Goal: Task Accomplishment & Management: Use online tool/utility

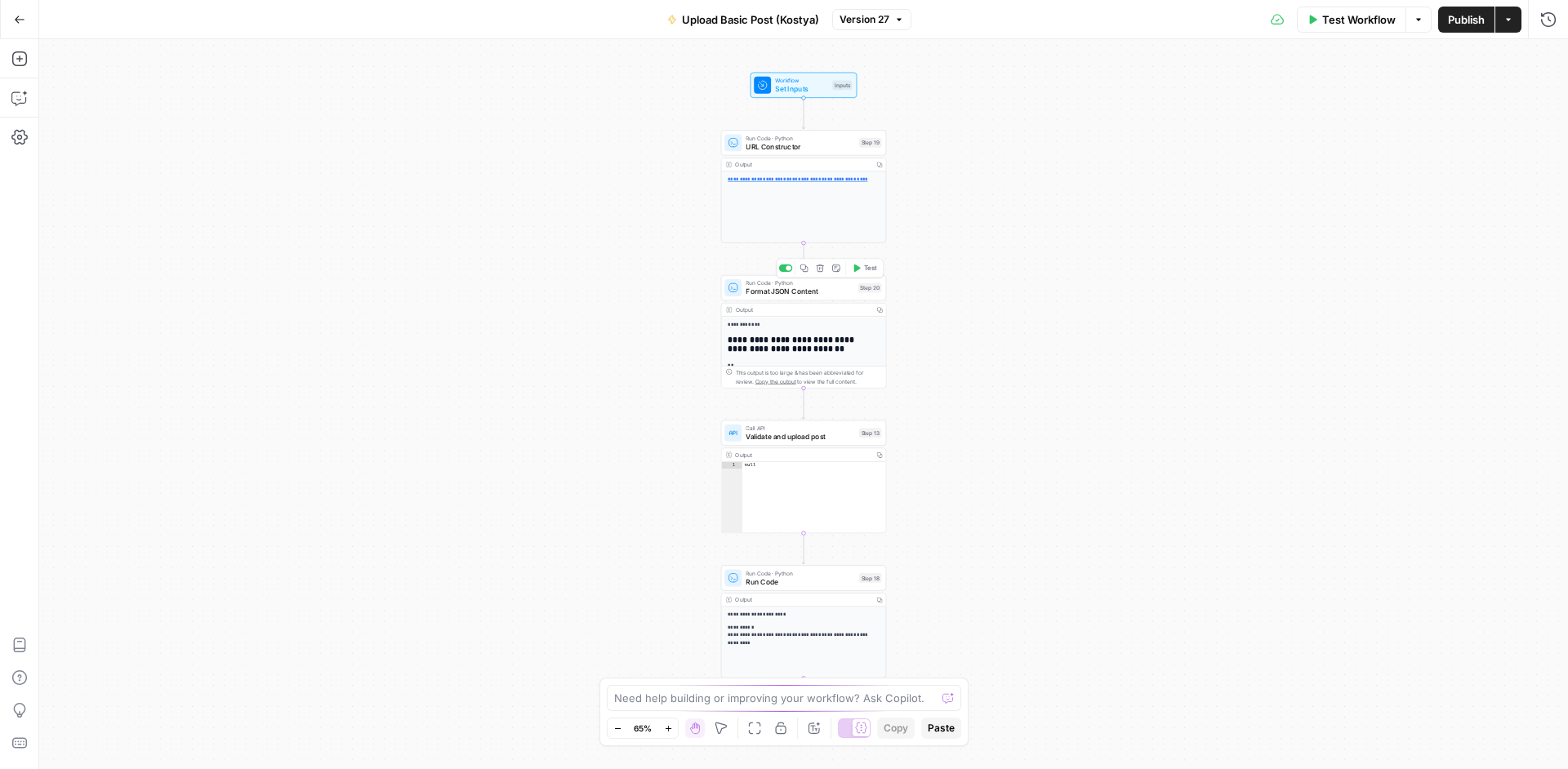
click at [812, 301] on div "Run Code · Python Format JSON Content Step 20 Copy step Delete step Add Note Te…" at bounding box center [804, 288] width 166 height 25
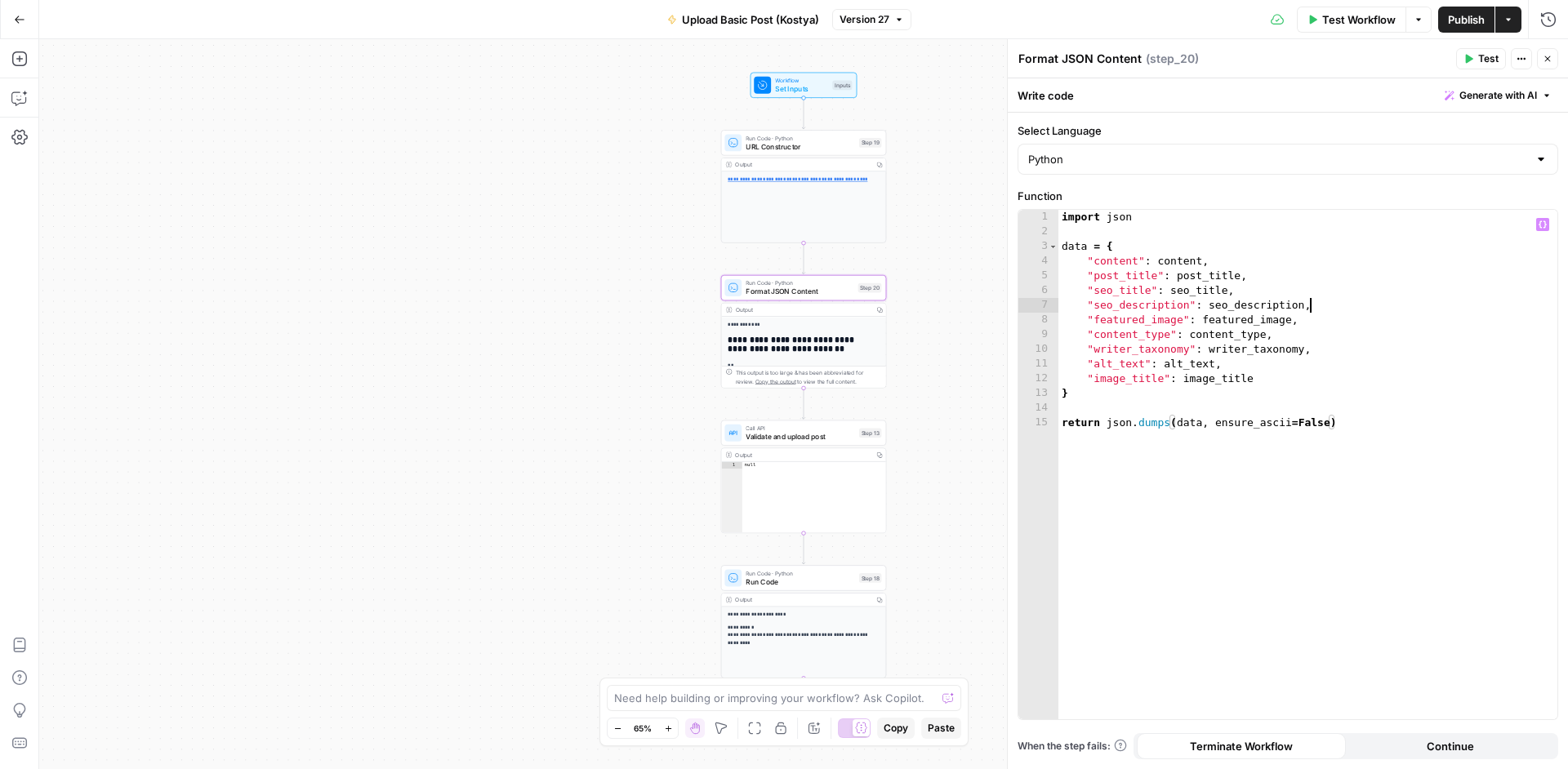
click at [1397, 302] on div "import json data = { "content" : content , "post_title" : post_title , "seo_tit…" at bounding box center [1307, 479] width 498 height 539
click at [1245, 351] on div "import json data = { "content" : content , "post_title" : post_title , "seo_tit…" at bounding box center [1307, 479] width 498 height 539
click at [1322, 320] on div "import json data = { "content" : content , "post_title" : post_title , "seo_tit…" at bounding box center [1307, 479] width 498 height 539
click at [1254, 348] on div "import json data = { "content" : content , "post_title" : post_title , "seo_tit…" at bounding box center [1307, 479] width 498 height 539
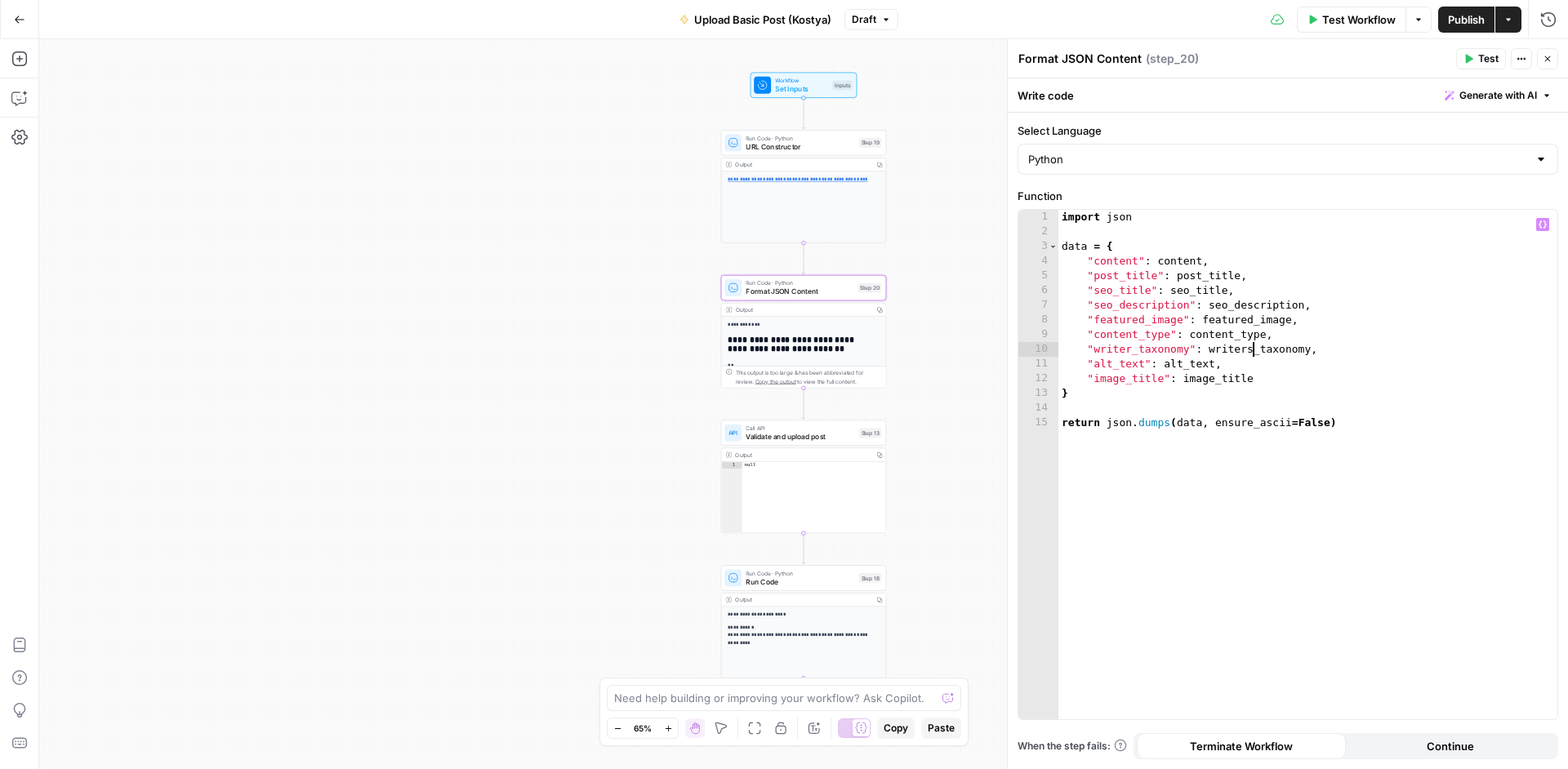
type textarea "**********"
click at [986, 295] on div "**********" at bounding box center [804, 404] width 1529 height 731
click at [33, 19] on button "Go Back" at bounding box center [20, 20] width 30 height 30
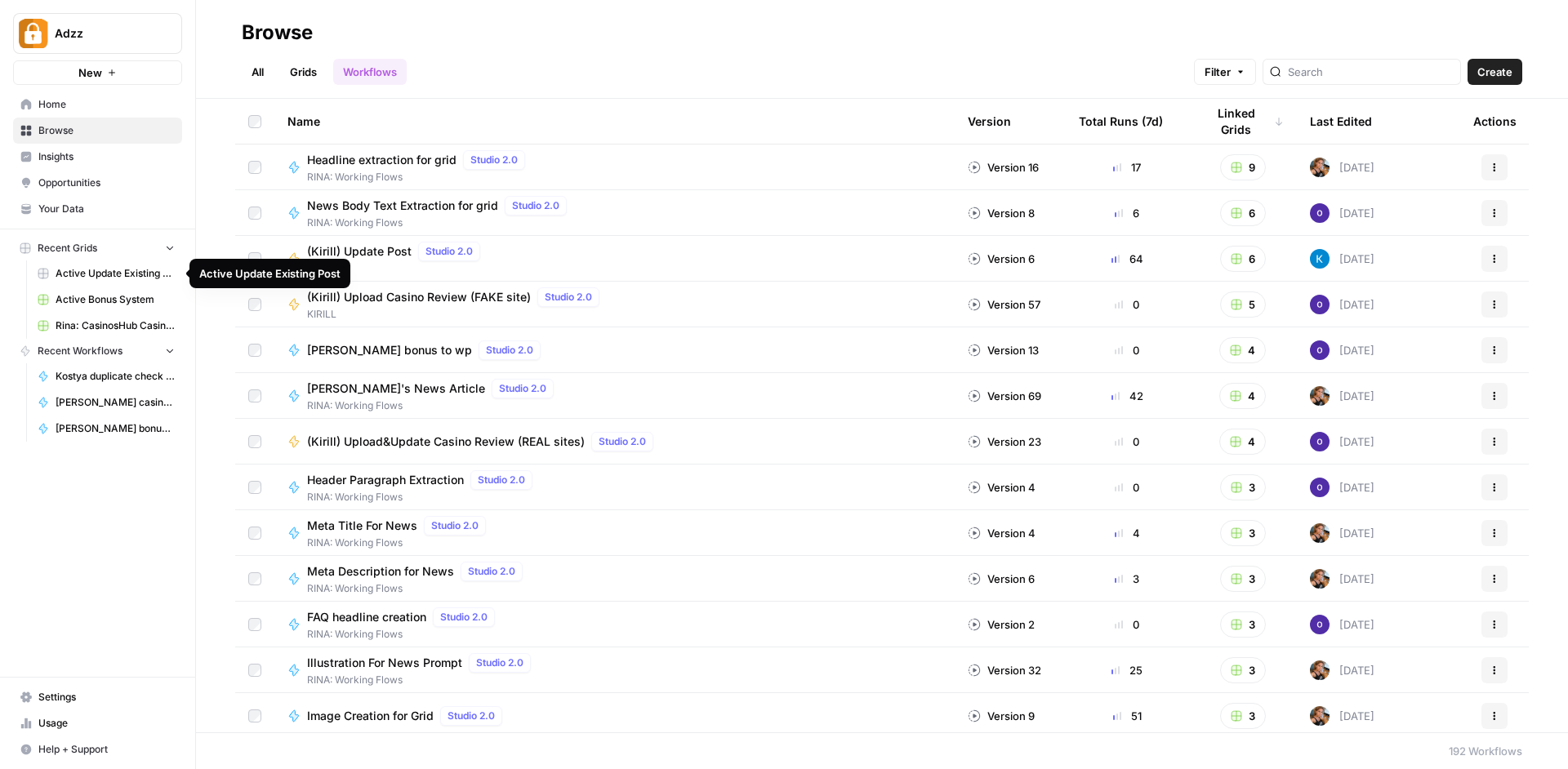
click at [369, 72] on link "Workflows" at bounding box center [370, 72] width 73 height 26
click at [1349, 72] on input "search" at bounding box center [1370, 72] width 166 height 17
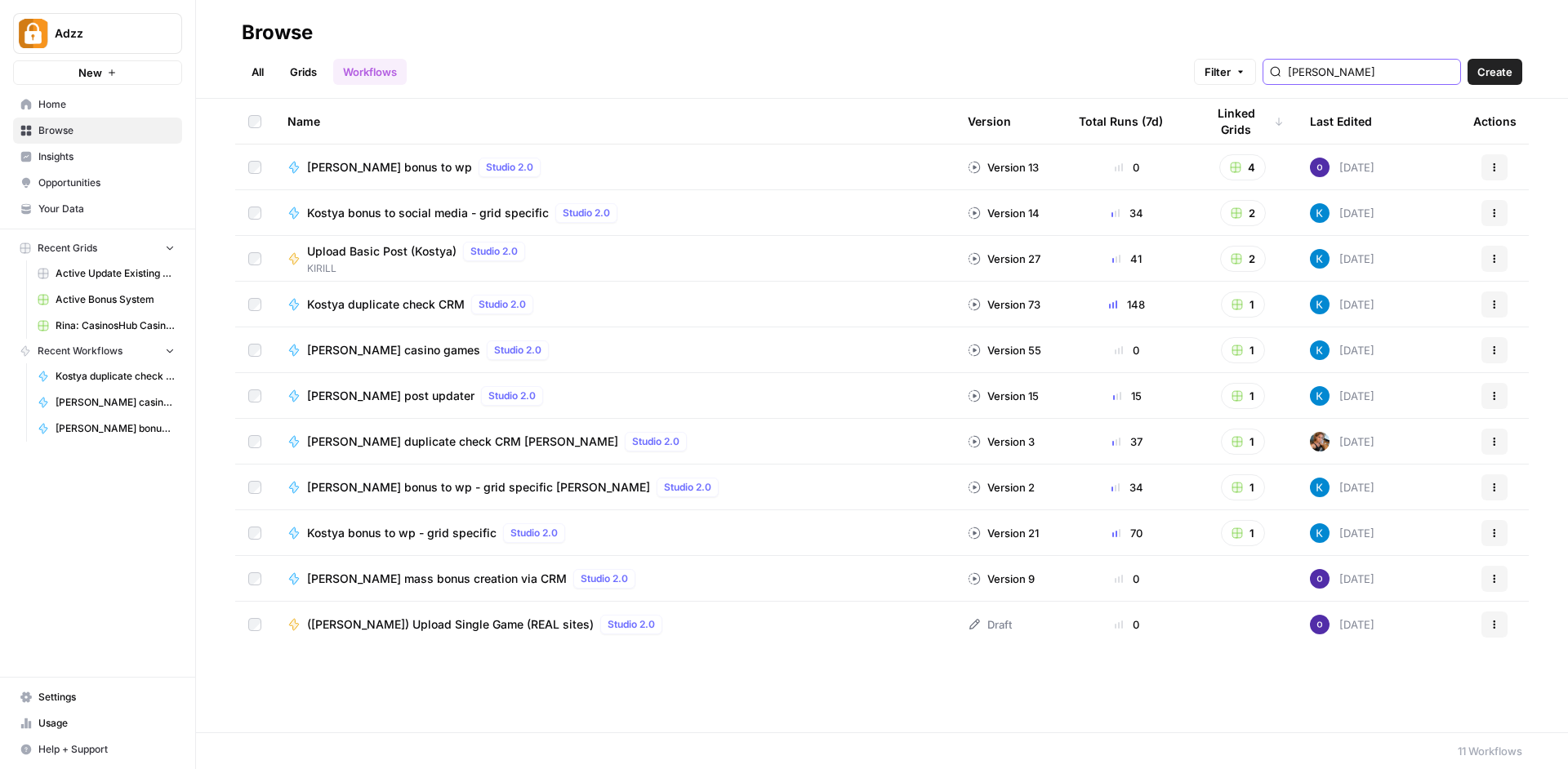
type input "kostya"
click at [1249, 256] on button "2" at bounding box center [1243, 259] width 45 height 26
click at [1354, 316] on span "ACTIVE: News Grid" at bounding box center [1315, 318] width 130 height 17
click at [1256, 255] on button "2" at bounding box center [1243, 259] width 45 height 26
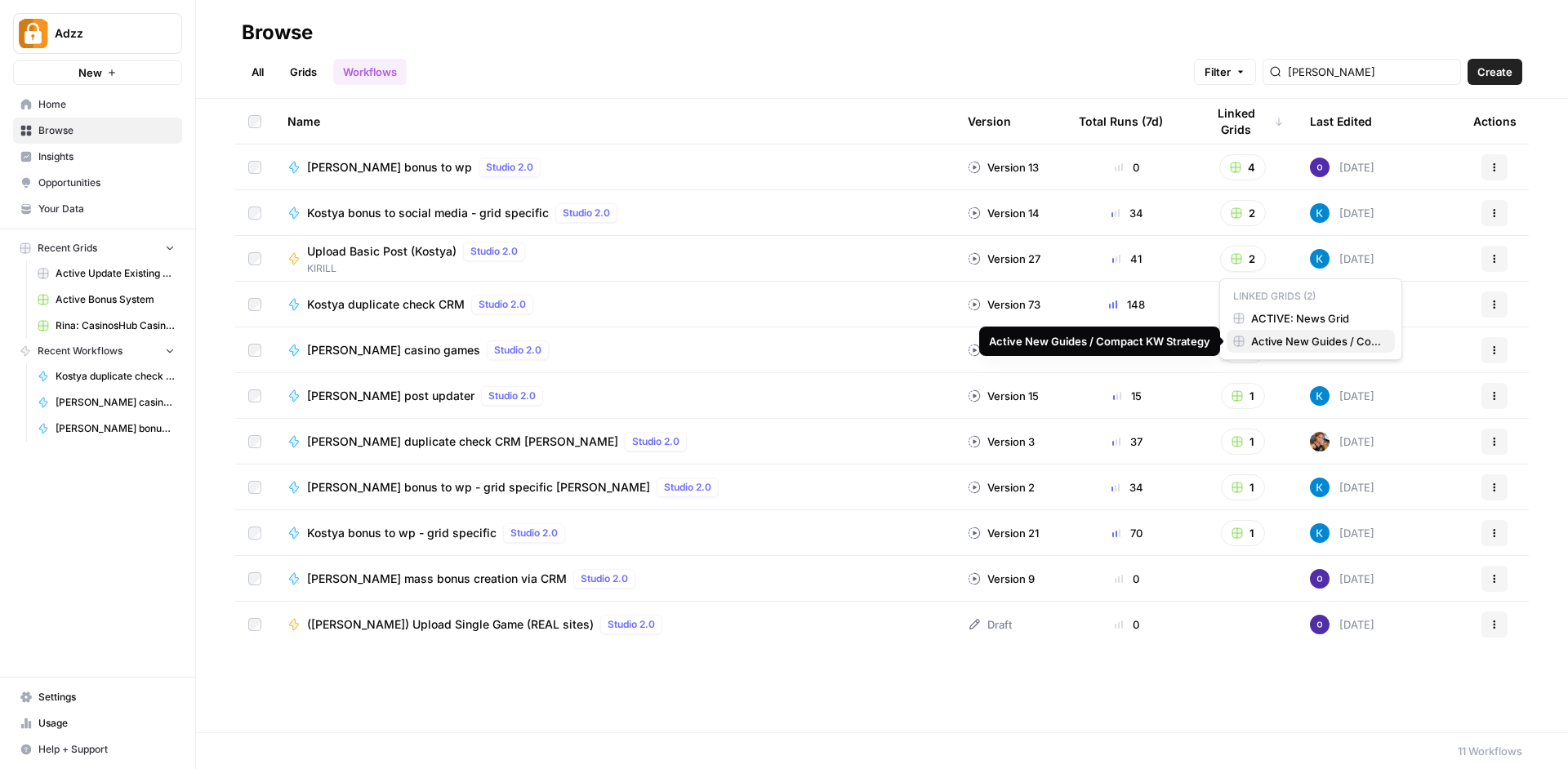
click at [1349, 343] on span "Active New Guides / Compact KW Strategy" at bounding box center [1315, 341] width 130 height 17
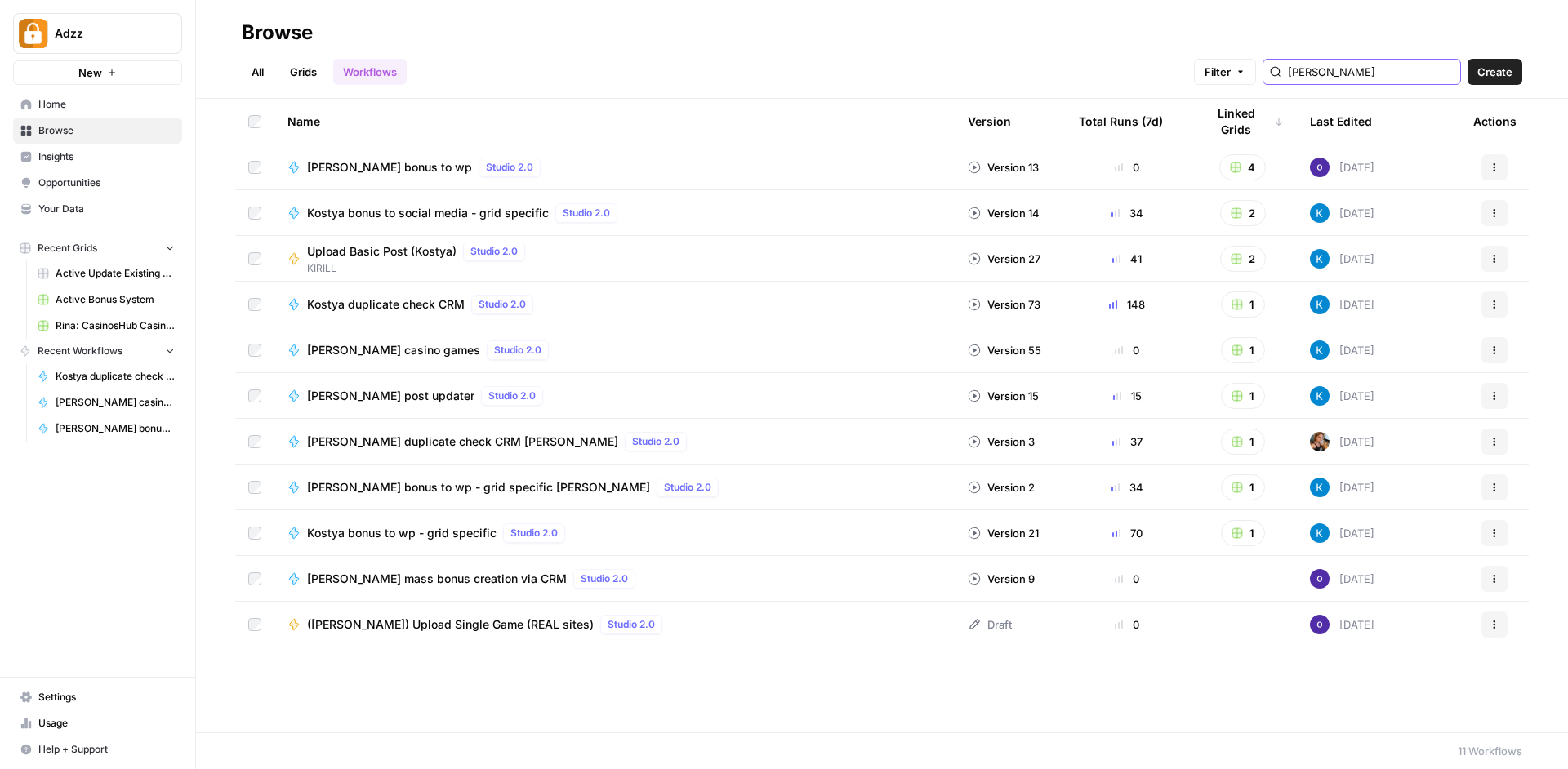
drag, startPoint x: 1355, startPoint y: 75, endPoint x: 1366, endPoint y: 74, distance: 11.0
click at [1357, 75] on input "kostya" at bounding box center [1370, 72] width 166 height 17
click at [382, 398] on span "[PERSON_NAME] post updater" at bounding box center [390, 395] width 167 height 17
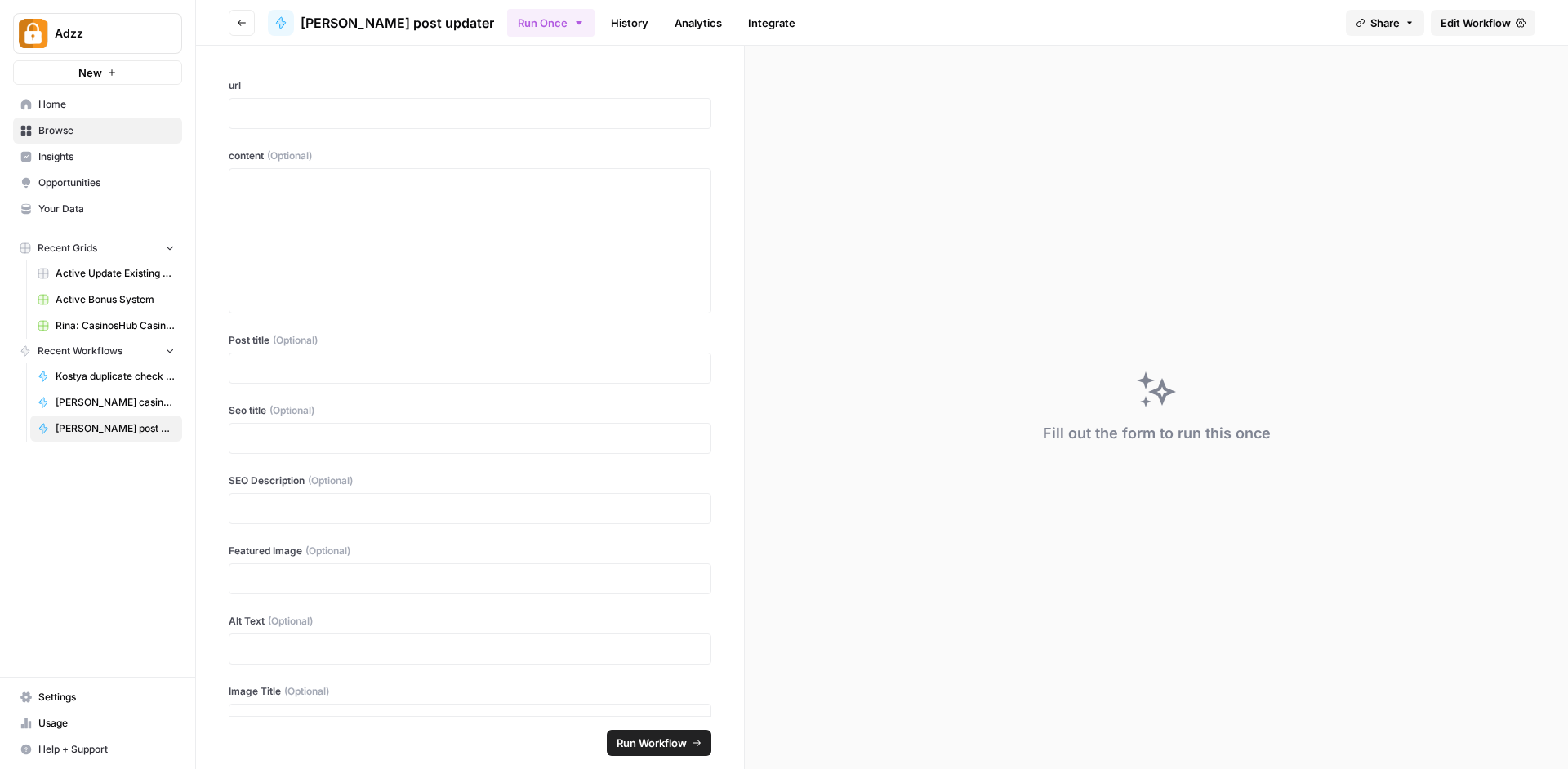
click at [1455, 30] on span "Edit Workflow" at bounding box center [1475, 23] width 70 height 17
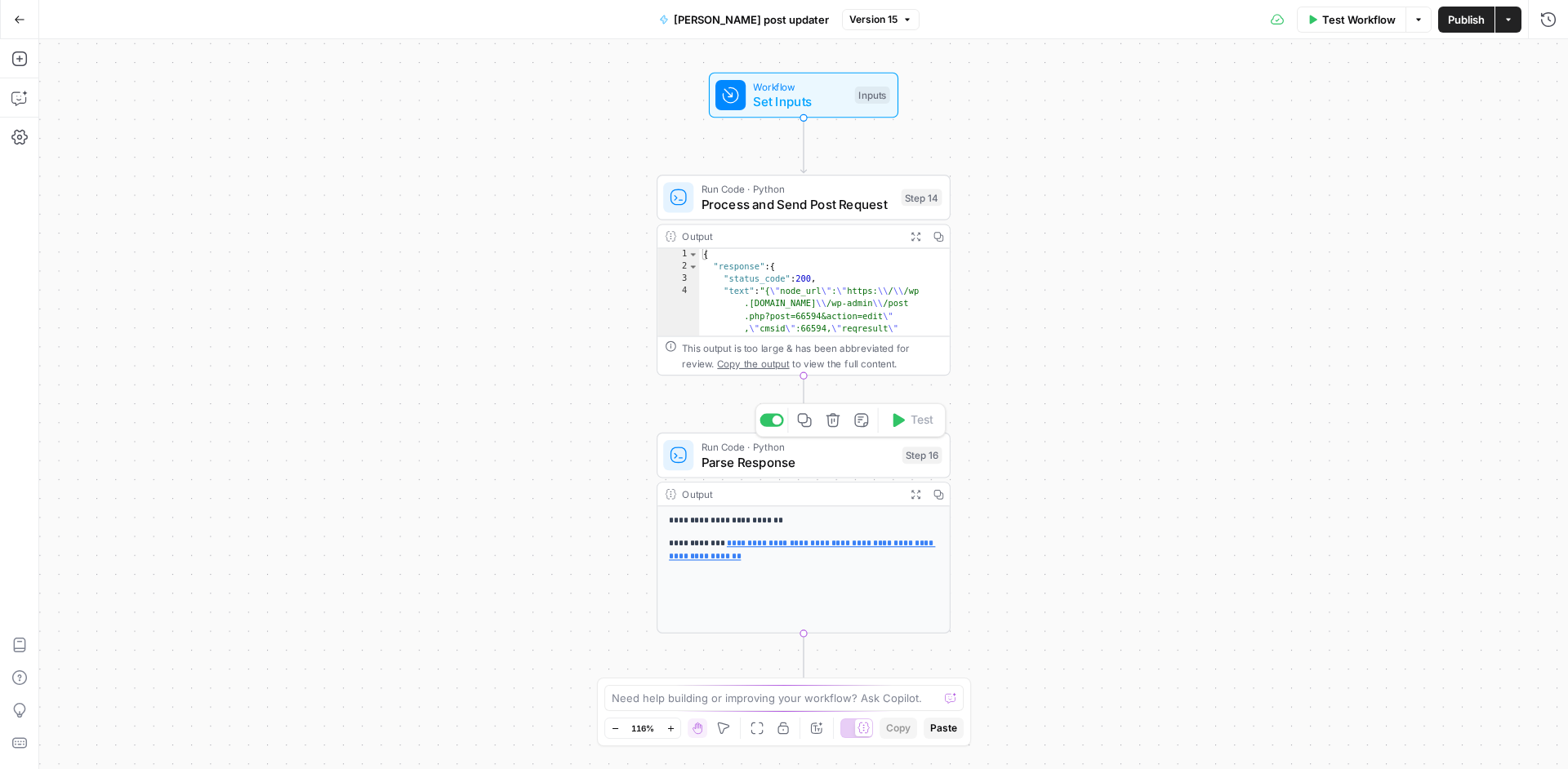
click at [863, 471] on span "Parse Response" at bounding box center [798, 461] width 193 height 18
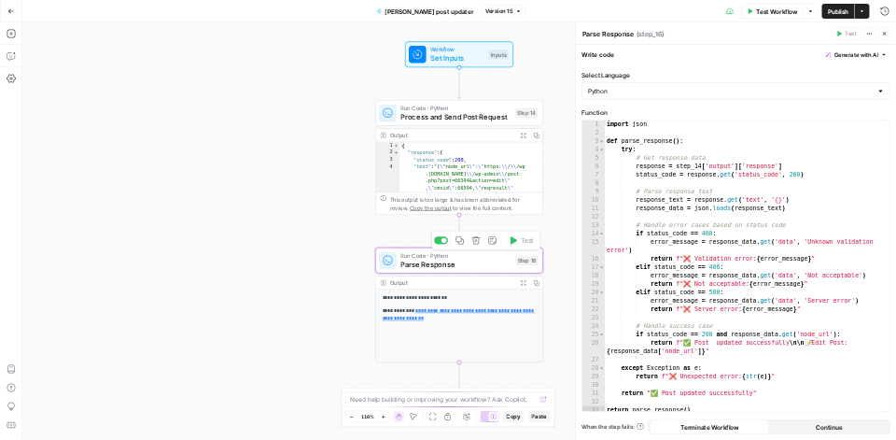
scroll to position [6, 0]
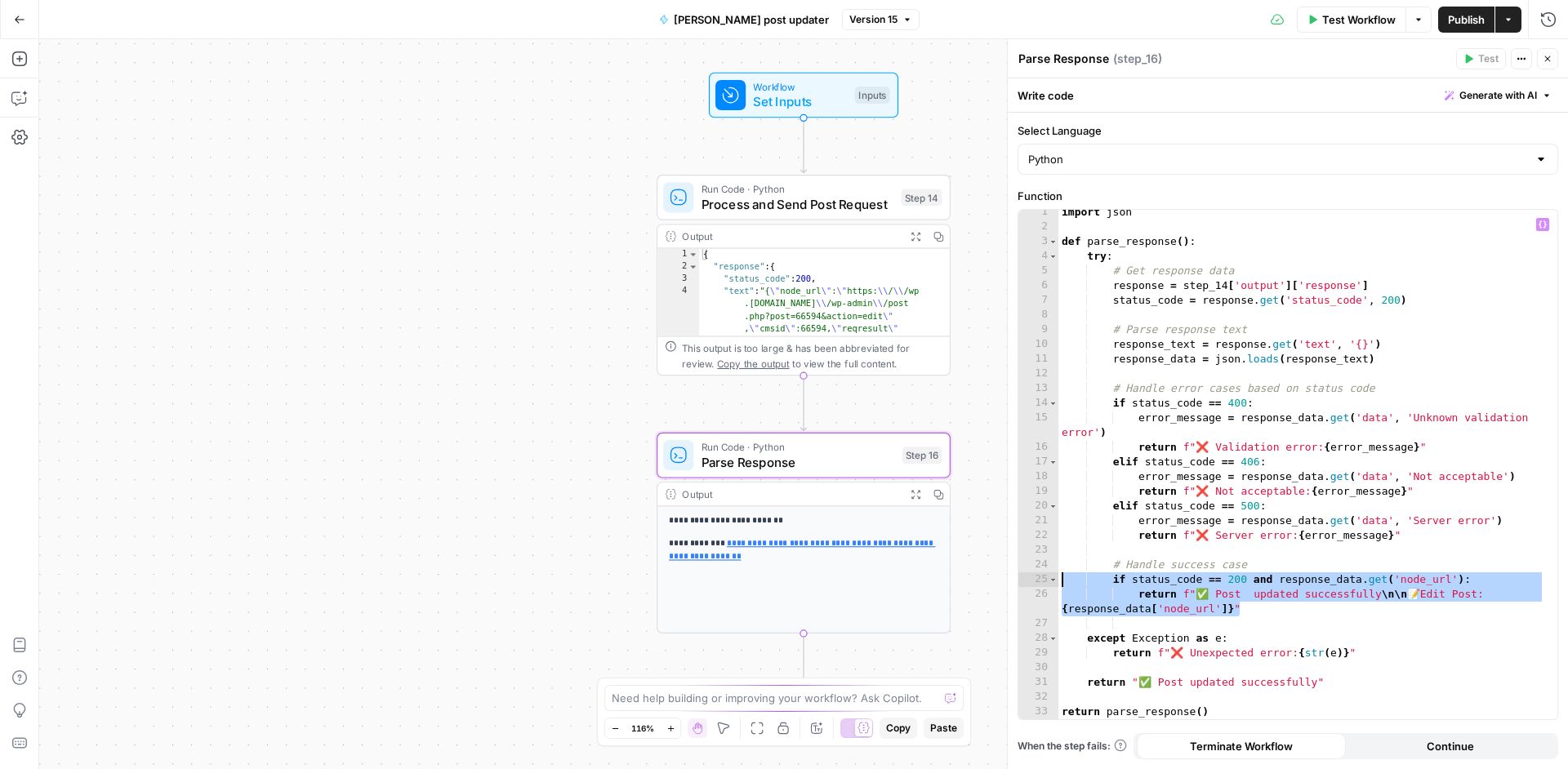
drag, startPoint x: 1258, startPoint y: 609, endPoint x: 1037, endPoint y: 581, distance: 222.8
click at [1037, 581] on div "**********" at bounding box center [1287, 465] width 539 height 510
click at [1225, 597] on div "import json def parse_response ( ) : try : # Get response data response = step_…" at bounding box center [1301, 474] width 486 height 539
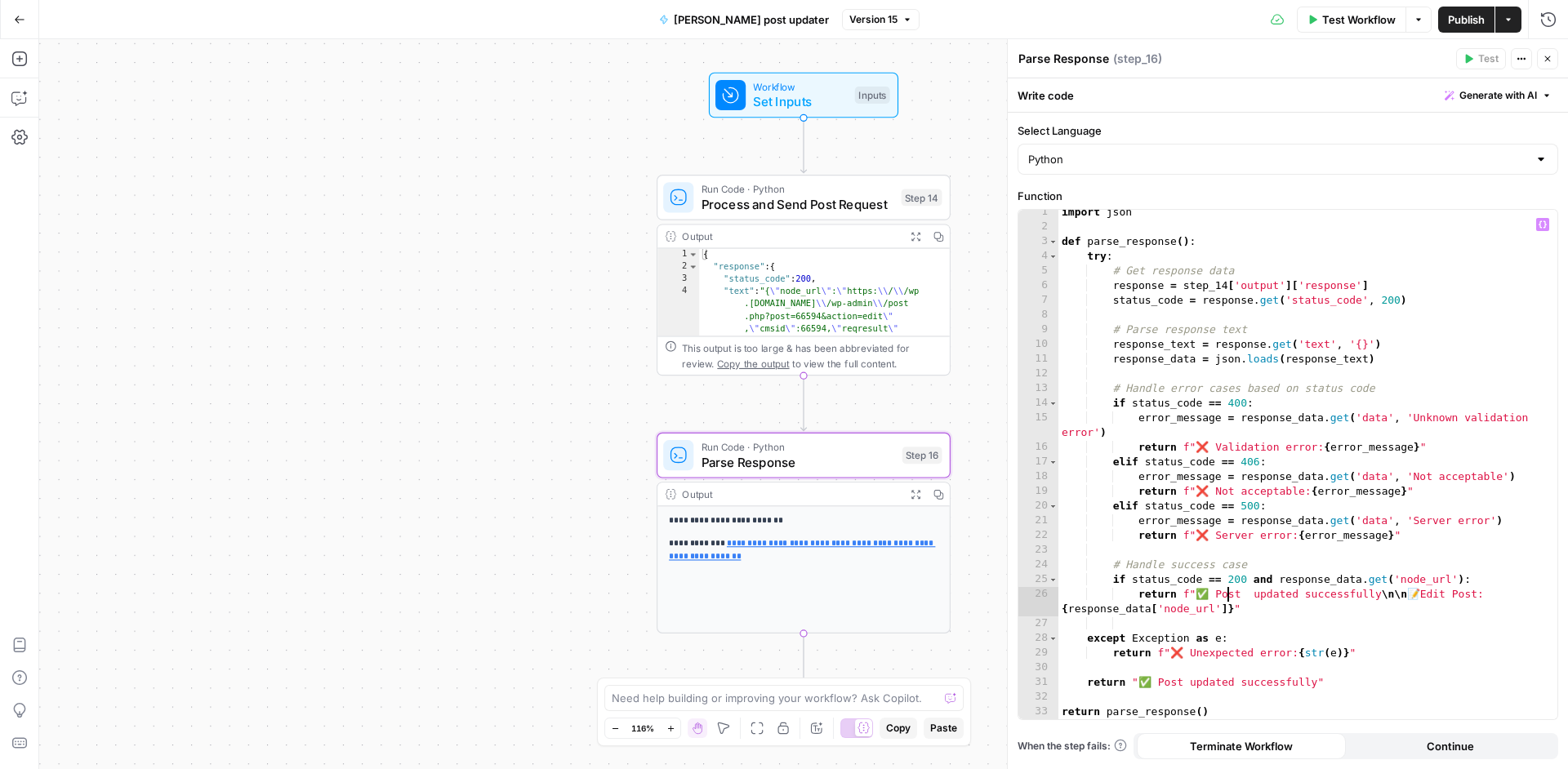
drag, startPoint x: 1179, startPoint y: 593, endPoint x: 1223, endPoint y: 607, distance: 46.2
click at [1179, 593] on div "import json def parse_response ( ) : try : # Get response data response = step_…" at bounding box center [1301, 474] width 486 height 539
click at [1243, 615] on div "import json def parse_response ( ) : try : # Get response data response = step_…" at bounding box center [1301, 474] width 486 height 539
drag, startPoint x: 1193, startPoint y: 594, endPoint x: 1521, endPoint y: 588, distance: 328.1
click at [1521, 588] on div "import json def parse_response ( ) : try : # Get response data response = step_…" at bounding box center [1301, 474] width 486 height 539
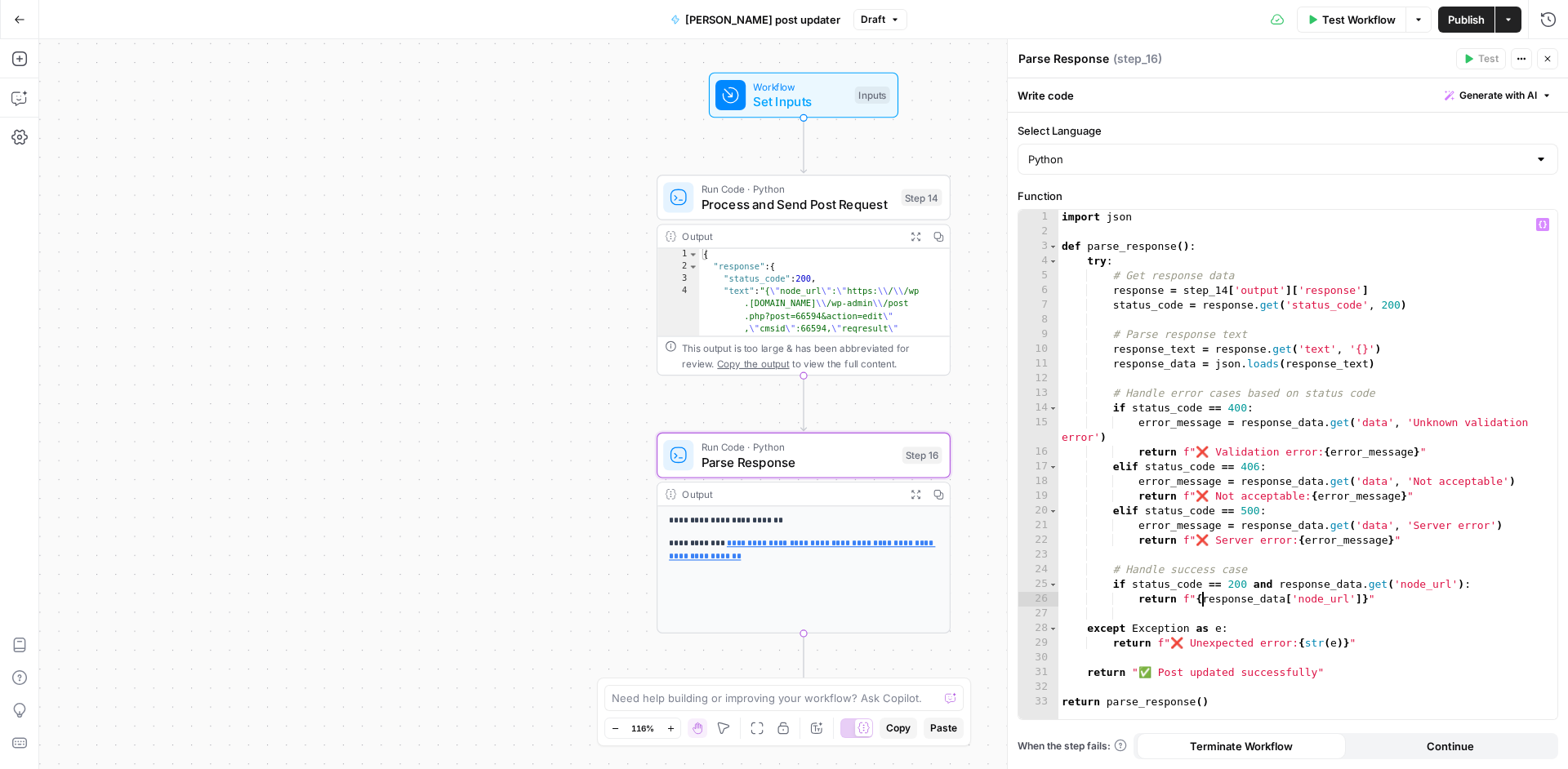
click at [1202, 602] on div "import json def parse_response ( ) : try : # Get response data response = step_…" at bounding box center [1307, 479] width 498 height 539
type textarea "**********"
click at [1437, 614] on div "import json def parse_response ( ) : try : # Get response data response = step_…" at bounding box center [1307, 479] width 498 height 539
click at [1459, 11] on span "Publish" at bounding box center [1466, 19] width 37 height 17
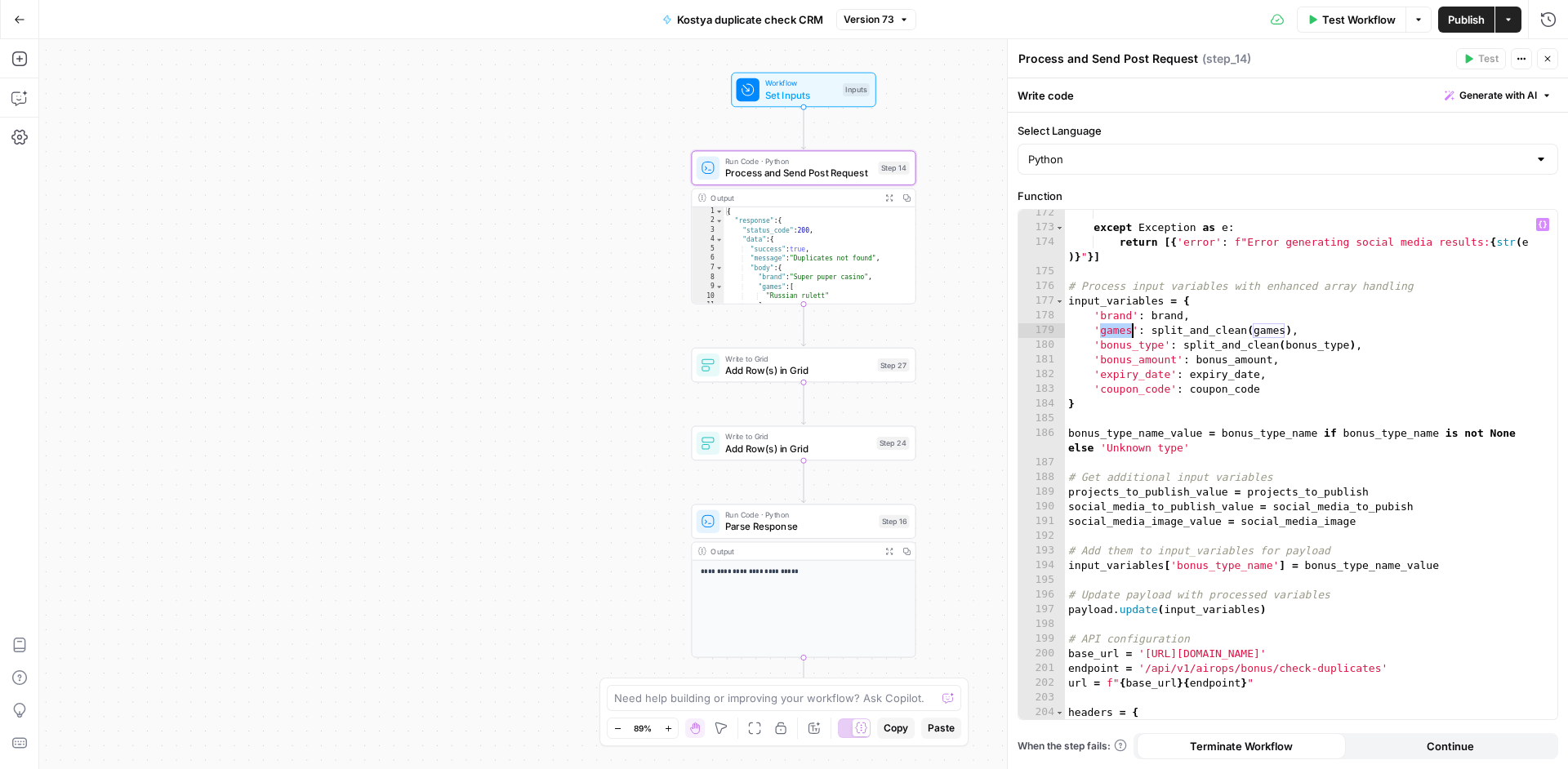
scroll to position [2871, 0]
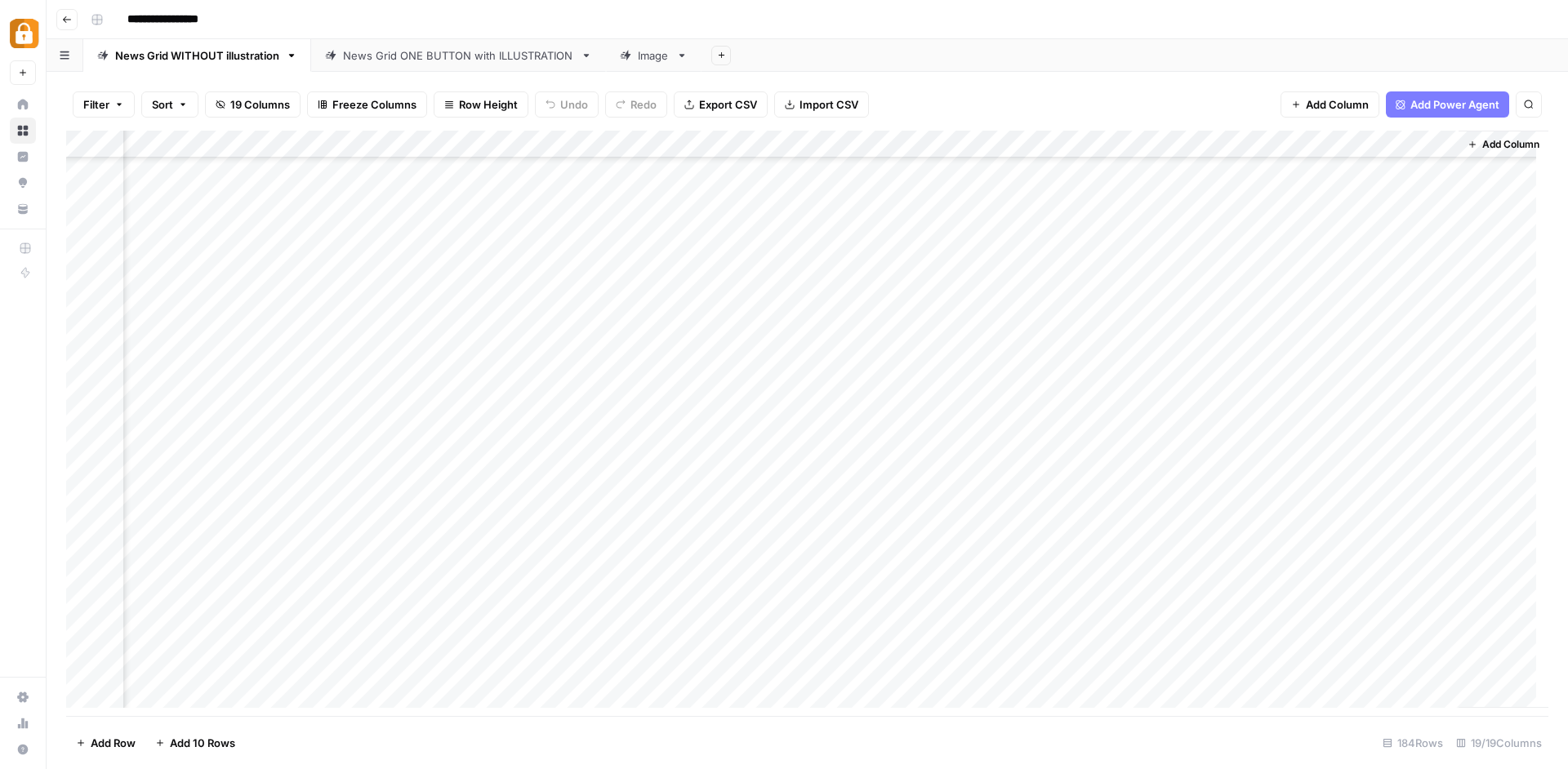
scroll to position [0, 1657]
click at [1411, 441] on div "Add Column" at bounding box center [807, 425] width 1482 height 590
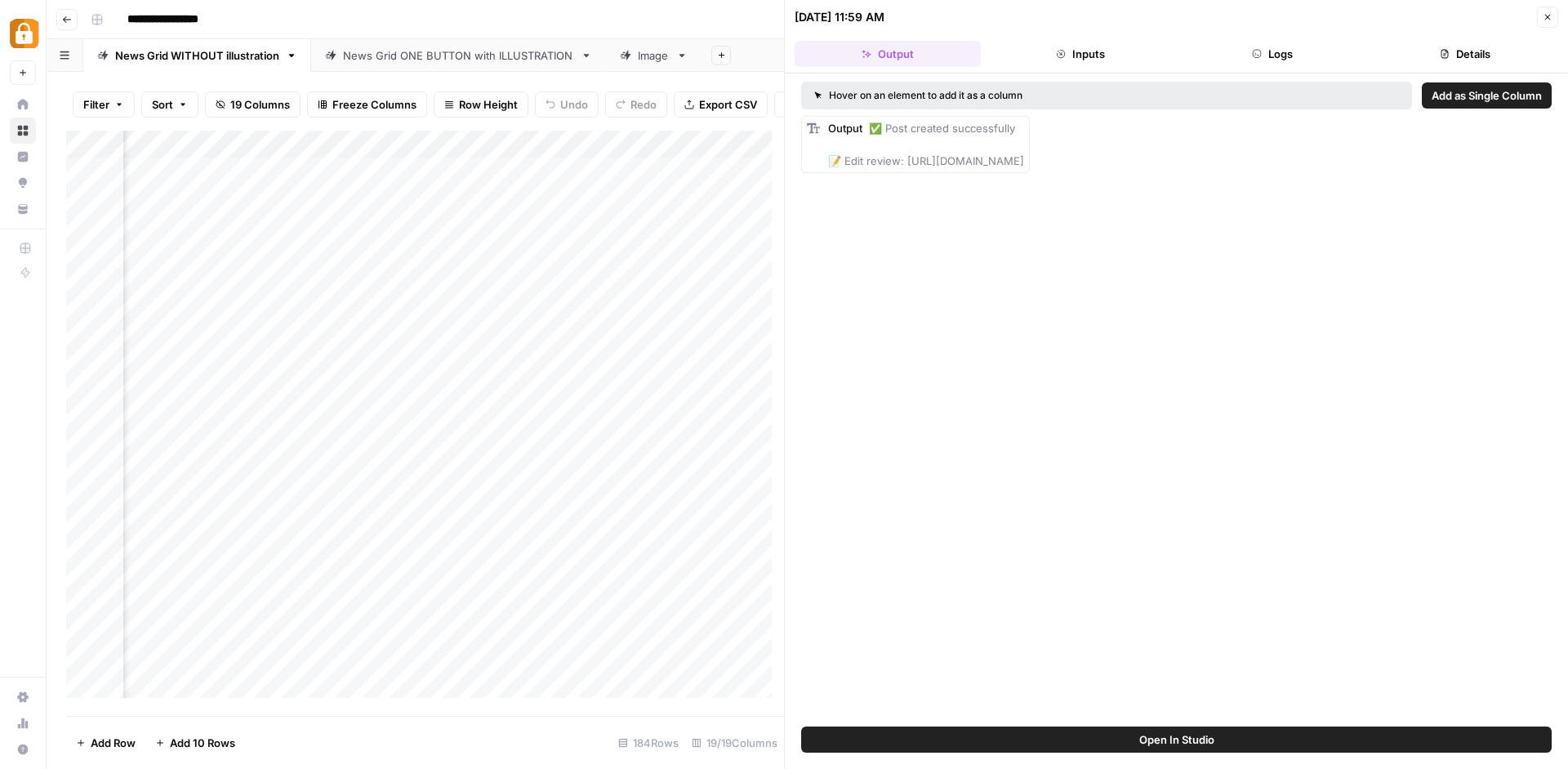
click at [1545, 12] on icon "button" at bounding box center [1547, 17] width 10 height 10
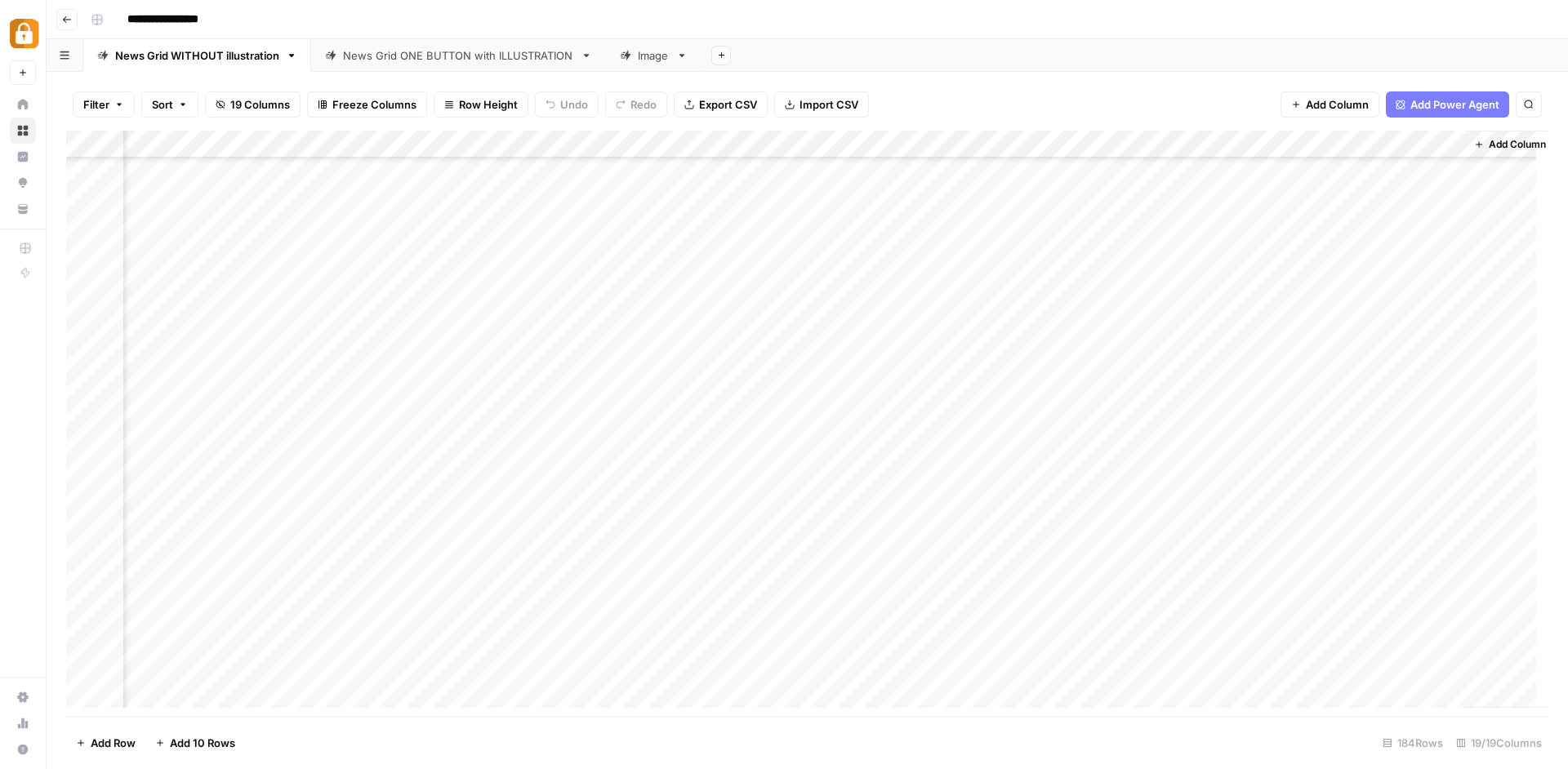
scroll to position [4586, 1638]
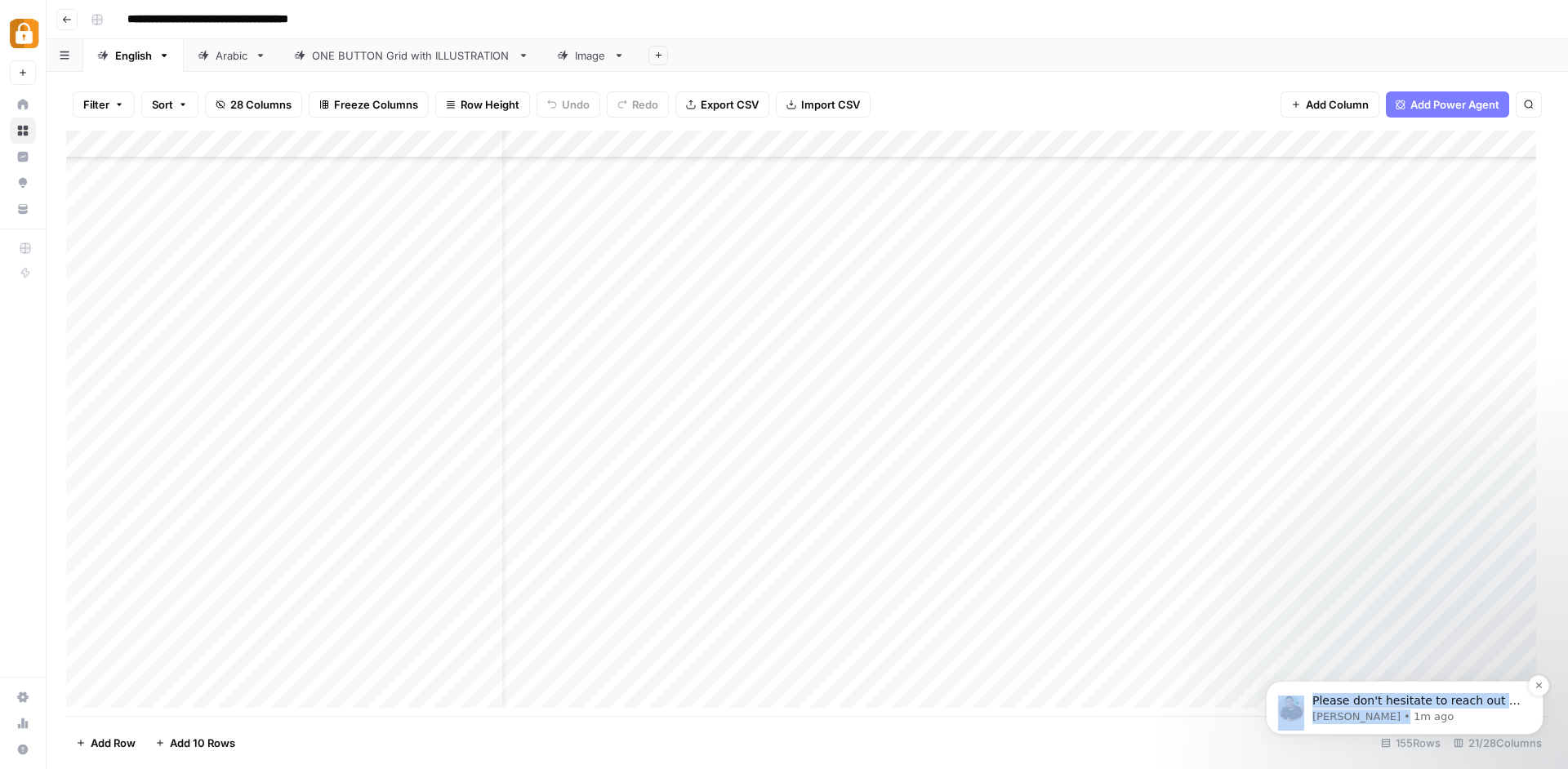
click at [1470, 720] on p "[PERSON_NAME] • 1m ago" at bounding box center [1417, 717] width 211 height 15
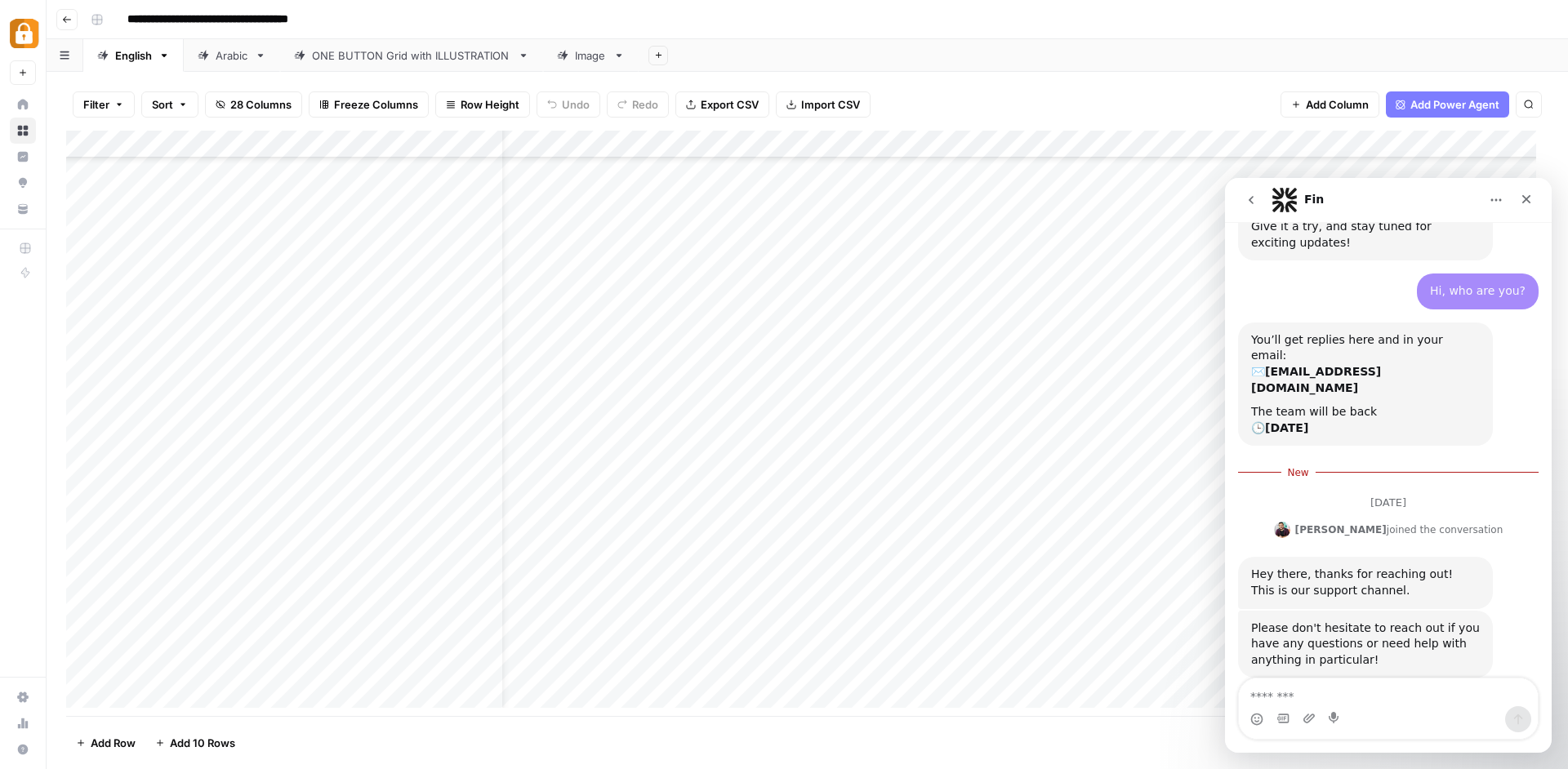
scroll to position [436, 0]
click at [1435, 703] on textarea "Message…" at bounding box center [1388, 693] width 299 height 28
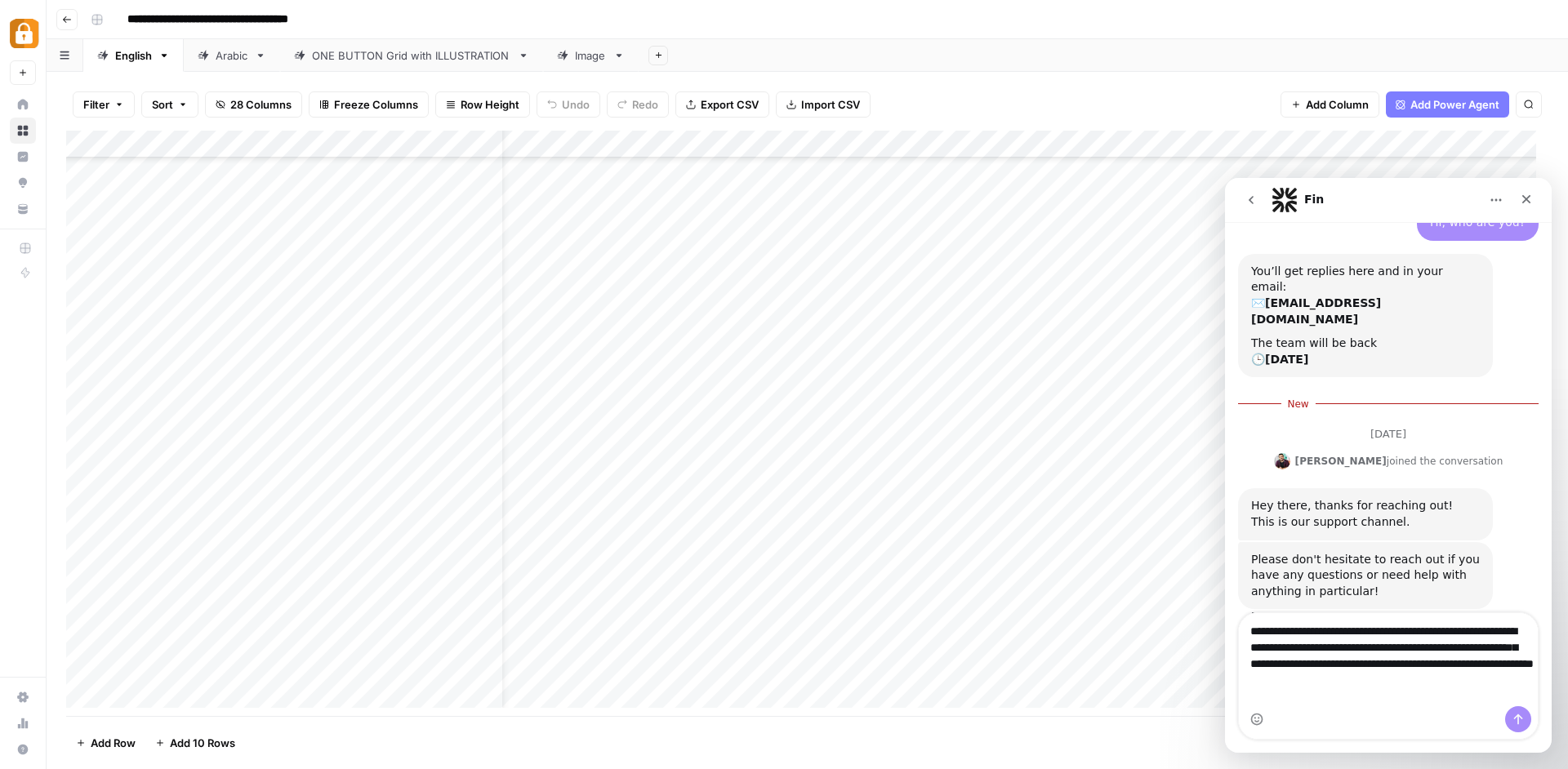
scroll to position [485, 0]
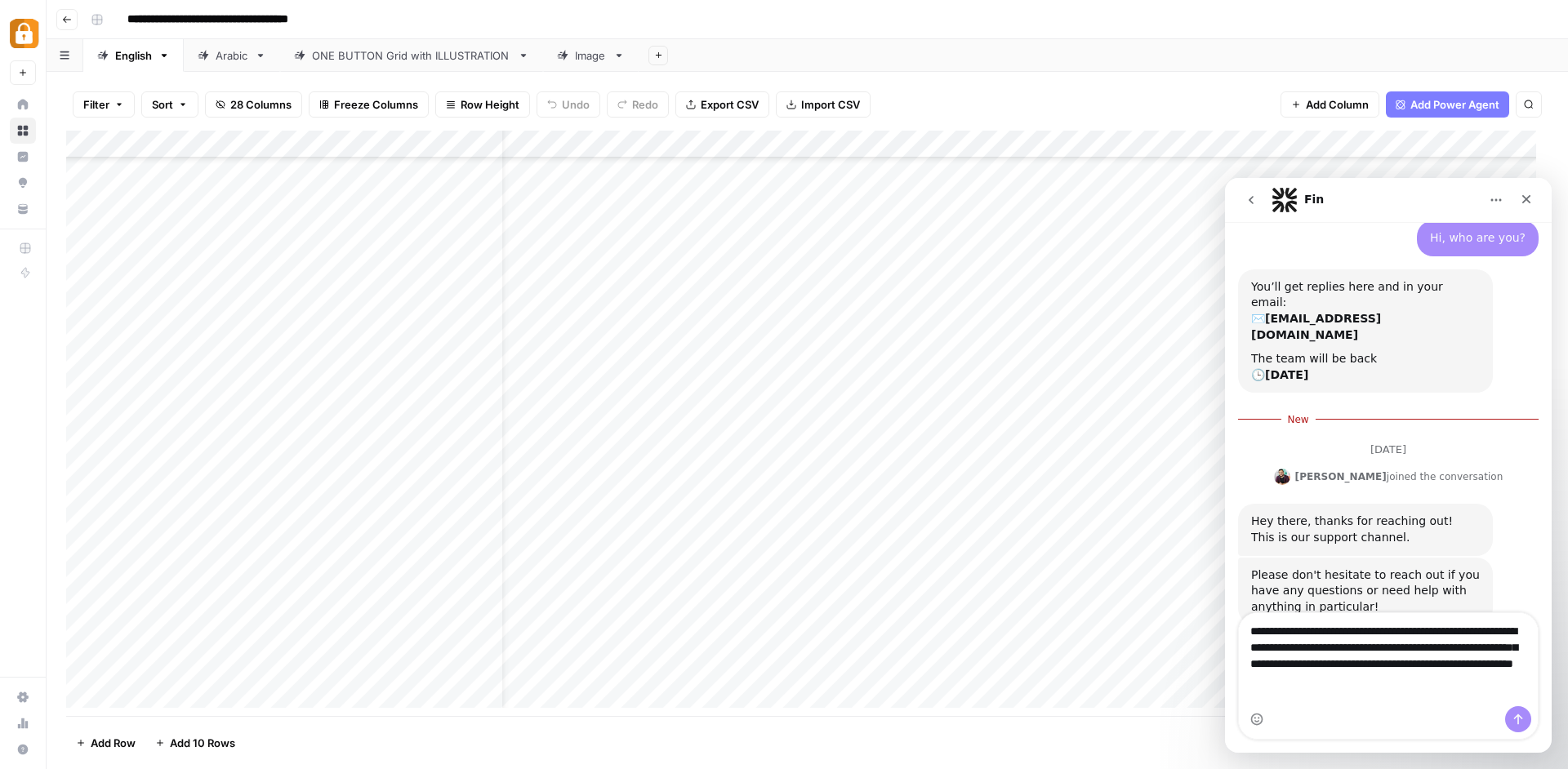
type textarea "**********"
click at [1523, 716] on button "Send a message…" at bounding box center [1518, 720] width 26 height 26
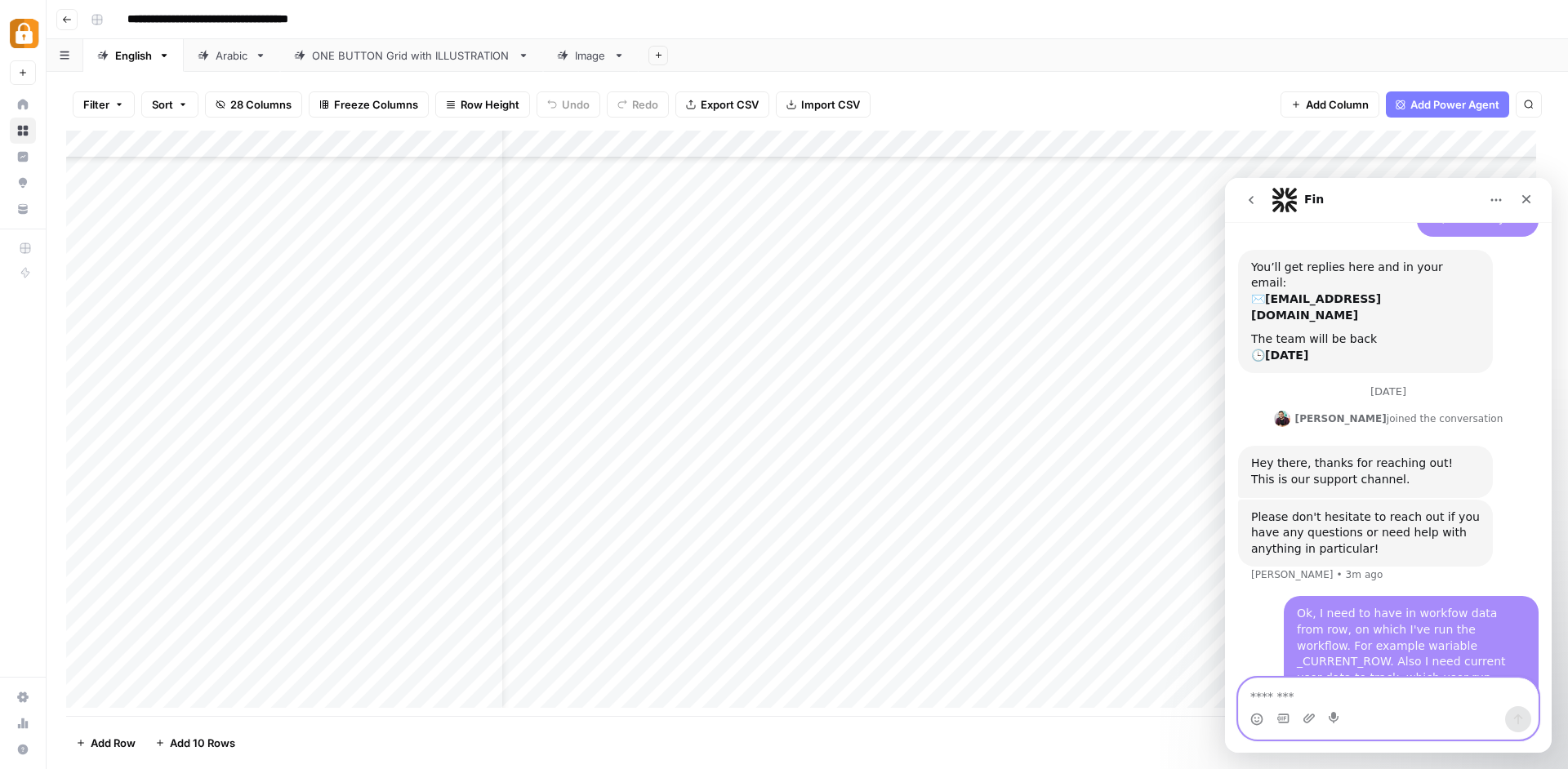
scroll to position [510, 0]
click at [1471, 603] on div "Ok, I need to have in workfow data from row, on which I've run the workflow. Fo…" at bounding box center [1411, 651] width 228 height 96
click at [1522, 200] on icon "Close" at bounding box center [1525, 199] width 13 height 13
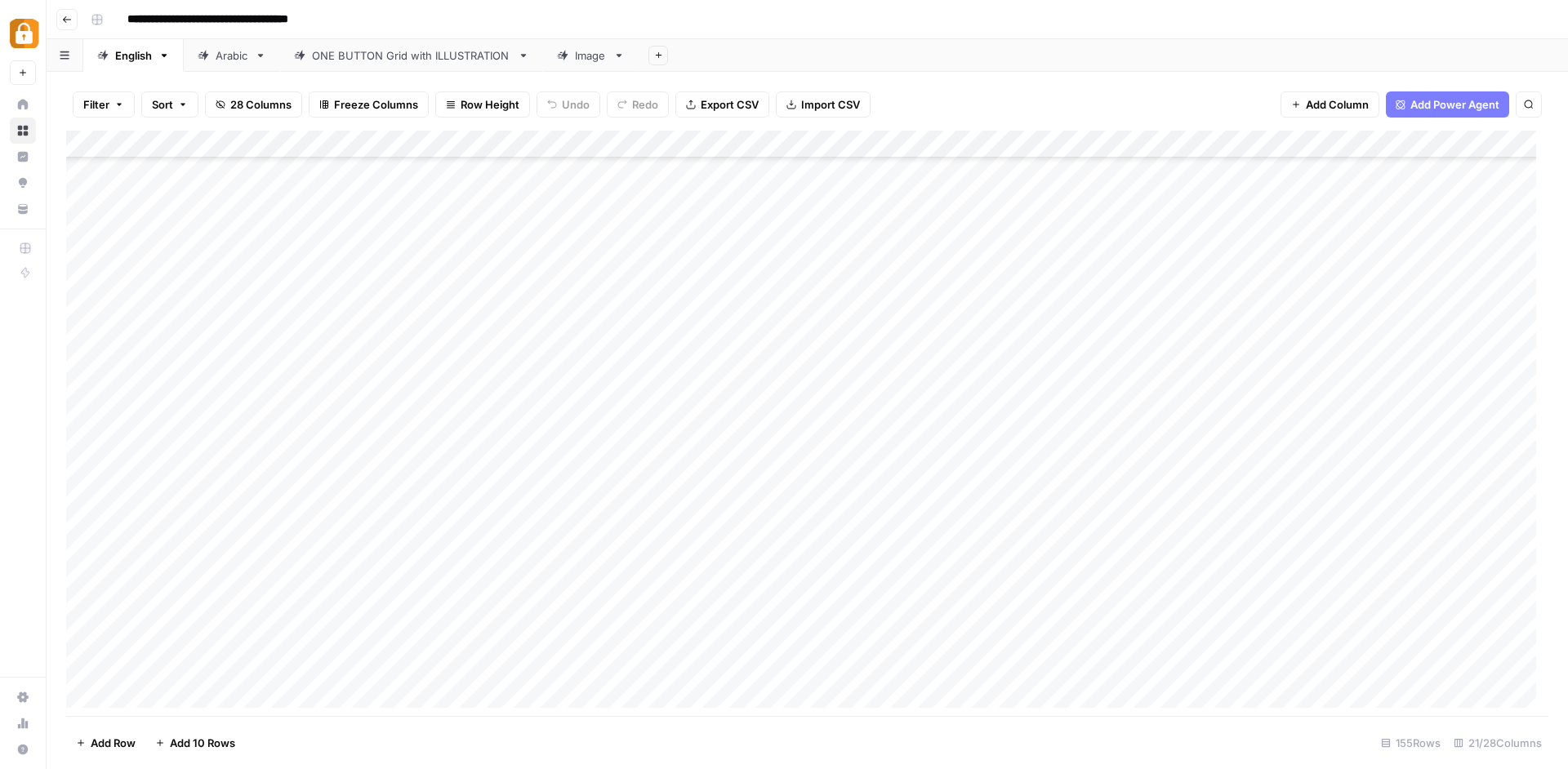
scroll to position [719, 0]
click at [328, 60] on div "ONE BUTTON Grid with ILLUSTRATION" at bounding box center [412, 55] width 199 height 17
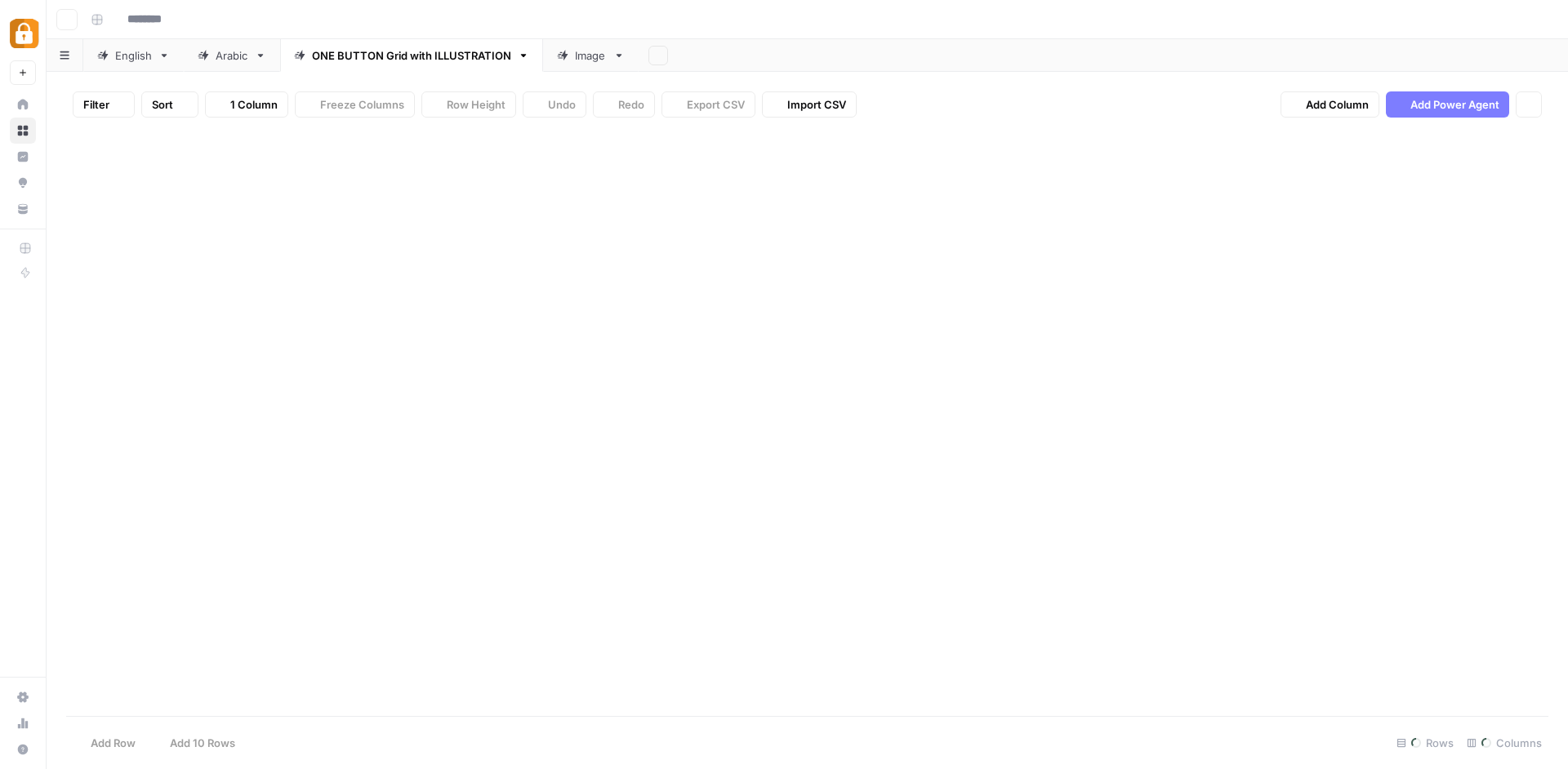
type input "**********"
click at [129, 66] on link "English" at bounding box center [133, 55] width 101 height 32
click at [1302, 252] on div "Add Column" at bounding box center [807, 425] width 1482 height 590
click at [1323, 251] on div "Add Column" at bounding box center [807, 425] width 1482 height 590
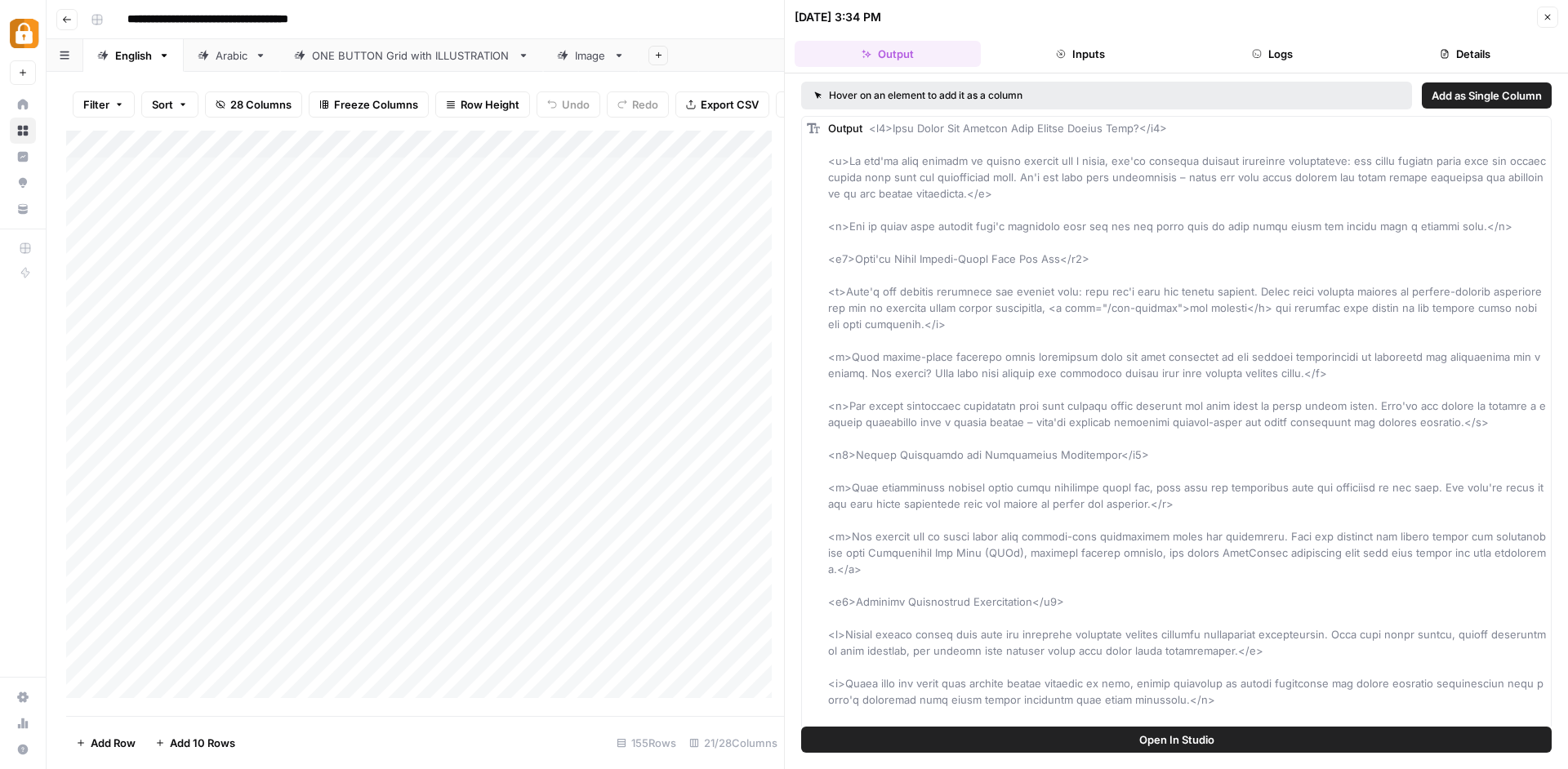
click at [1551, 17] on icon "button" at bounding box center [1547, 17] width 10 height 10
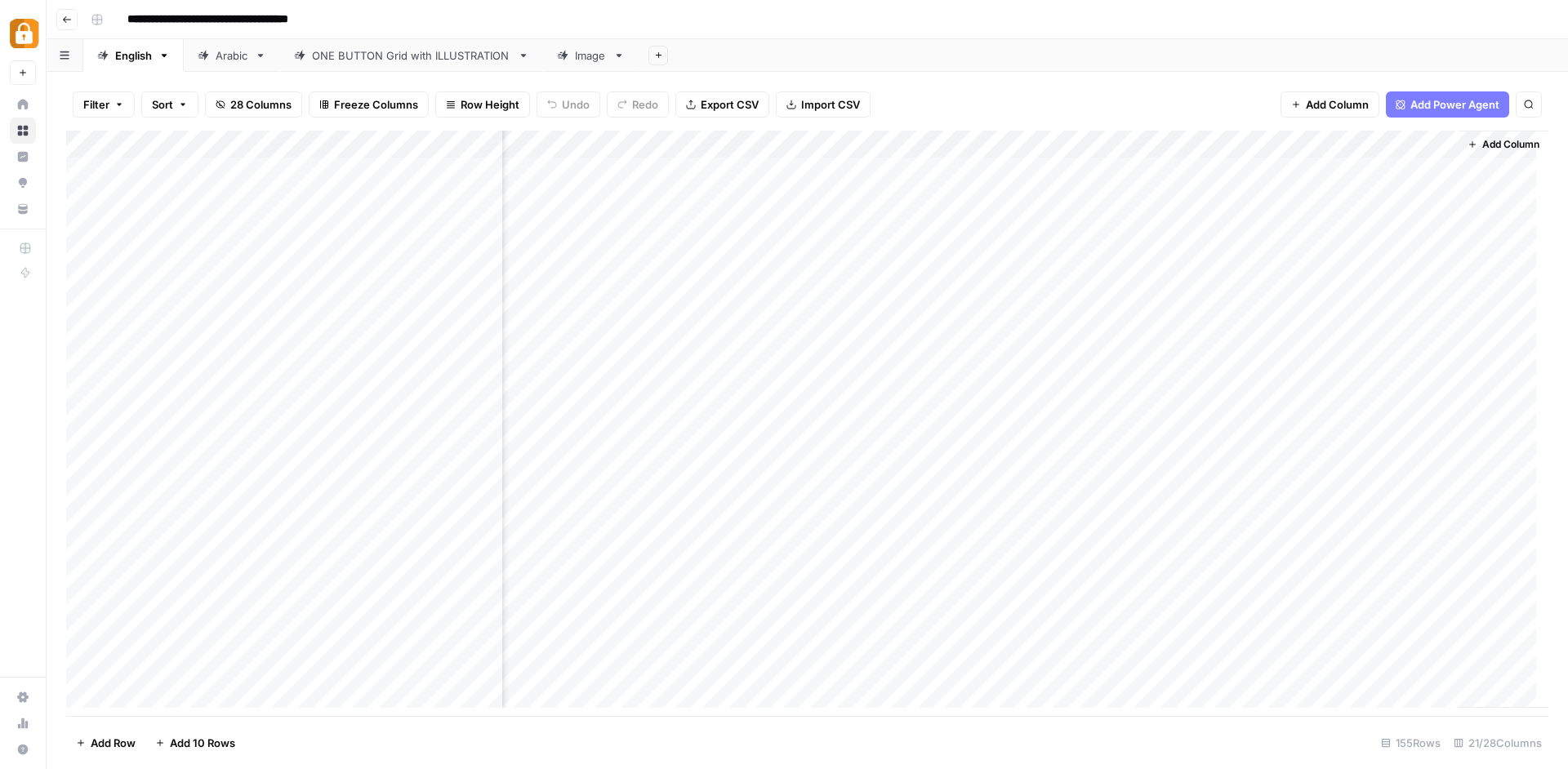
scroll to position [18, 1979]
drag, startPoint x: 1405, startPoint y: 717, endPoint x: 1200, endPoint y: 699, distance: 205.8
click at [1199, 701] on div "Filter Sort 28 Columns Freeze Columns Row Height Undo Redo Export CSV Import CS…" at bounding box center [806, 420] width 1521 height 697
click at [909, 143] on div "Add Column" at bounding box center [807, 425] width 1482 height 590
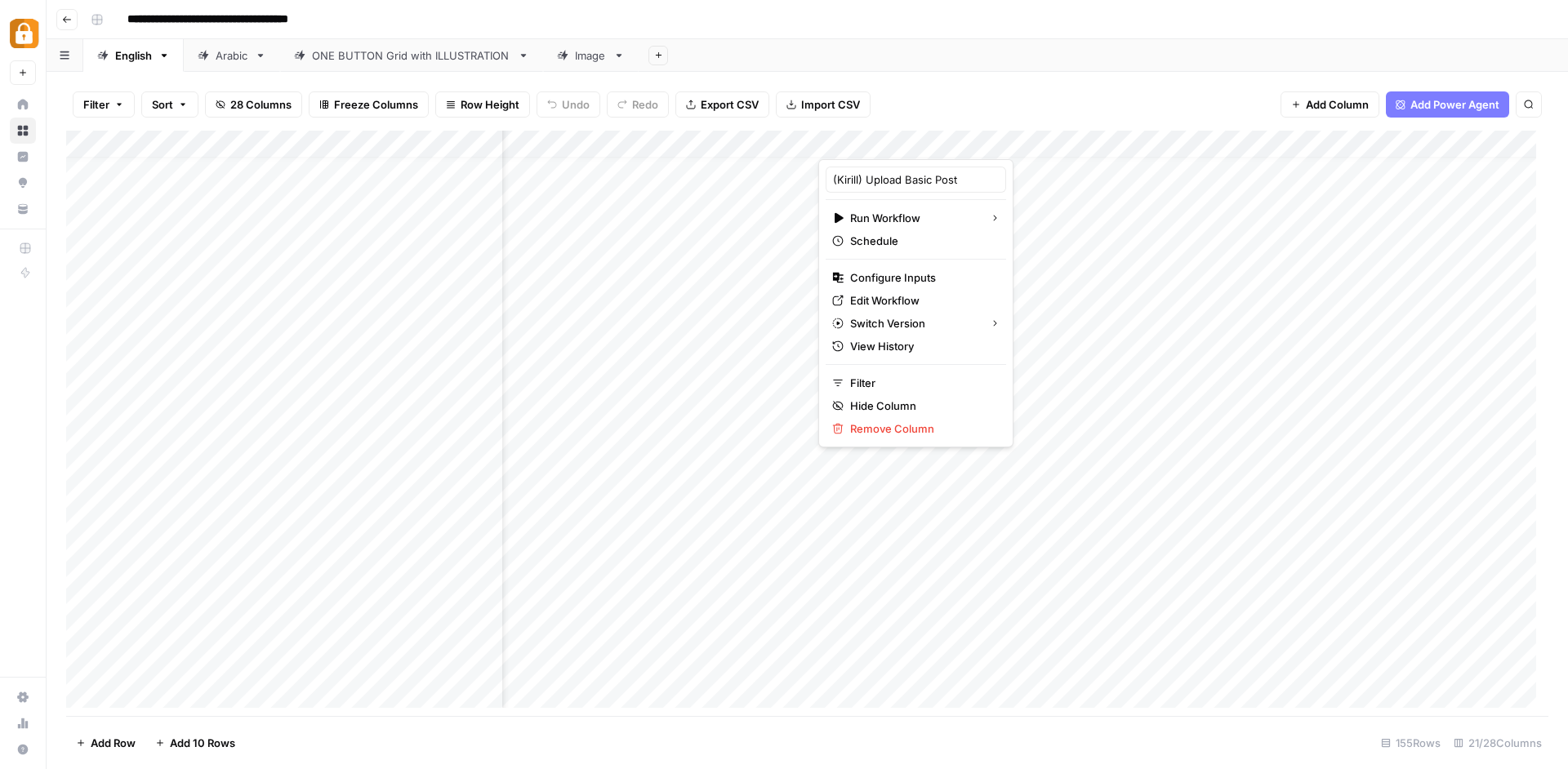
click at [946, 73] on div "Filter Sort 28 Columns Freeze Columns Row Height Undo Redo Export CSV Import CS…" at bounding box center [806, 420] width 1521 height 697
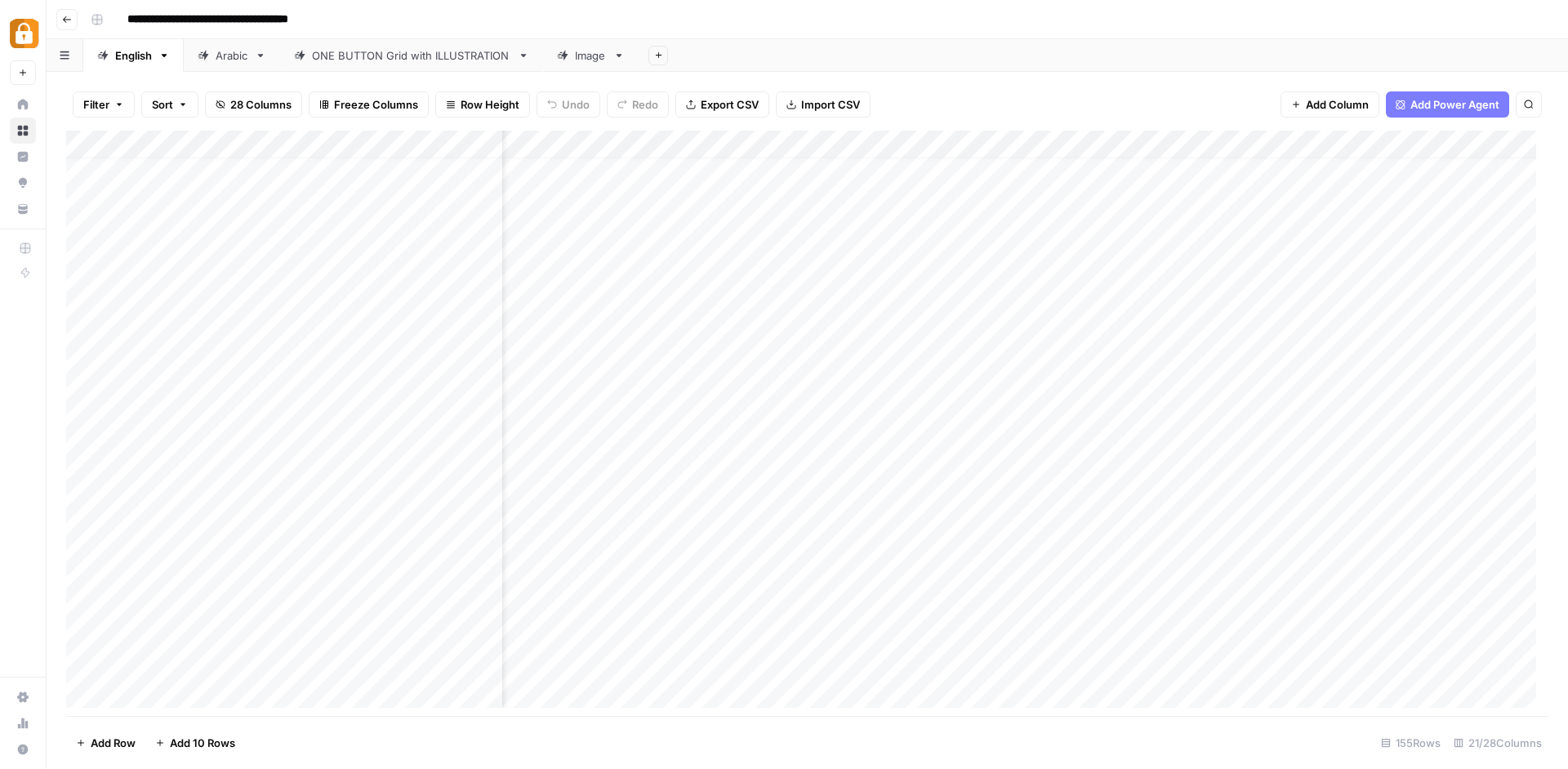
click at [931, 231] on div "Add Column" at bounding box center [807, 425] width 1482 height 590
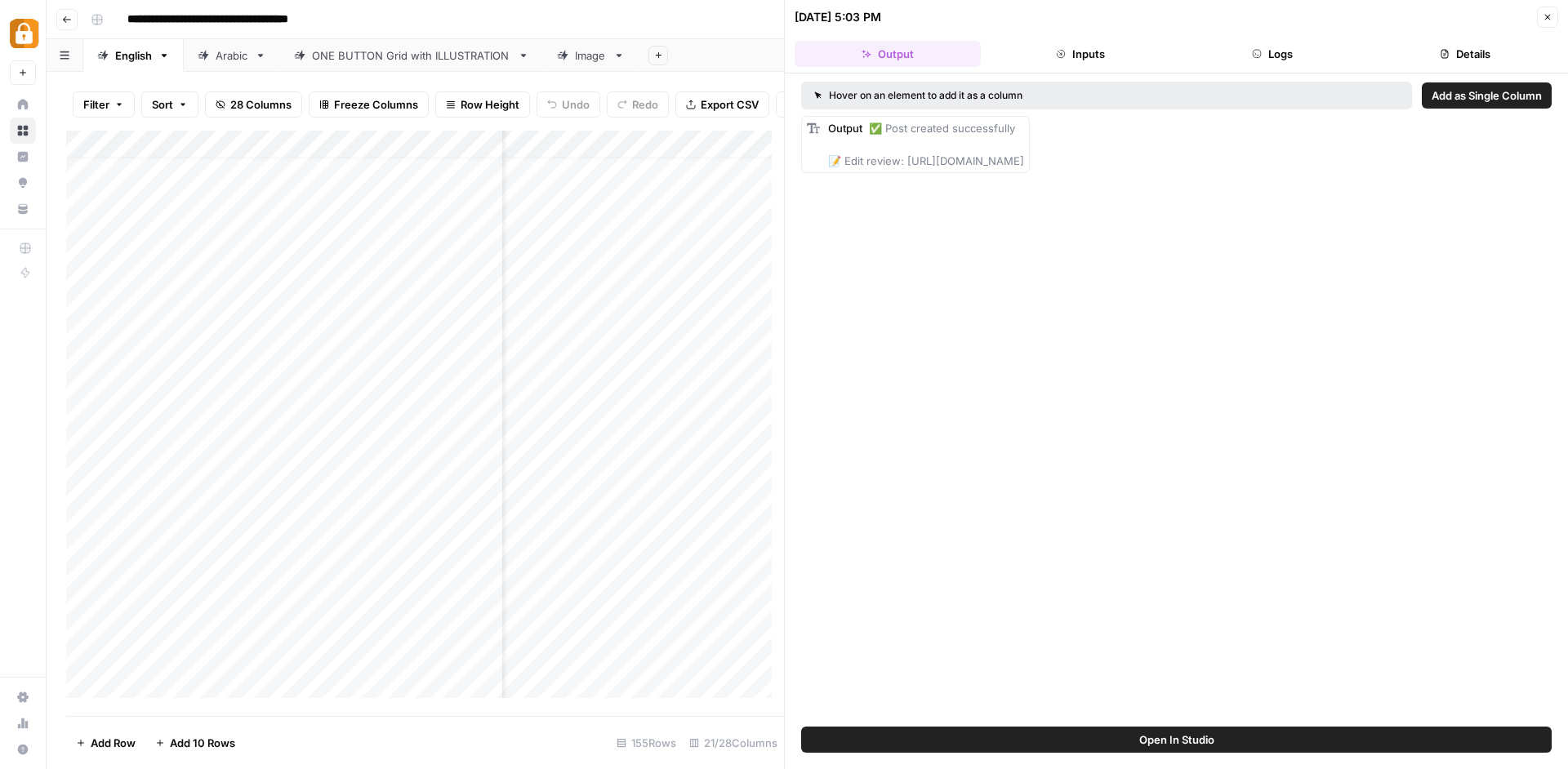
click at [1546, 16] on icon "button" at bounding box center [1547, 17] width 10 height 10
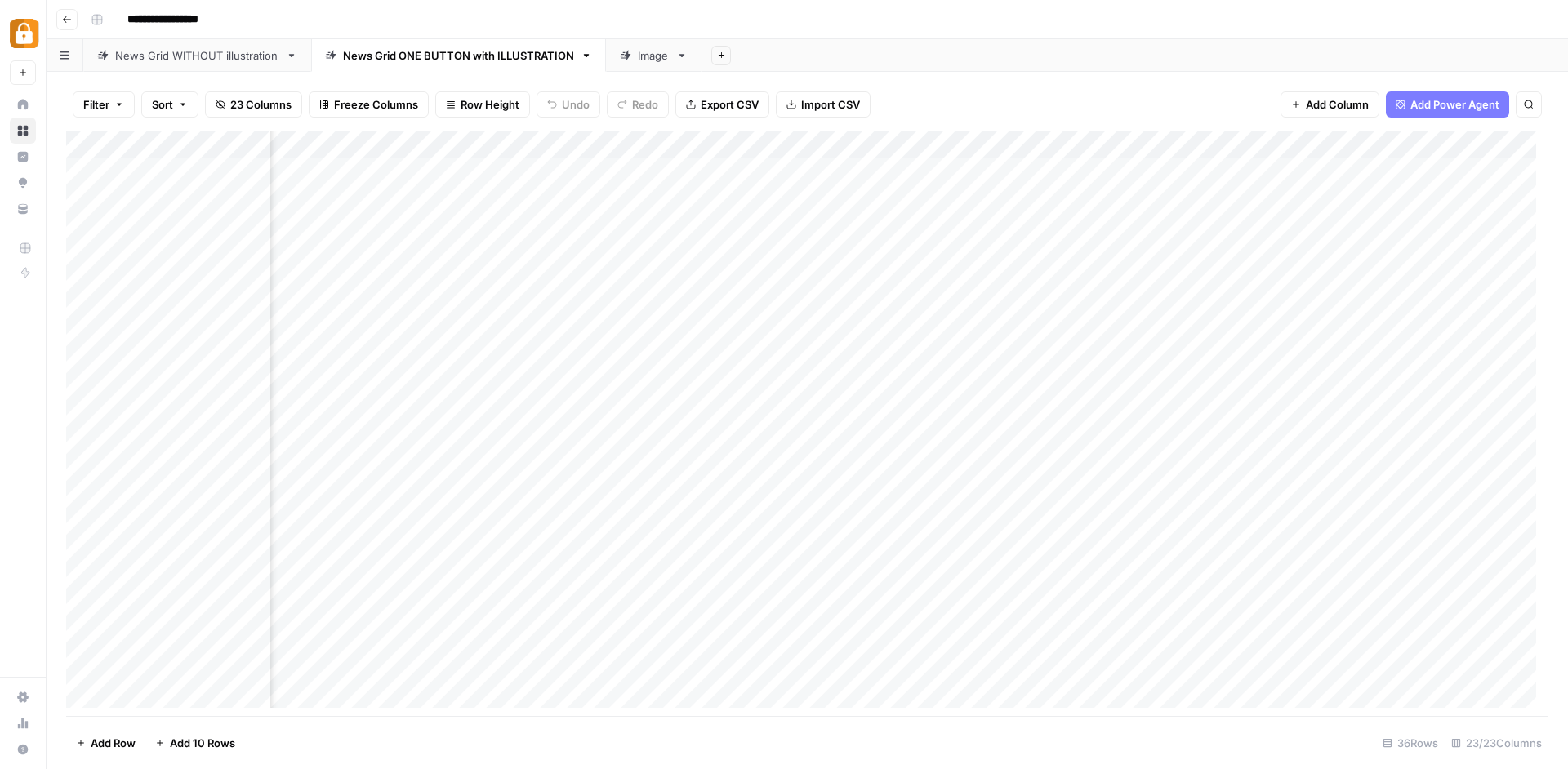
scroll to position [0, 1317]
click at [1050, 136] on div "Add Column" at bounding box center [807, 425] width 1482 height 590
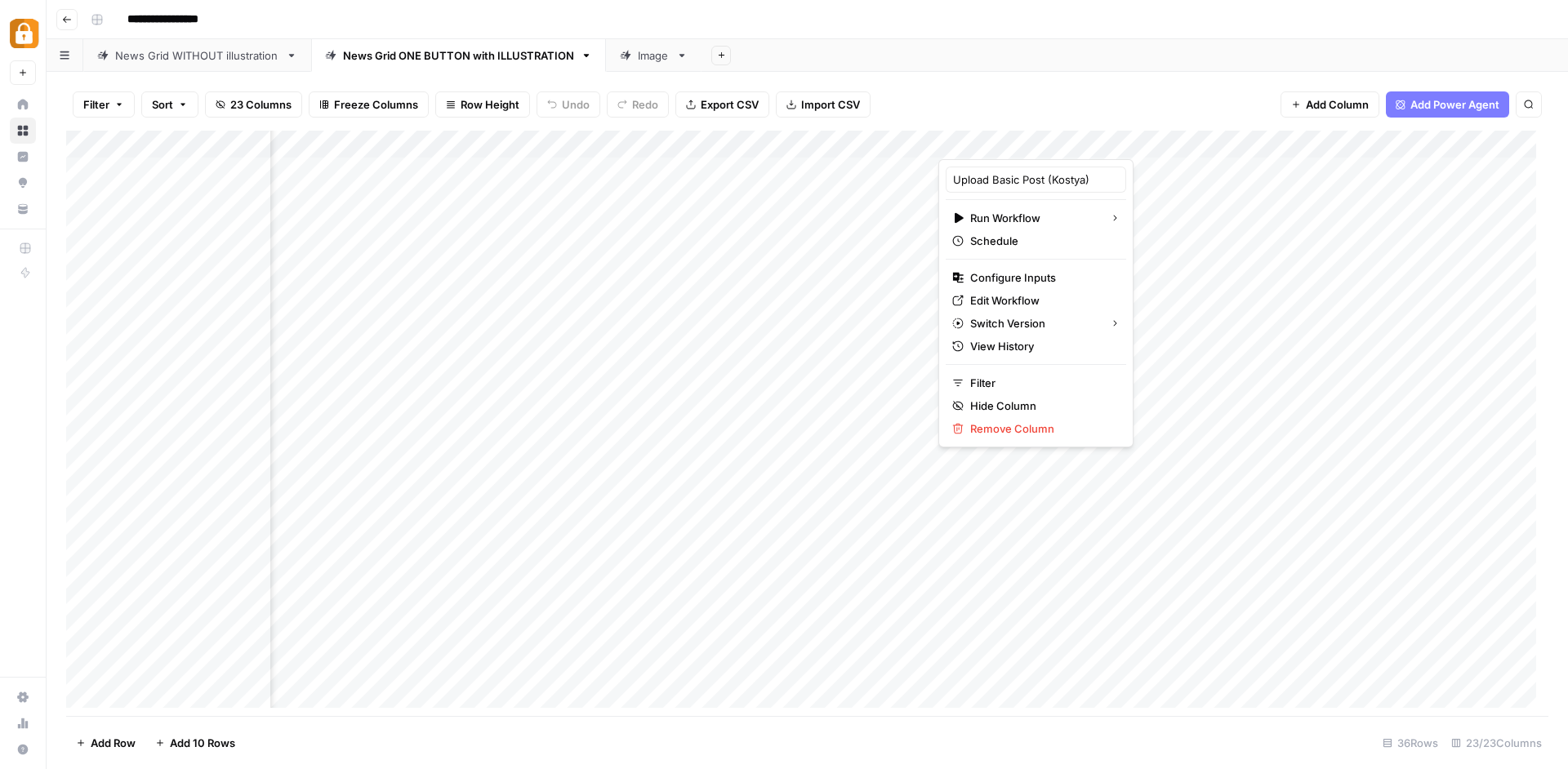
click at [1051, 87] on div "Filter Sort 23 Columns Freeze Columns Row Height Undo Redo Export CSV Import CS…" at bounding box center [807, 105] width 1482 height 52
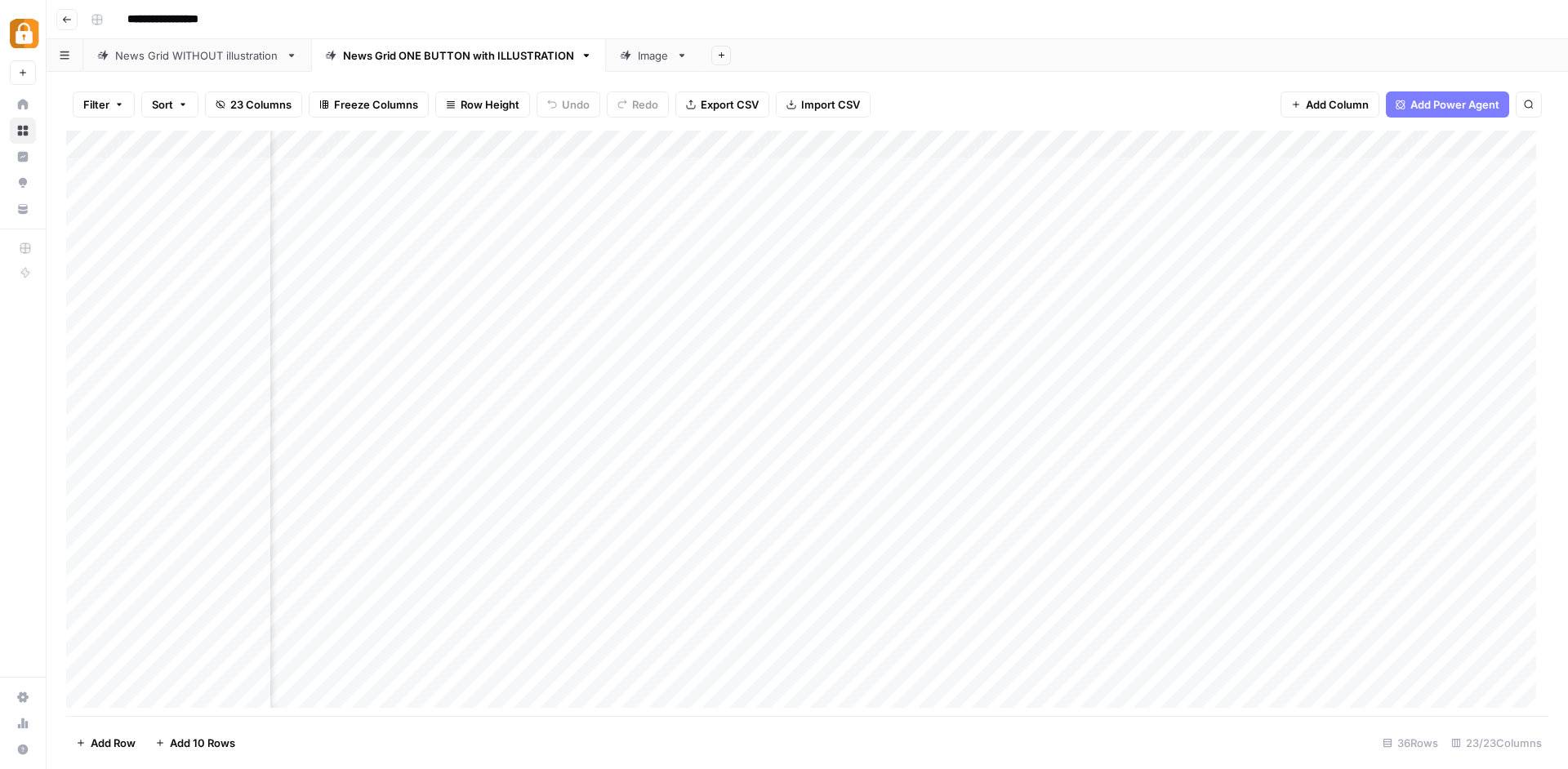
scroll to position [0, 1072]
click at [1255, 388] on div "Add Column" at bounding box center [807, 425] width 1482 height 590
click at [1291, 386] on div "Add Column" at bounding box center [807, 425] width 1482 height 590
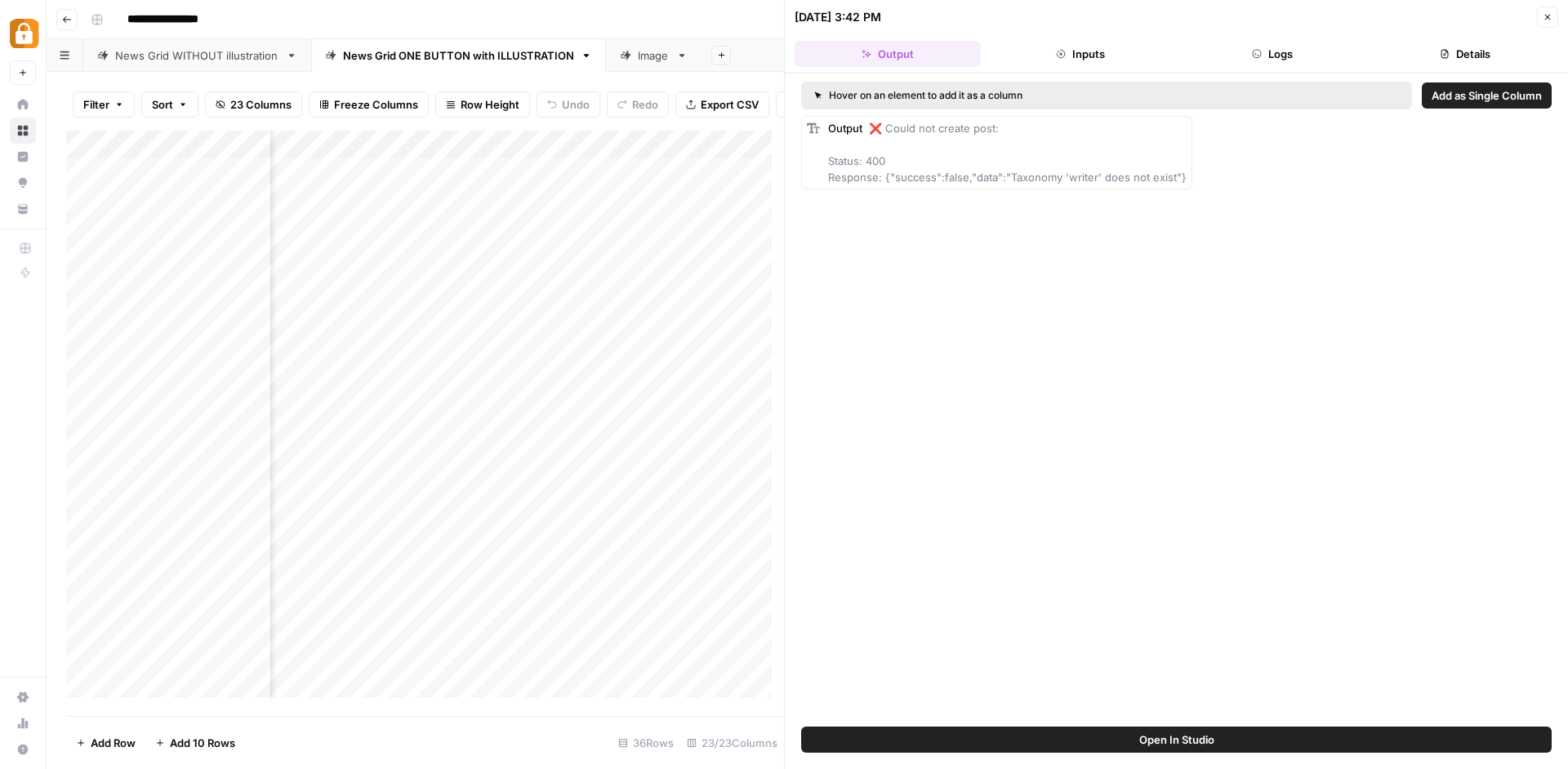
scroll to position [0, 1867]
click at [505, 147] on div "Add Column" at bounding box center [425, 420] width 718 height 580
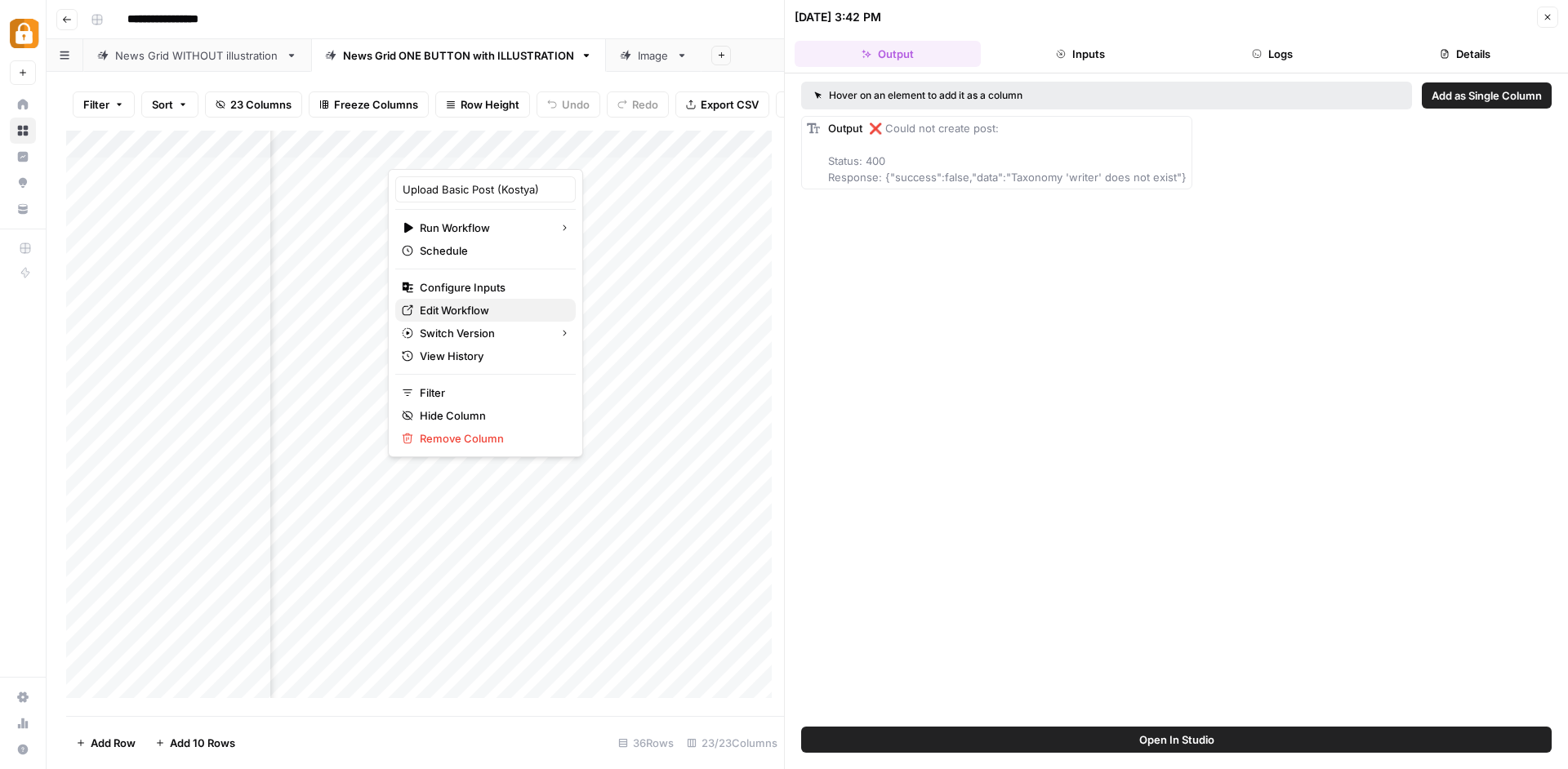
click at [487, 305] on span "Edit Workflow" at bounding box center [491, 310] width 143 height 17
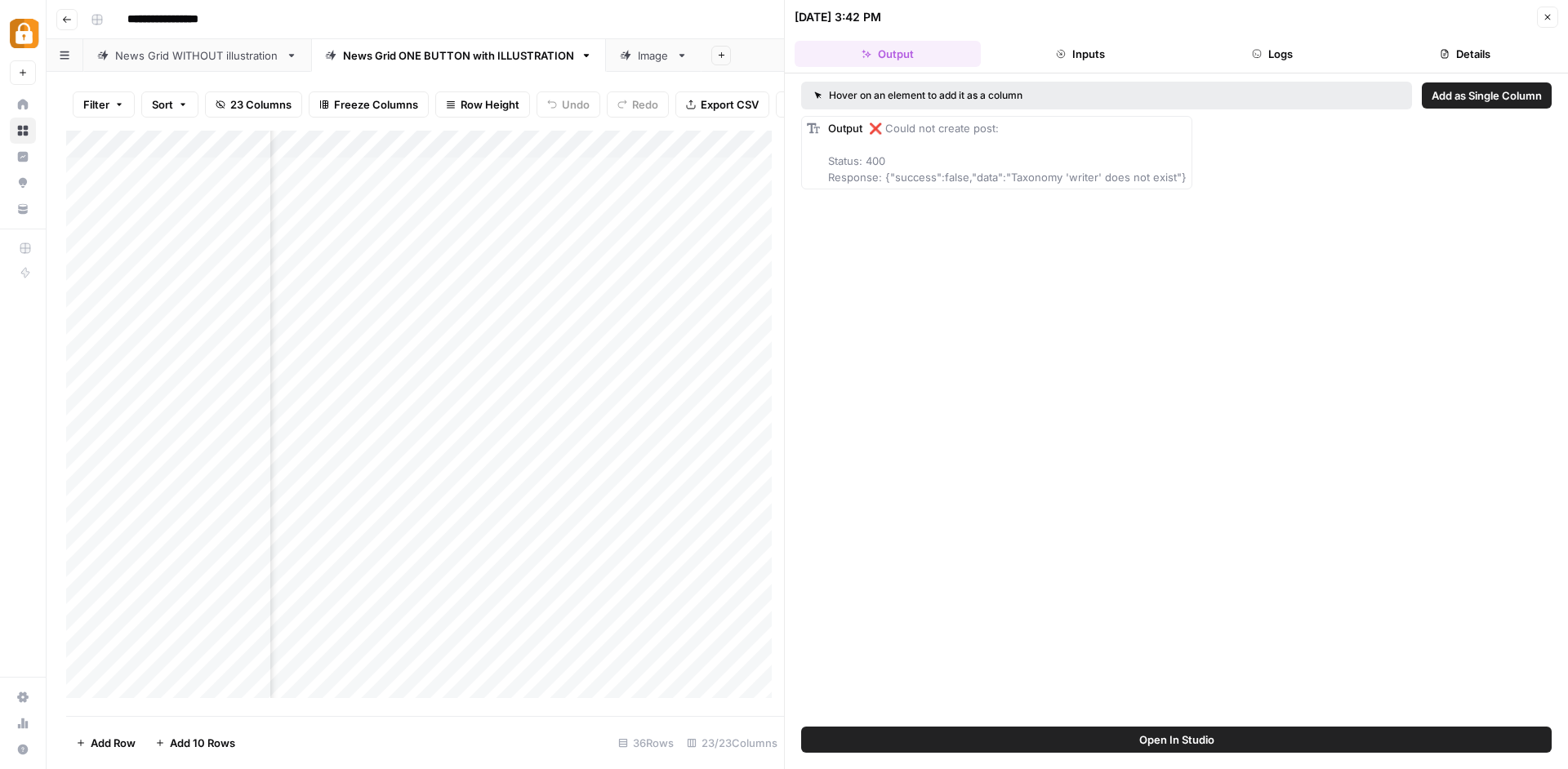
click at [1266, 47] on button "Logs" at bounding box center [1272, 54] width 186 height 26
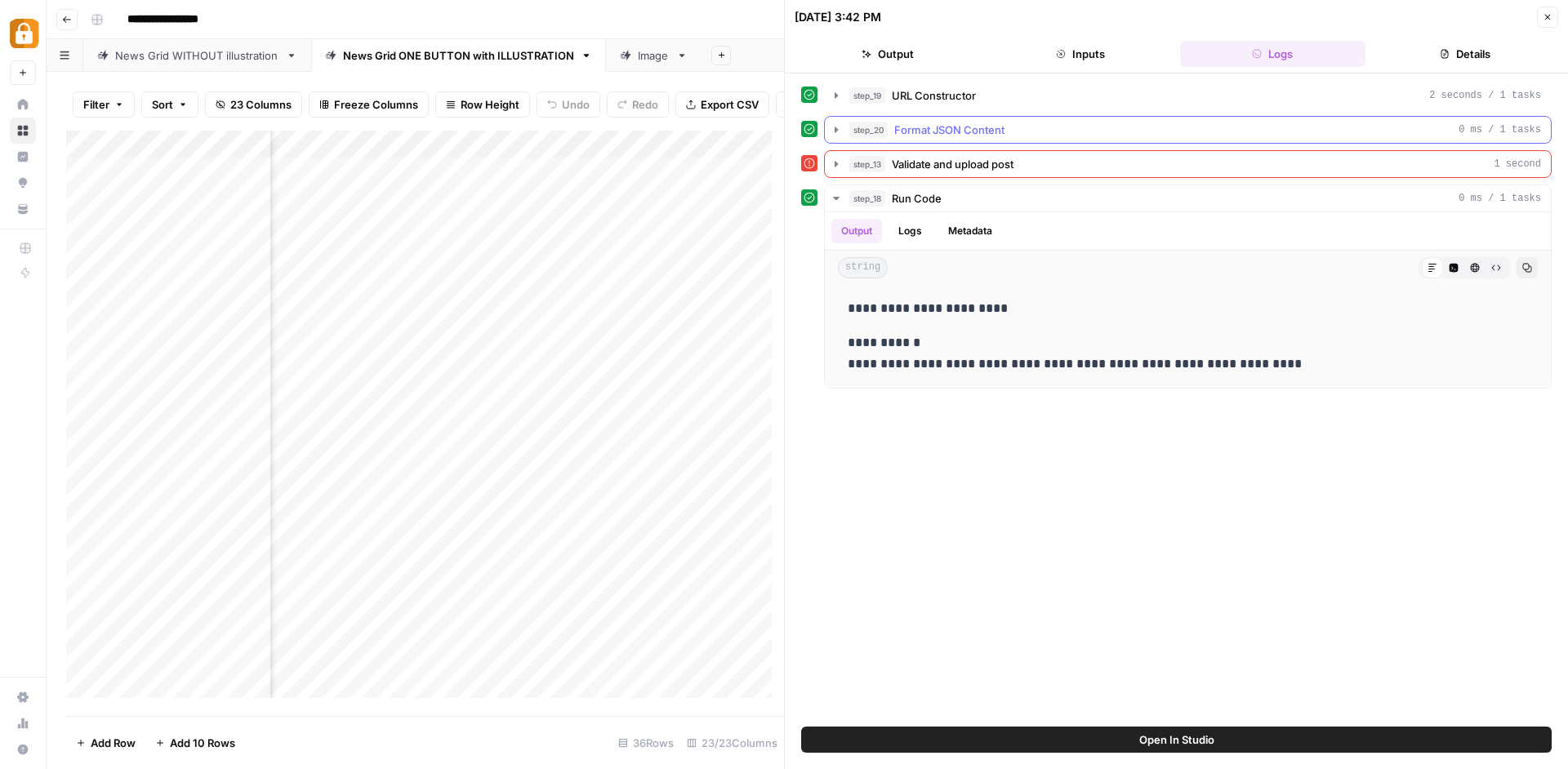
click at [836, 134] on icon "button" at bounding box center [836, 129] width 13 height 13
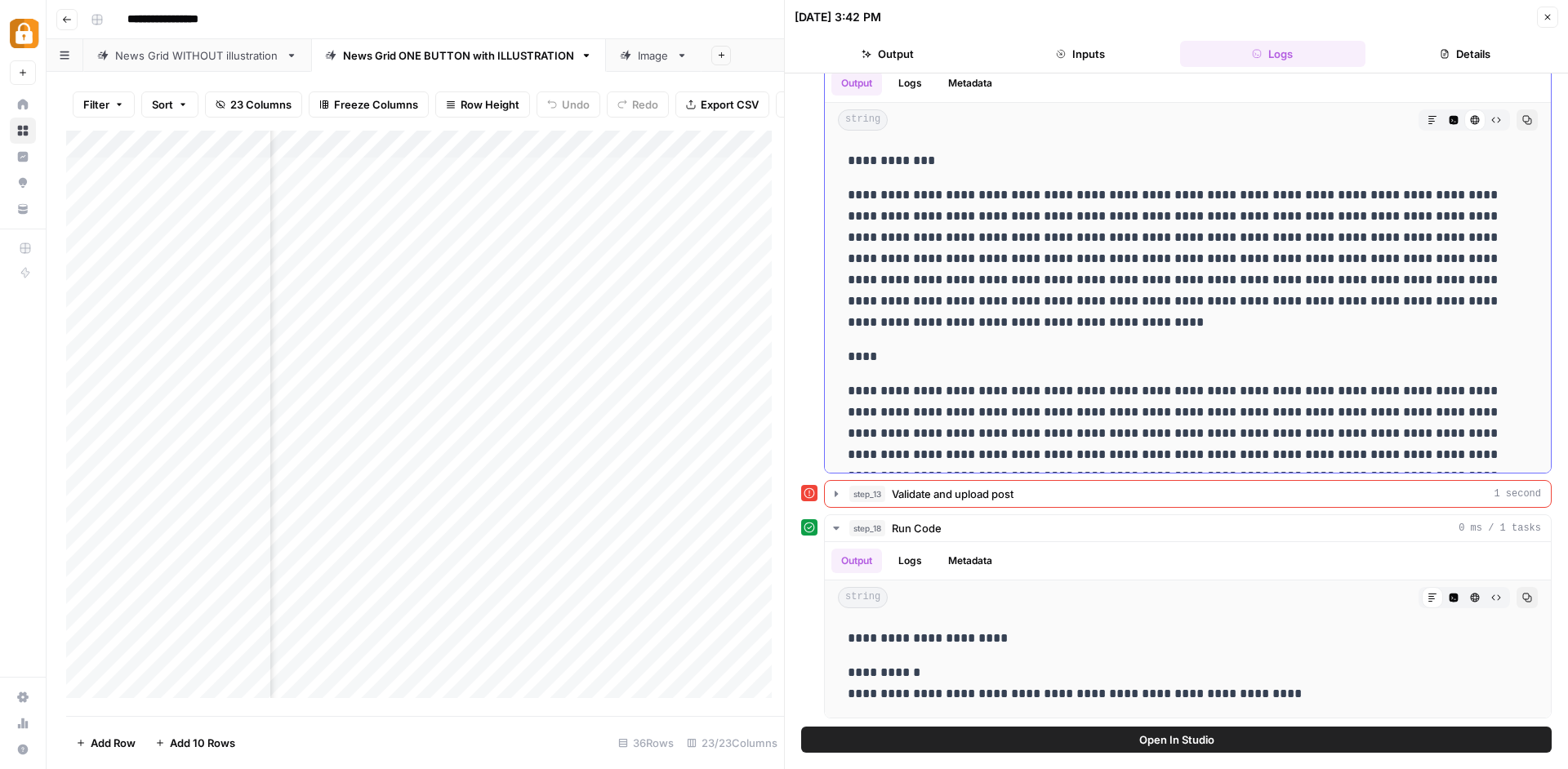
scroll to position [0, 0]
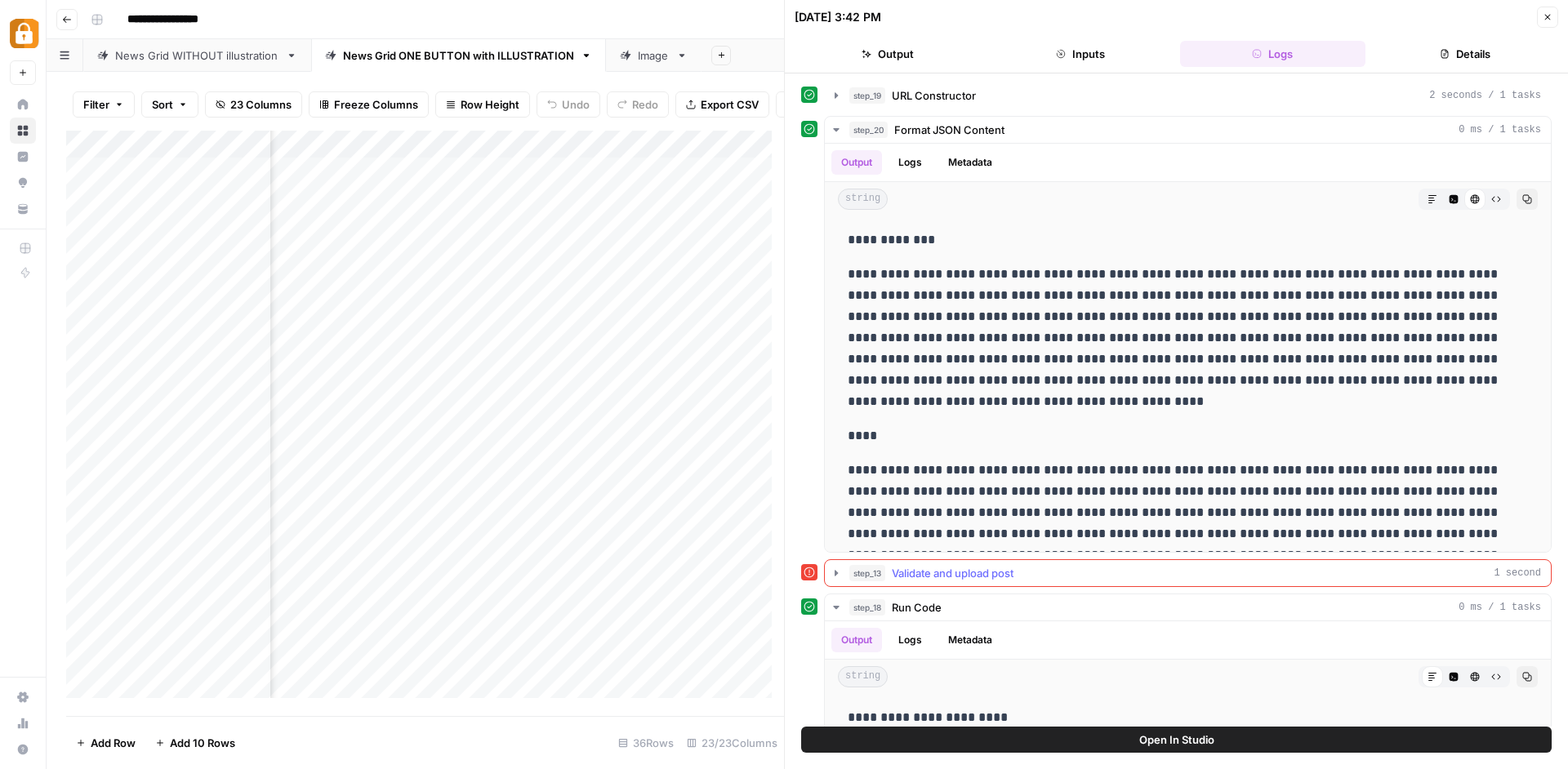
click at [839, 573] on icon "button" at bounding box center [836, 573] width 13 height 13
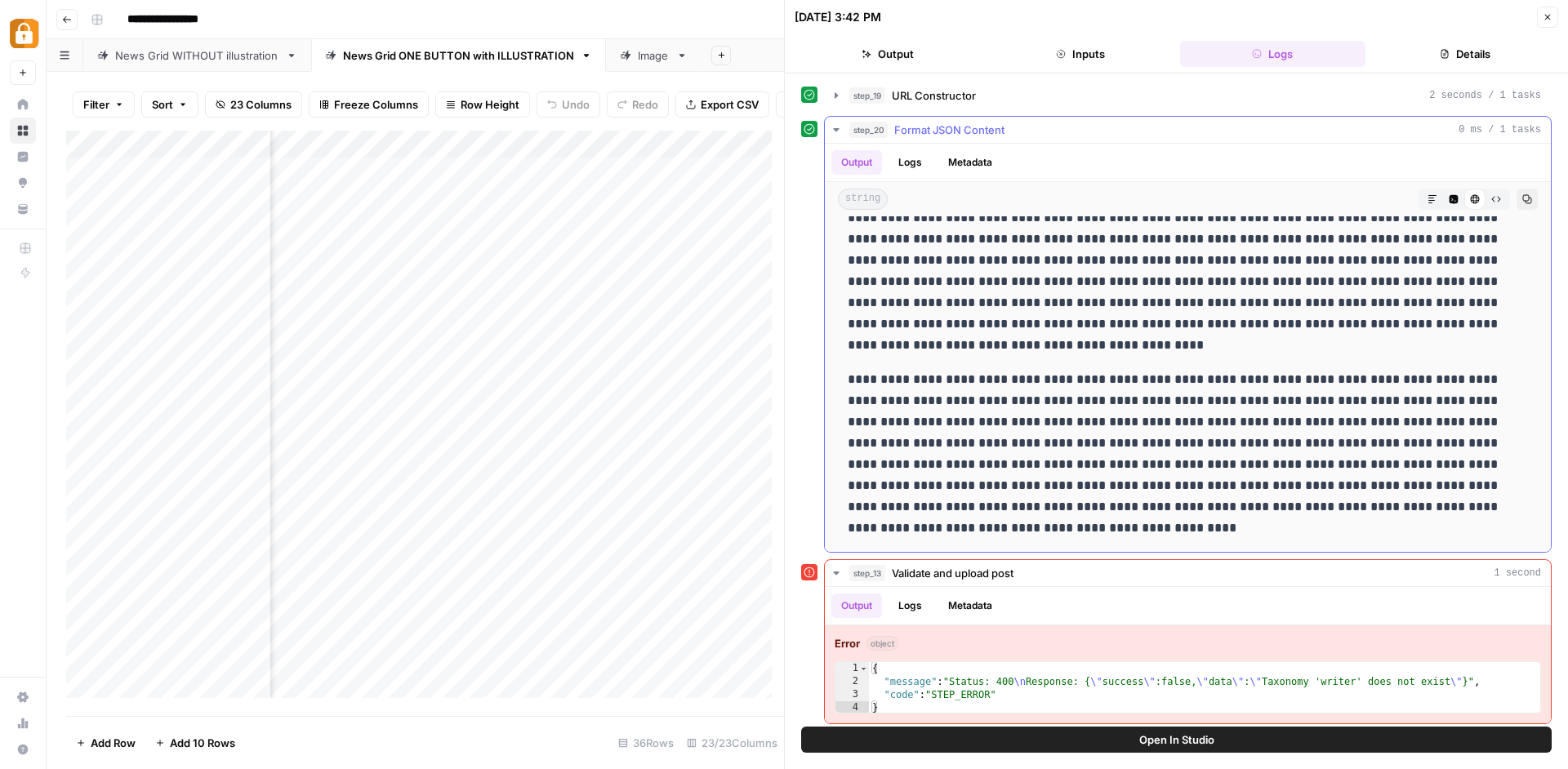
scroll to position [216, 0]
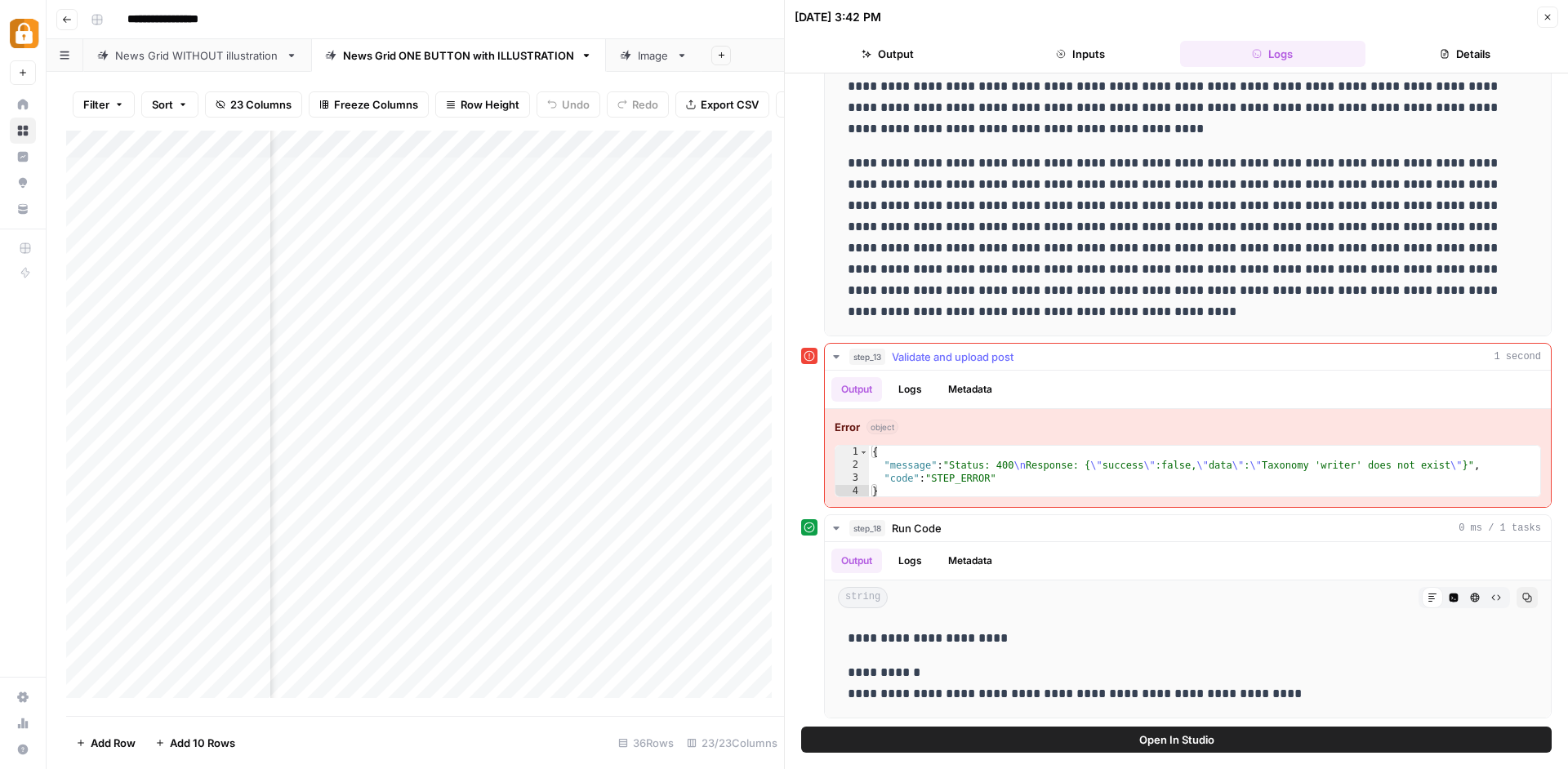
click at [919, 391] on button "Logs" at bounding box center [909, 389] width 43 height 24
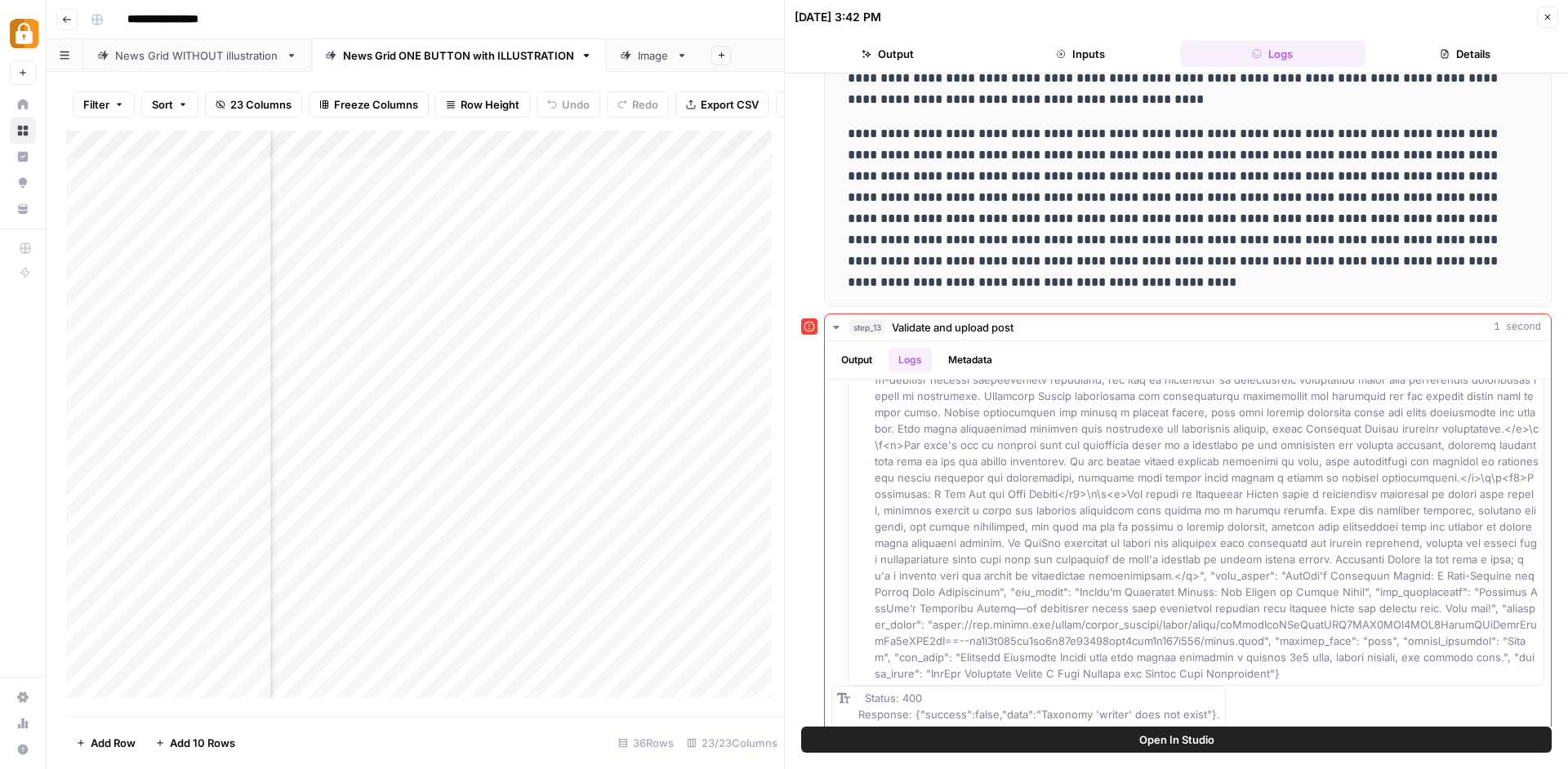
scroll to position [0, 0]
click at [499, 396] on div "Add Column" at bounding box center [425, 420] width 718 height 580
click at [549, 395] on div "Add Column" at bounding box center [425, 420] width 718 height 580
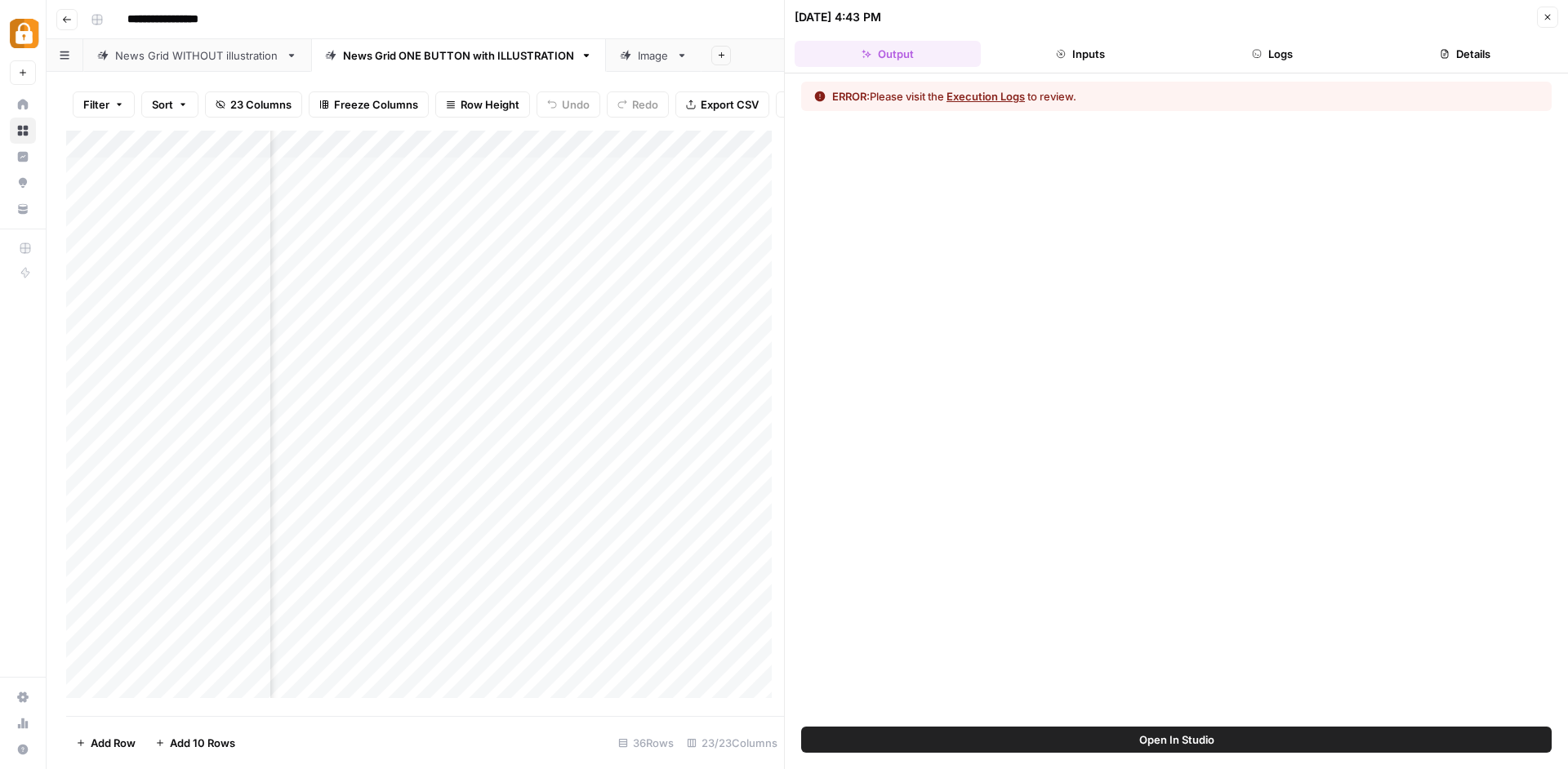
click at [1268, 31] on header "09/15/25 at 4:43 PM Close Output Inputs Logs Details" at bounding box center [1175, 37] width 783 height 73
click at [1265, 38] on header "09/15/25 at 4:43 PM Close Output Inputs Logs Details" at bounding box center [1175, 37] width 783 height 73
click at [1264, 50] on button "Logs" at bounding box center [1272, 54] width 186 height 26
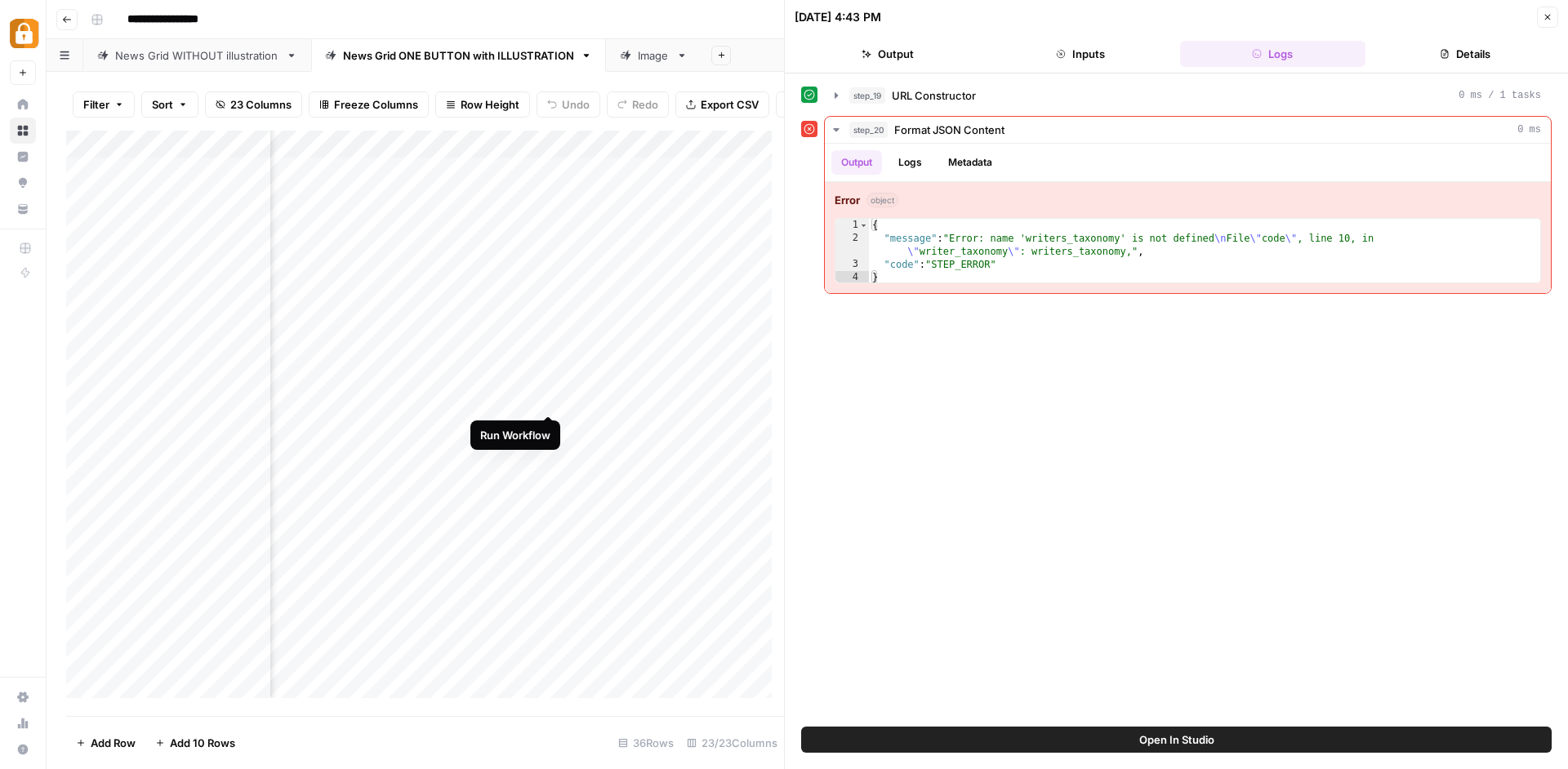
click at [545, 396] on div "Add Column" at bounding box center [425, 420] width 718 height 580
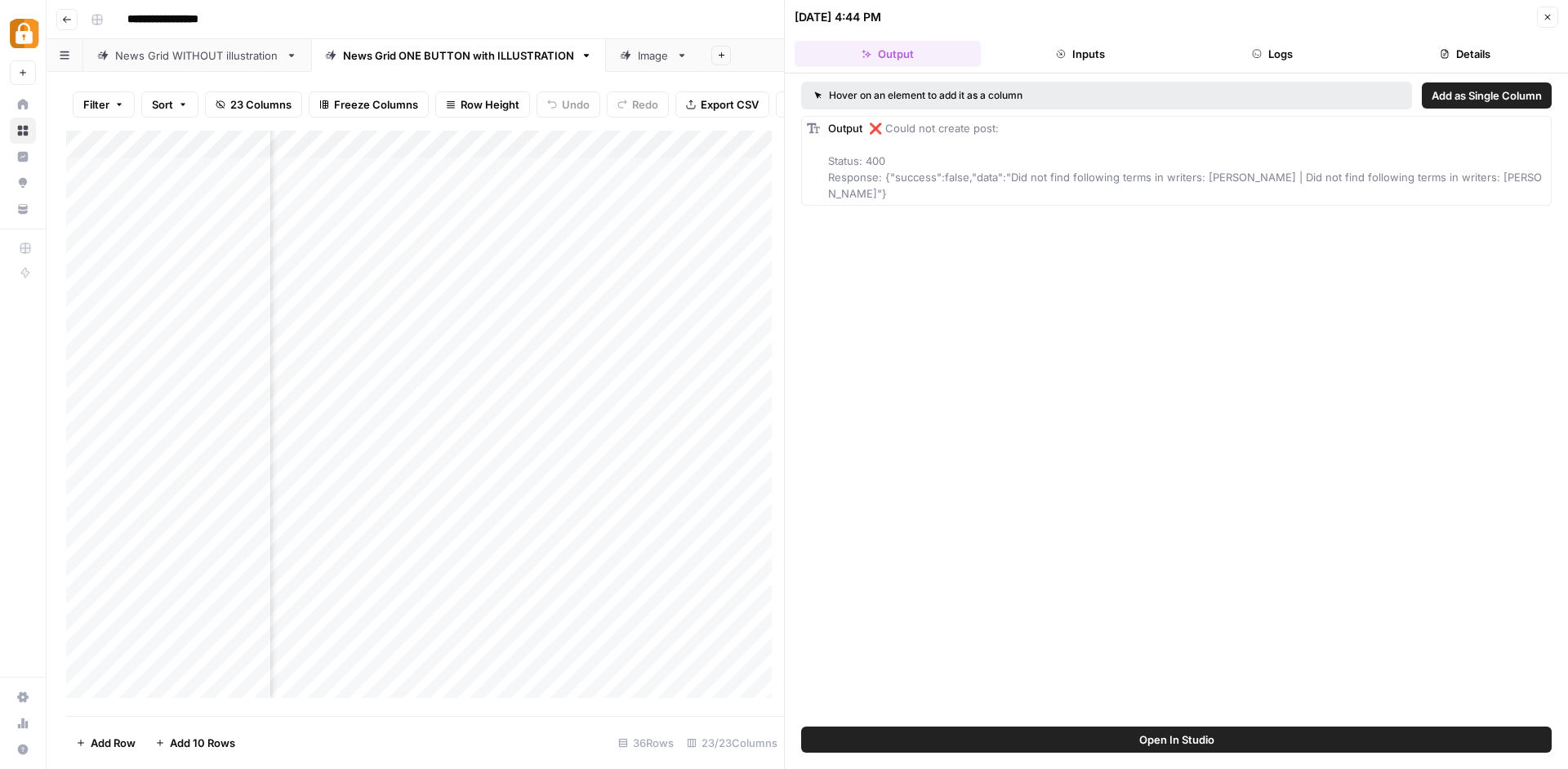
click at [1253, 405] on div "Hover on an element to add it as a column Add as Single Column Output ❌ Could n…" at bounding box center [1175, 400] width 783 height 654
click at [525, 152] on div "Add Column" at bounding box center [425, 420] width 718 height 580
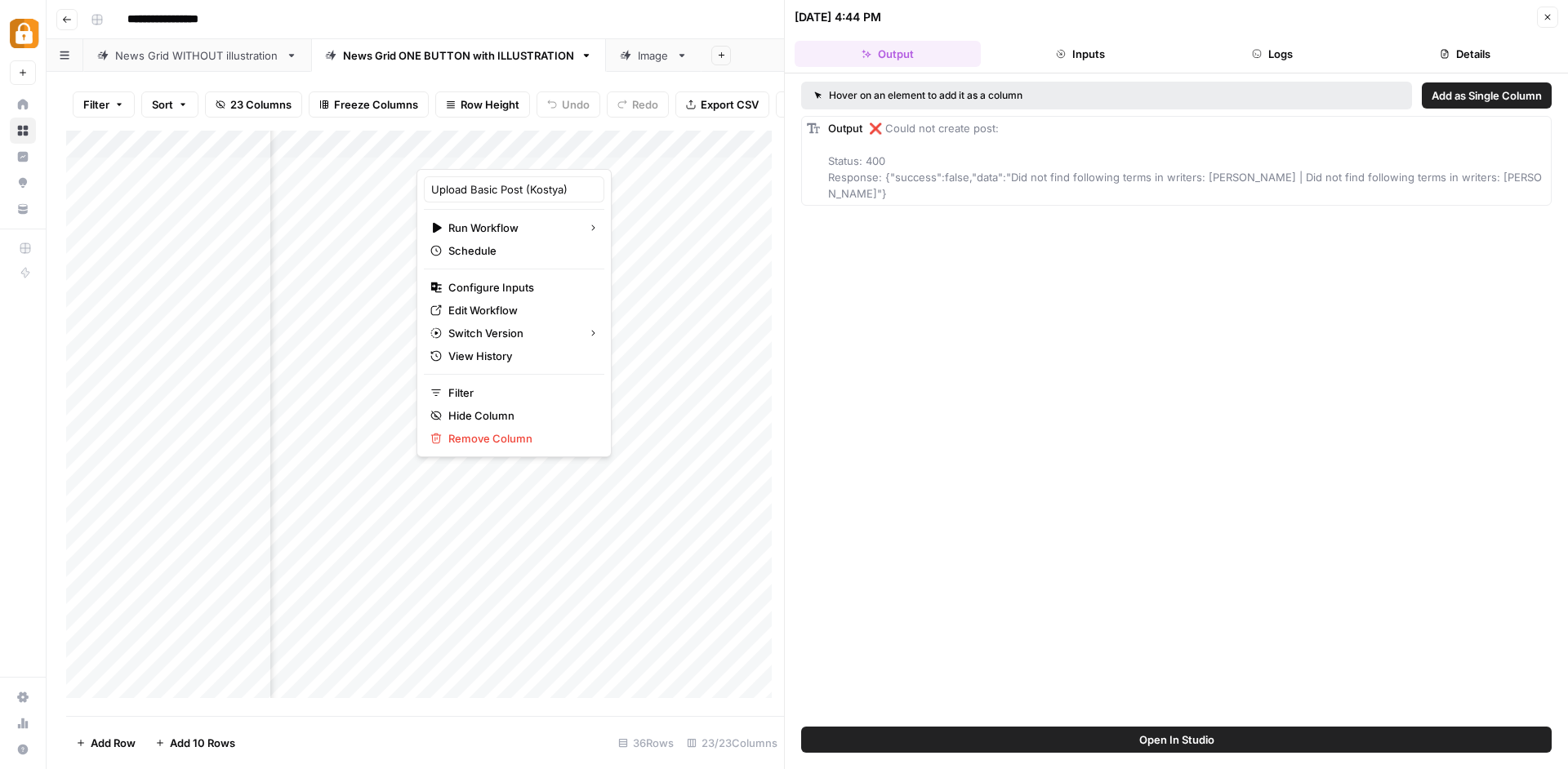
click at [1096, 485] on div "Hover on an element to add it as a column Add as Single Column Output ❌ Could n…" at bounding box center [1175, 400] width 783 height 654
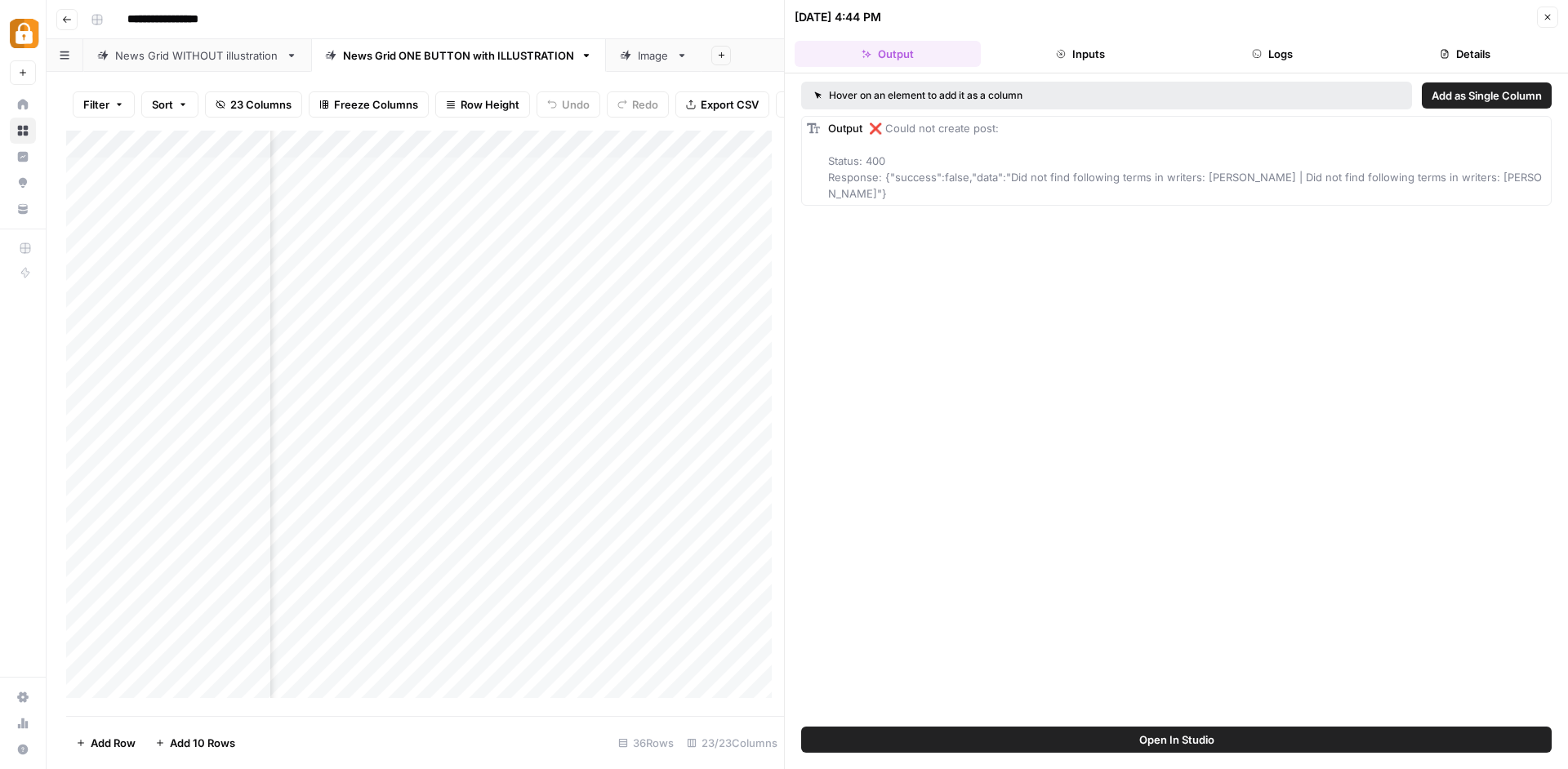
click at [523, 393] on div "Add Column" at bounding box center [425, 420] width 718 height 580
click at [522, 339] on div "Add Column" at bounding box center [425, 420] width 718 height 580
click at [529, 149] on div "Add Column" at bounding box center [425, 420] width 718 height 580
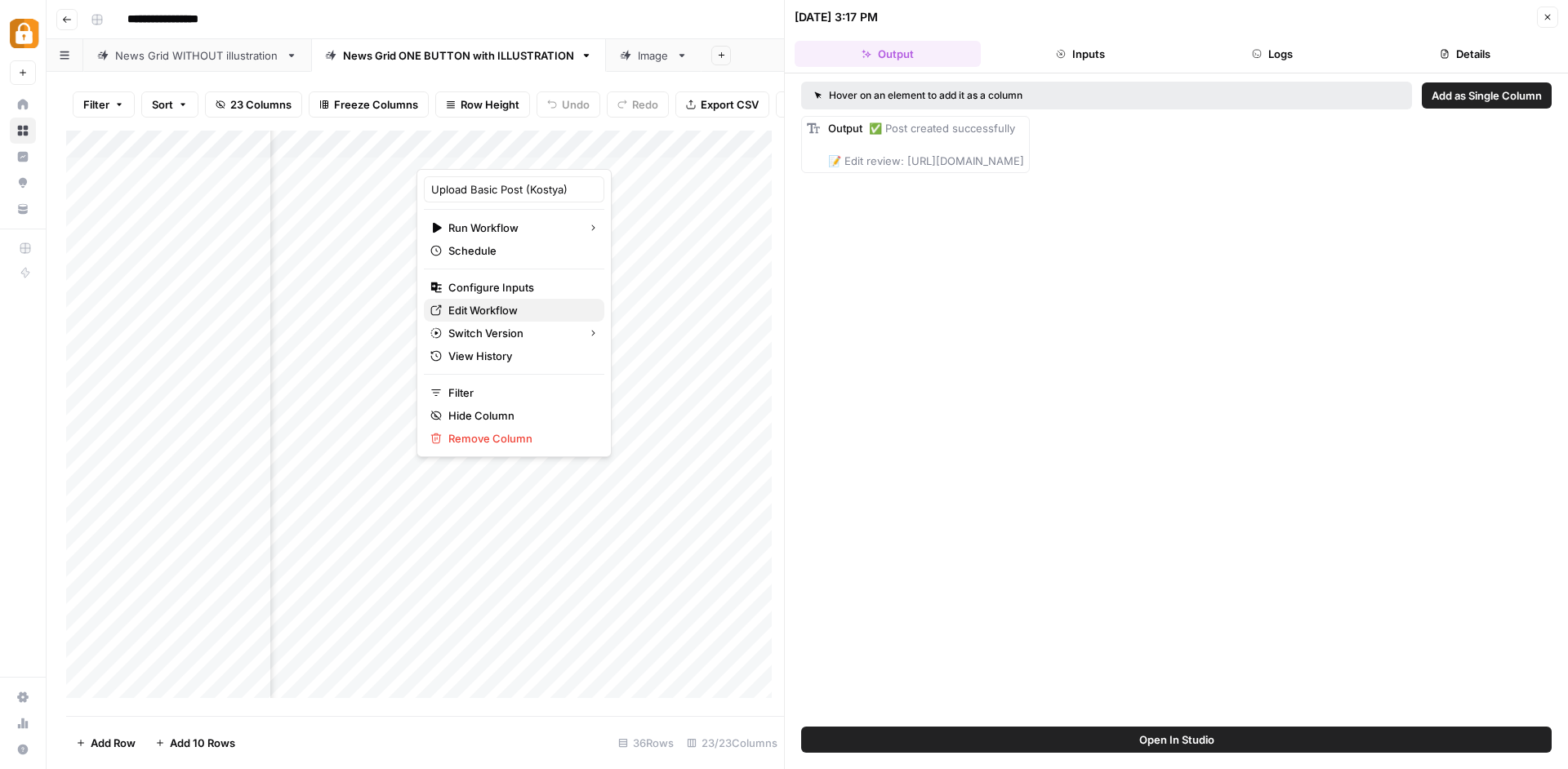
click at [494, 306] on span "Edit Workflow" at bounding box center [519, 310] width 143 height 17
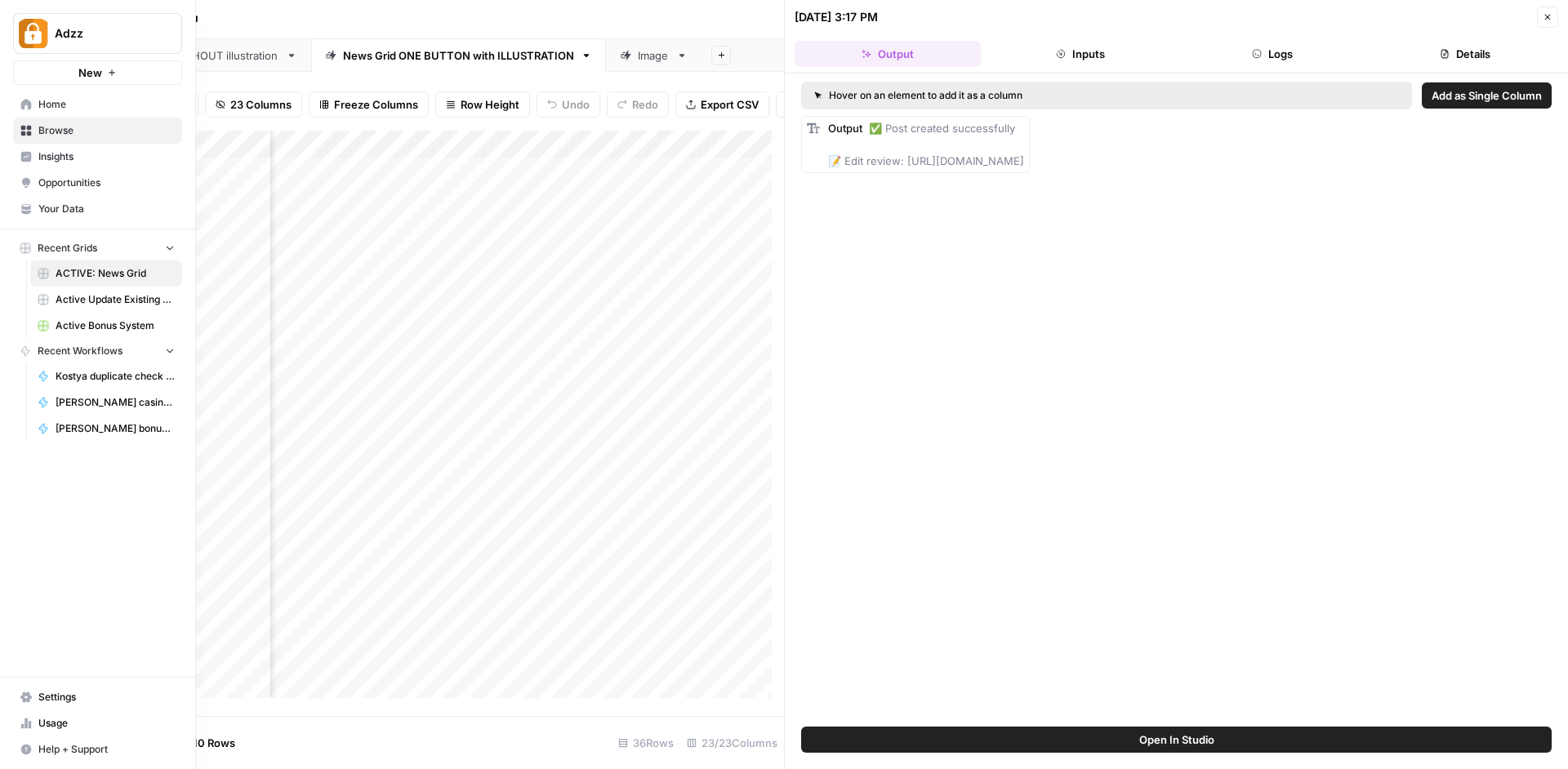
click at [58, 127] on span "Browse" at bounding box center [107, 130] width 136 height 15
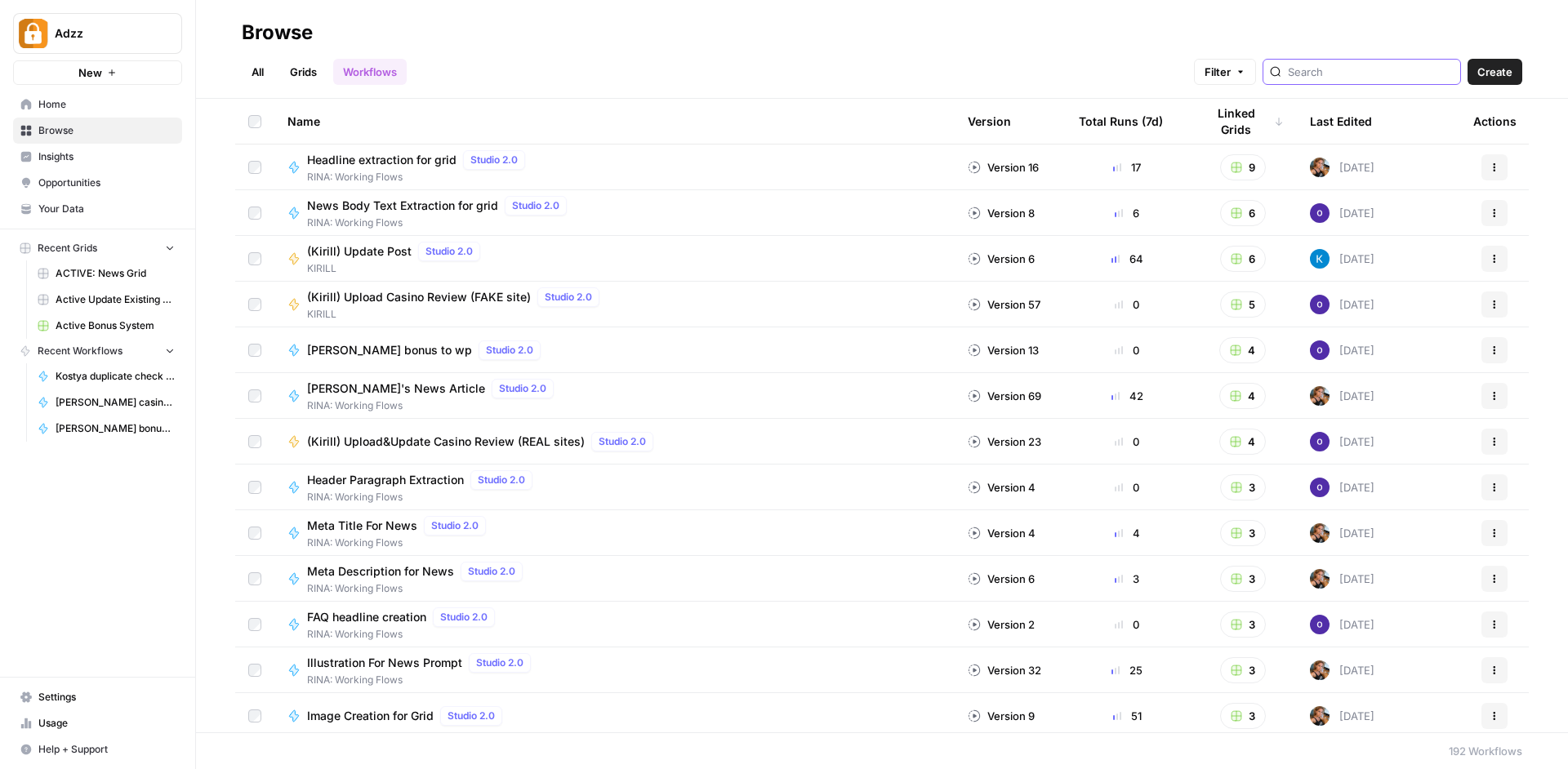
click at [1390, 74] on input "search" at bounding box center [1370, 72] width 166 height 17
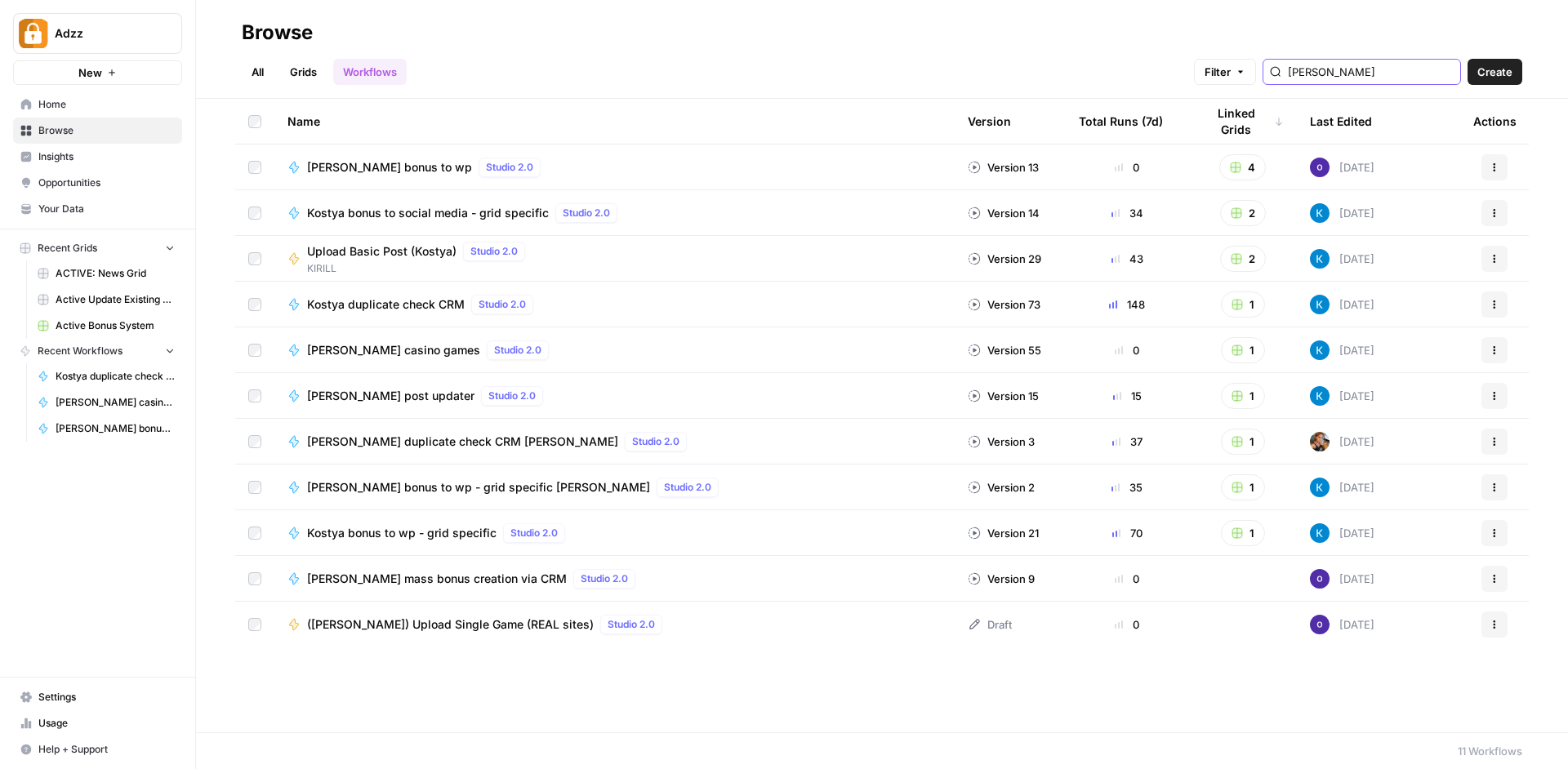
type input "[PERSON_NAME]"
click at [453, 535] on span "Kostya bonus to wp - grid specific" at bounding box center [401, 533] width 190 height 17
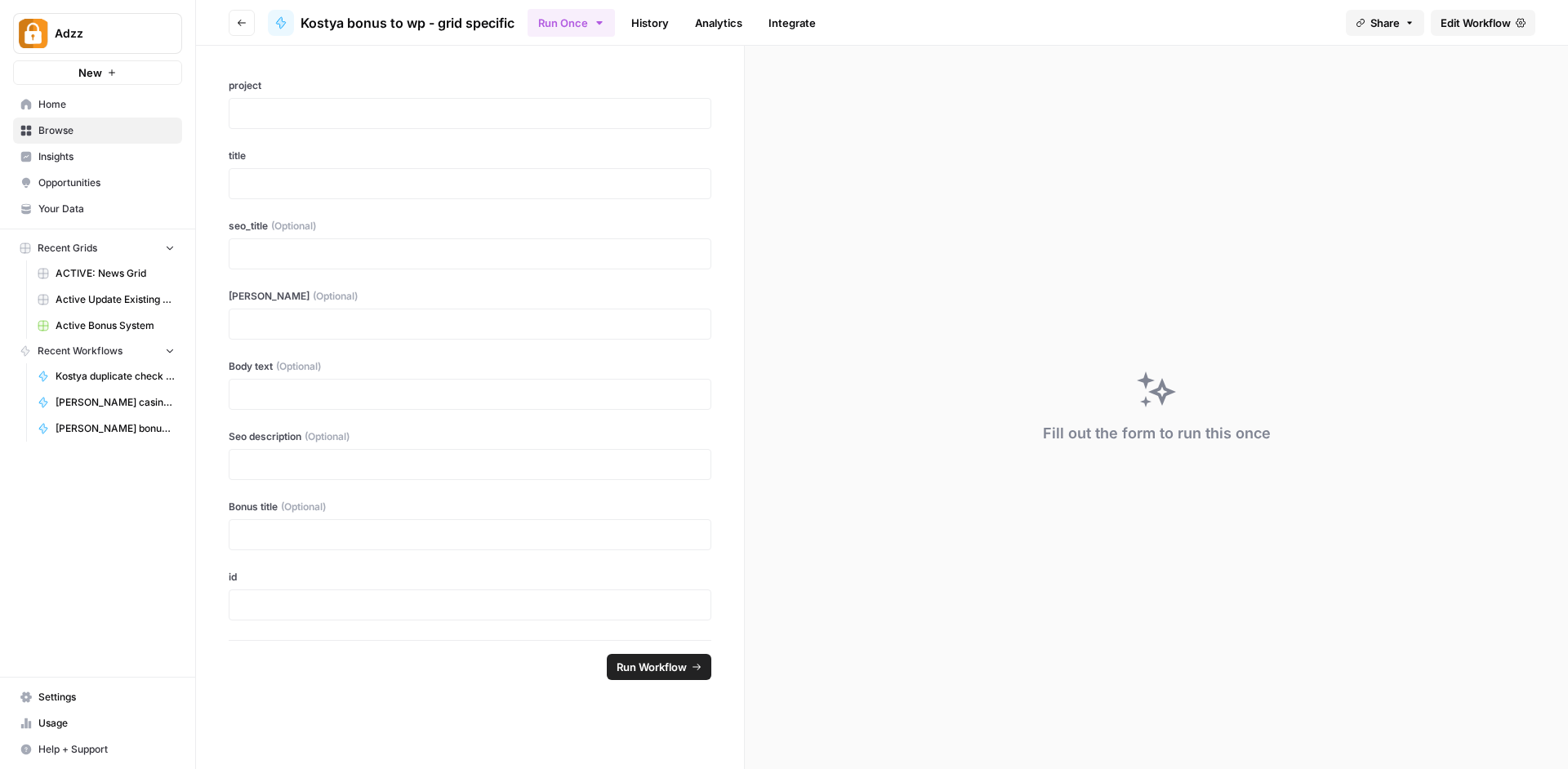
click at [1470, 28] on span "Edit Workflow" at bounding box center [1475, 23] width 70 height 17
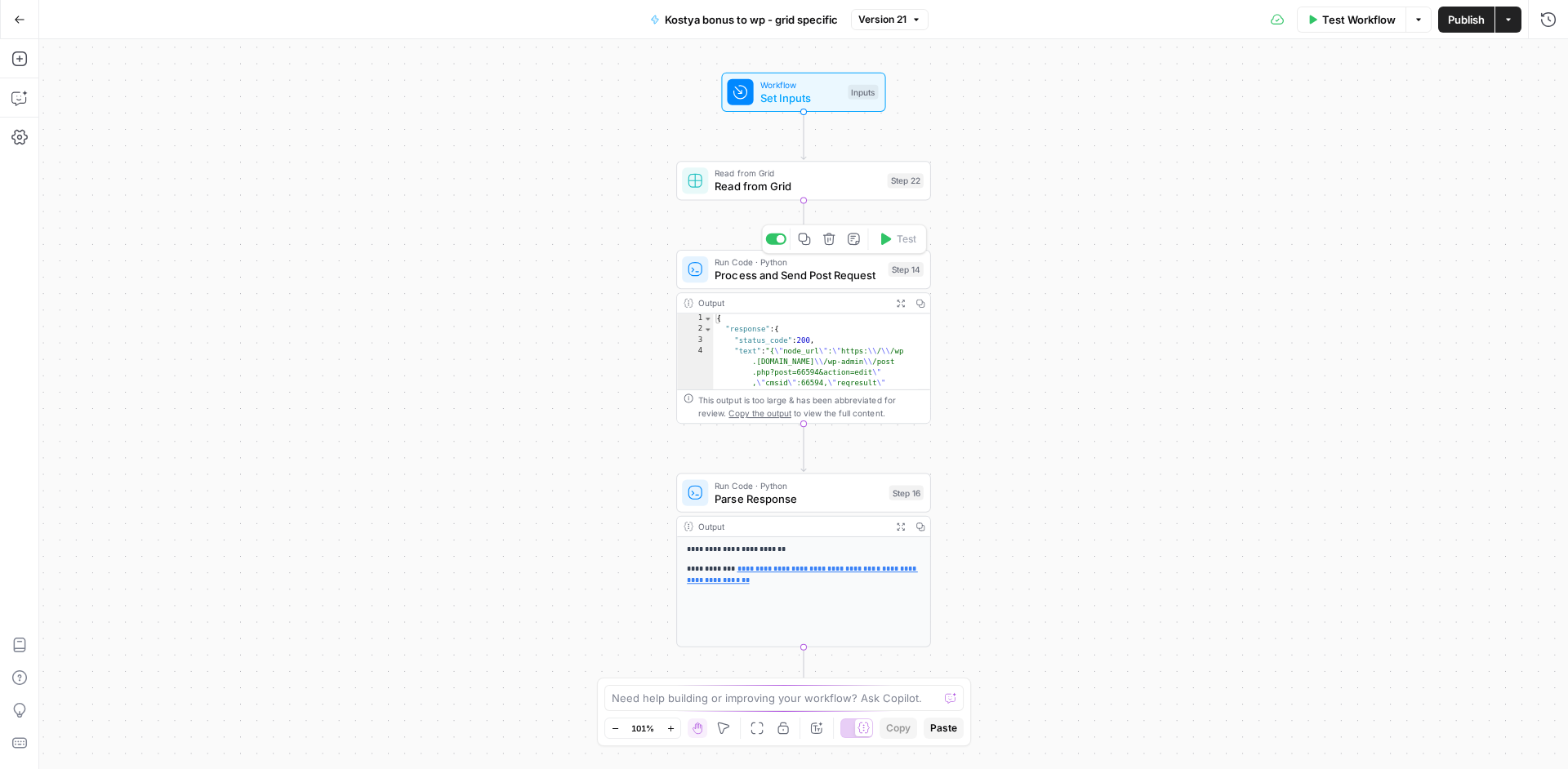
click at [818, 276] on span "Process and Send Post Request" at bounding box center [798, 275] width 166 height 17
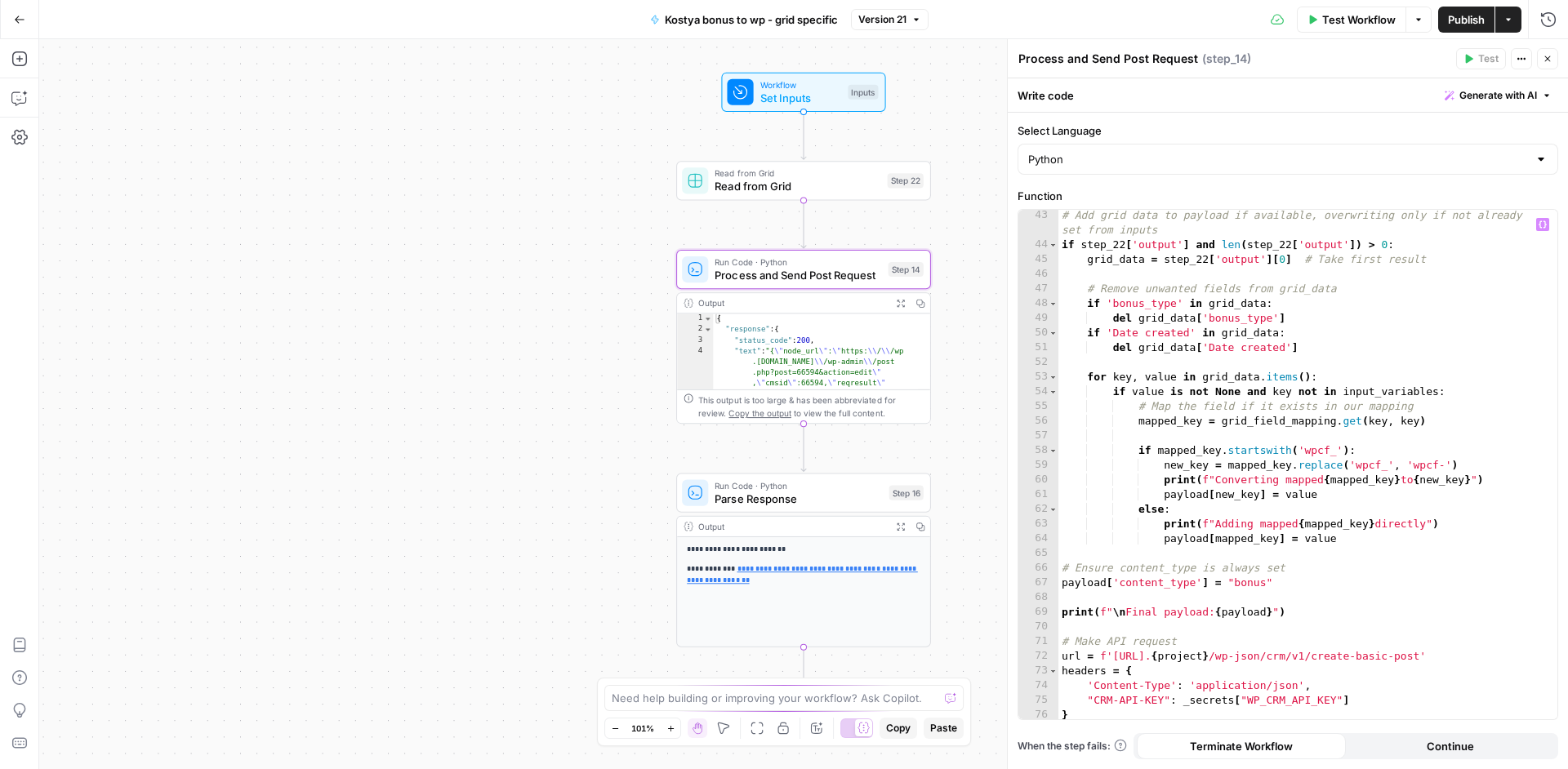
scroll to position [619, 0]
click at [842, 502] on span "Parse Response" at bounding box center [798, 499] width 167 height 17
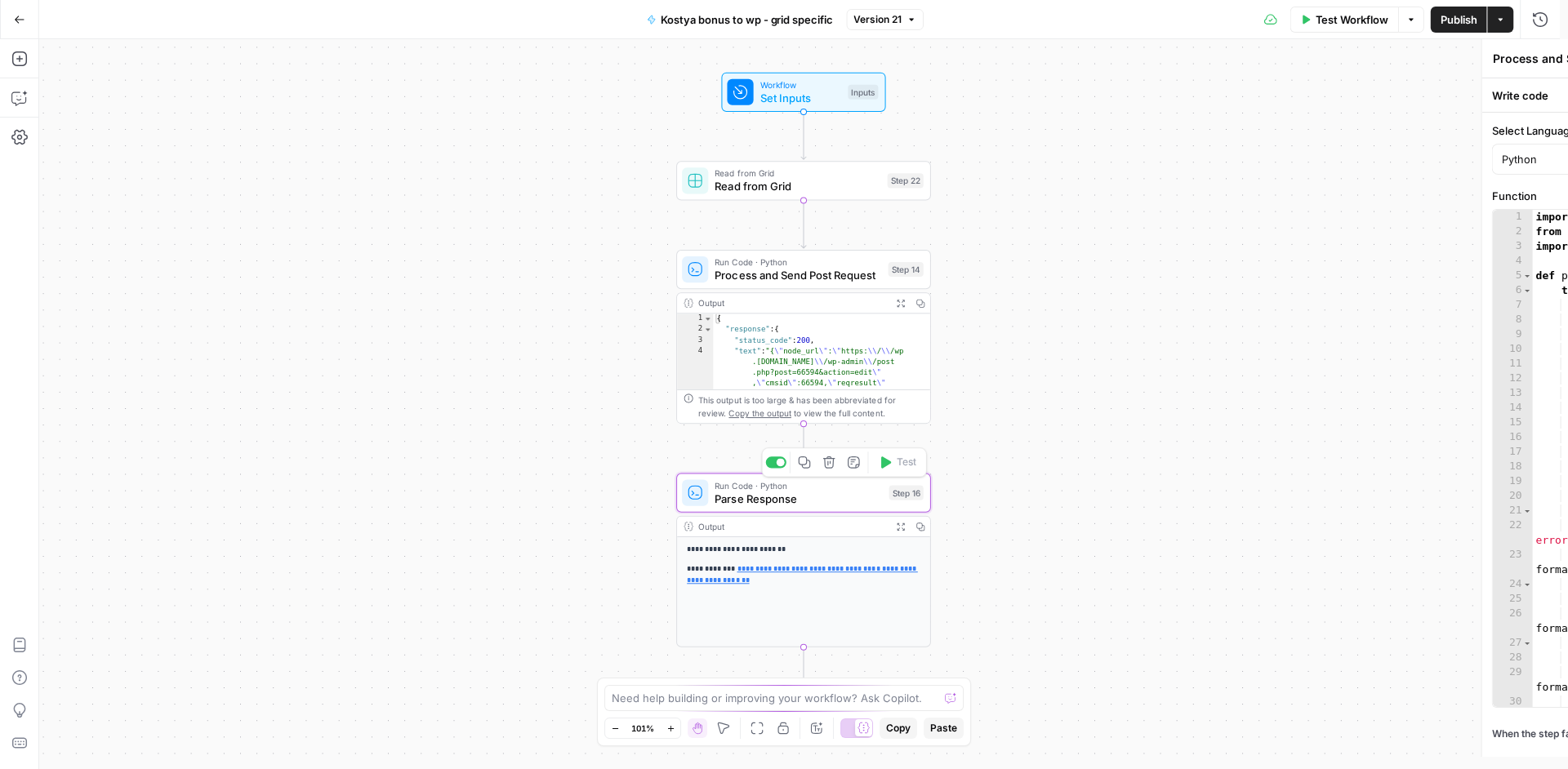
type textarea "Parse Response"
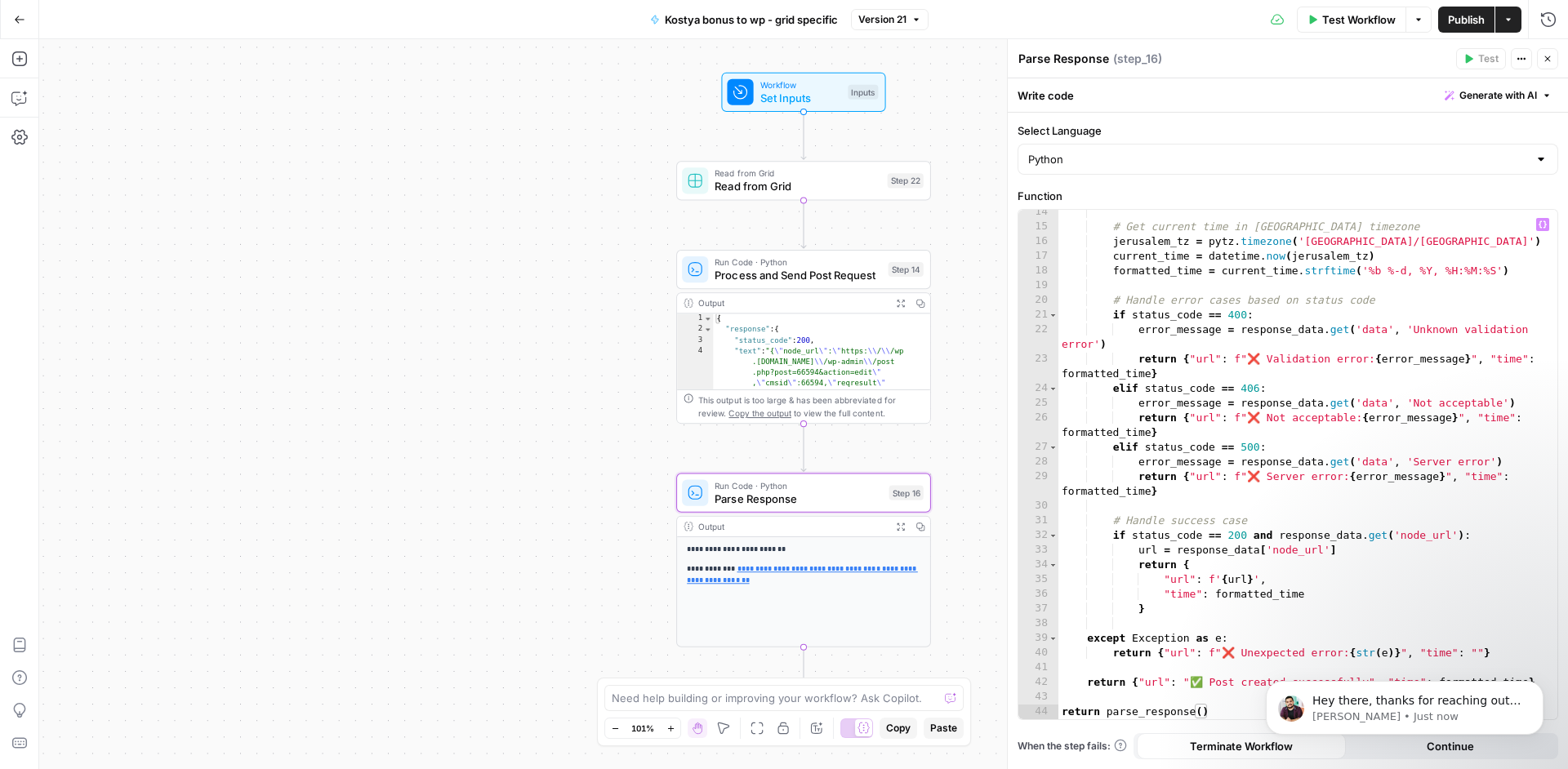
scroll to position [0, 0]
type textarea "**********"
drag, startPoint x: 1206, startPoint y: 577, endPoint x: 1258, endPoint y: 577, distance: 52.0
click at [1258, 577] on div "# Get current time in Jerusalem timezone jerusalem_tz = pytz . timezone ( 'Asia…" at bounding box center [1301, 474] width 486 height 539
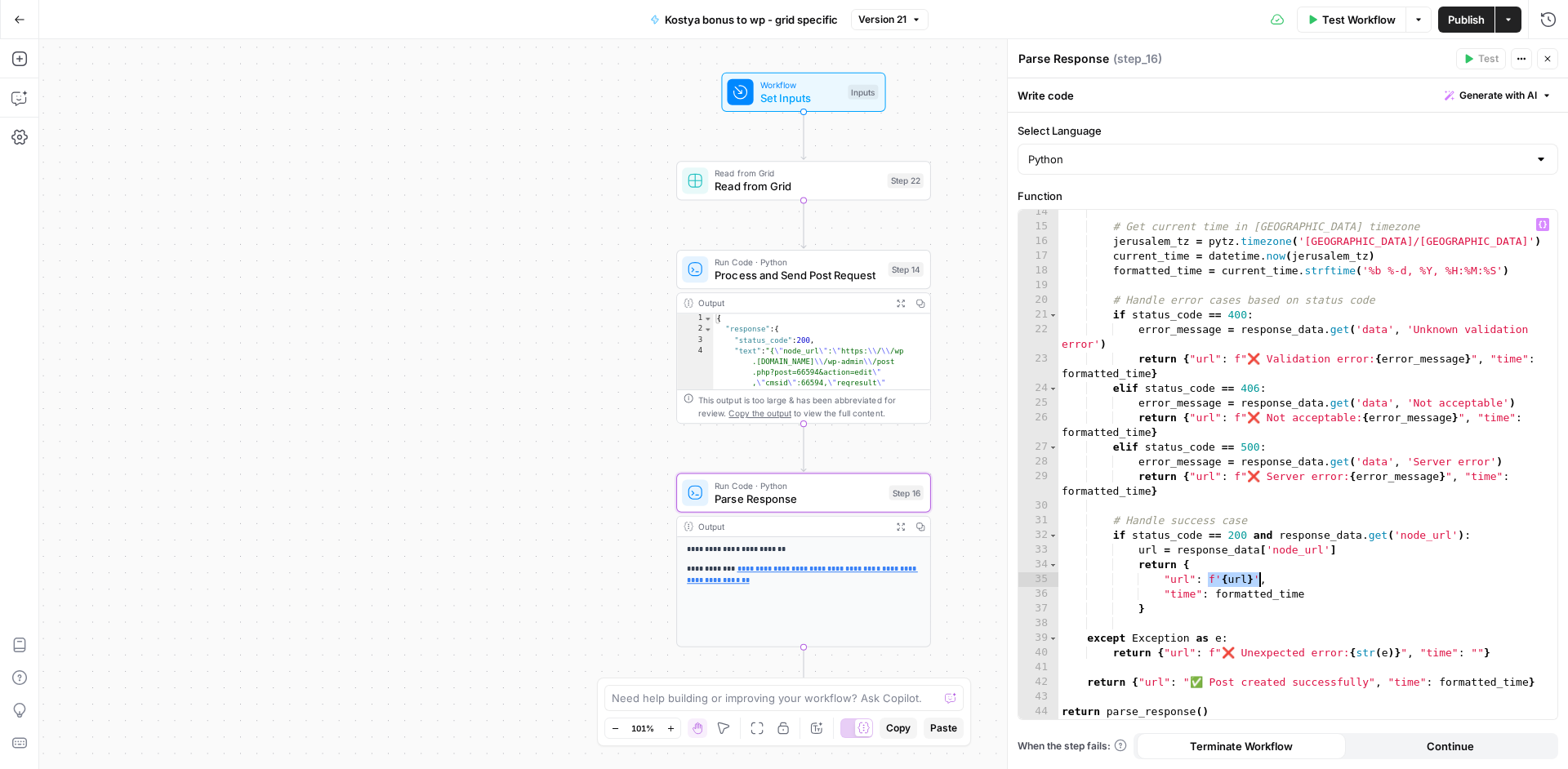
click at [918, 24] on icon "button" at bounding box center [916, 19] width 10 height 10
click at [968, 18] on div "Test Workflow Options Publish Actions Run History" at bounding box center [1249, 19] width 640 height 38
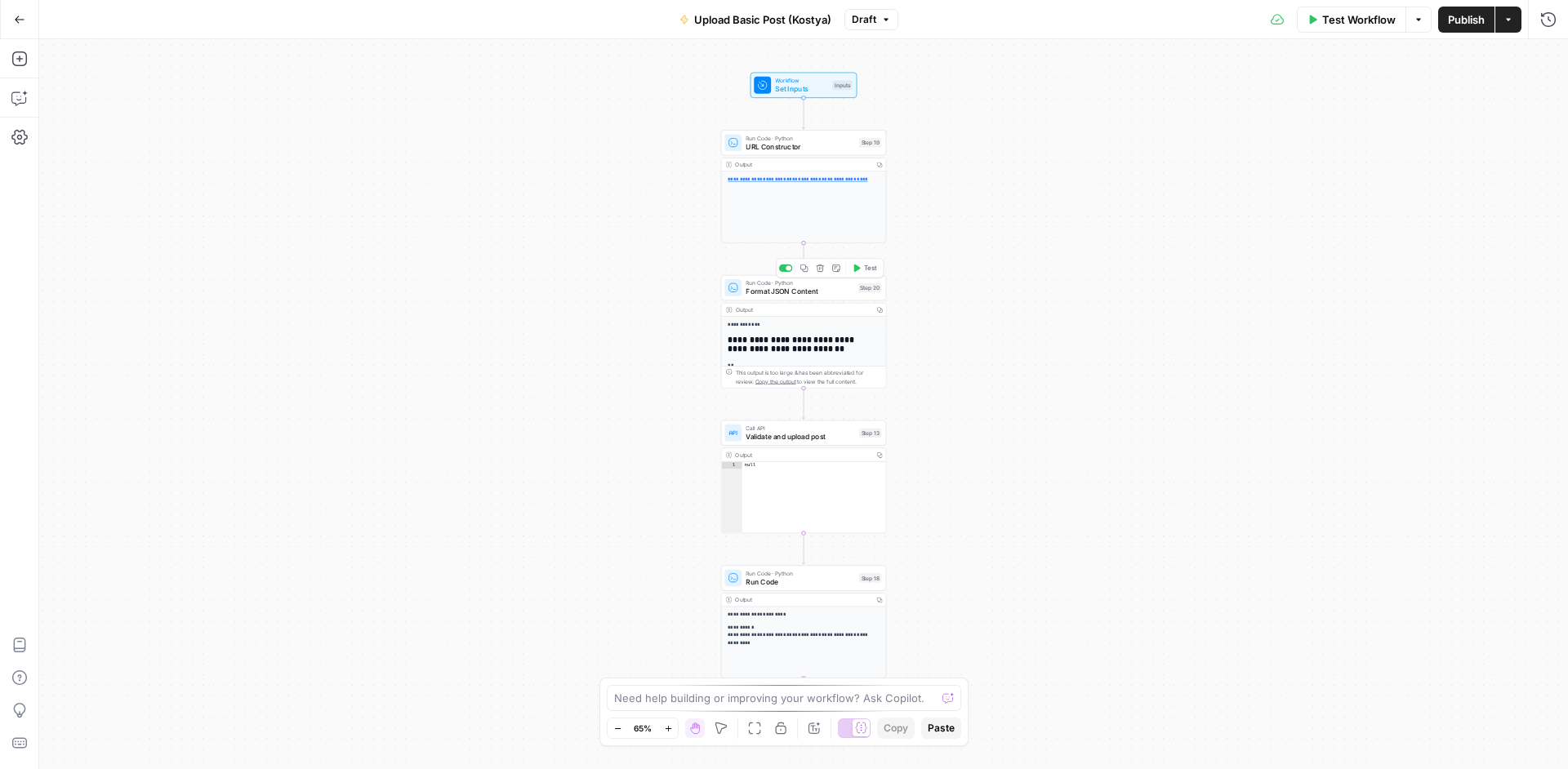
click at [848, 296] on span "Format JSON Content" at bounding box center [798, 292] width 108 height 10
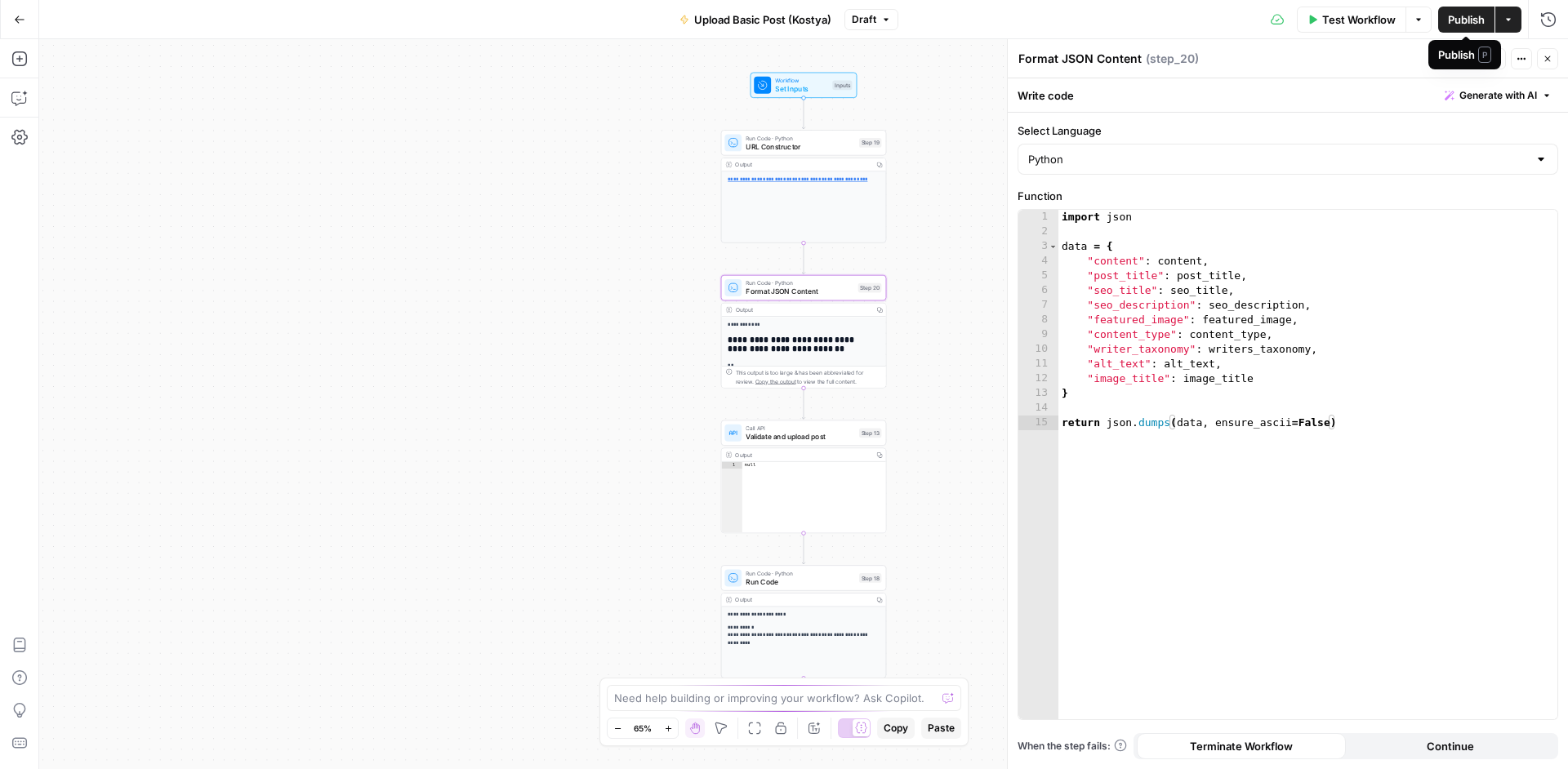
click at [1466, 17] on span "Publish" at bounding box center [1466, 19] width 37 height 17
click at [1249, 349] on div "import json data = { "content" : content , "post_title" : post_title , "seo_tit…" at bounding box center [1307, 479] width 498 height 539
click at [1131, 351] on div "import json data = { "content" : content , "post_title" : post_title , "seo_tit…" at bounding box center [1307, 479] width 498 height 539
type textarea "**********"
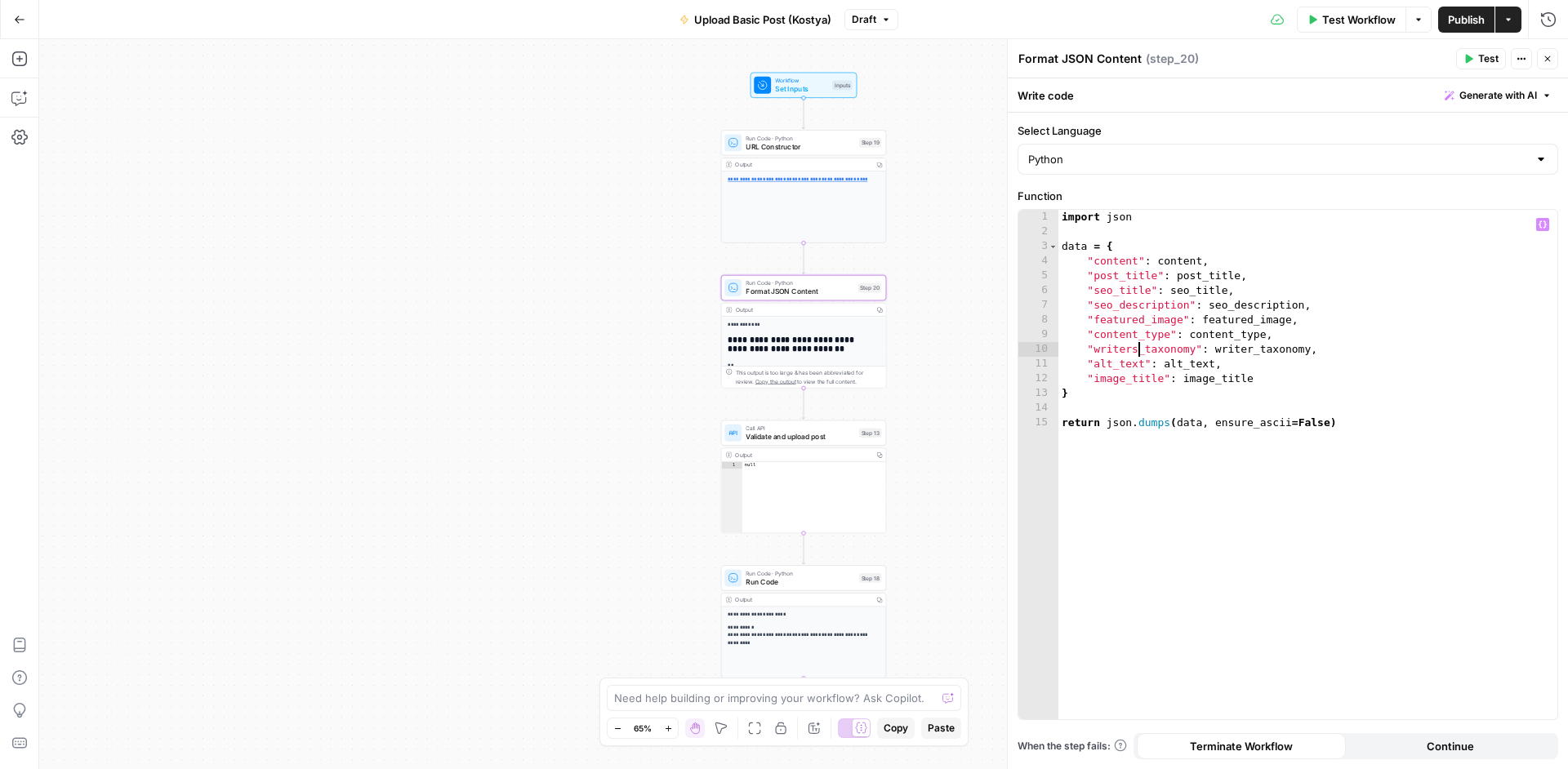
click at [1482, 28] on button "Publish" at bounding box center [1466, 19] width 56 height 26
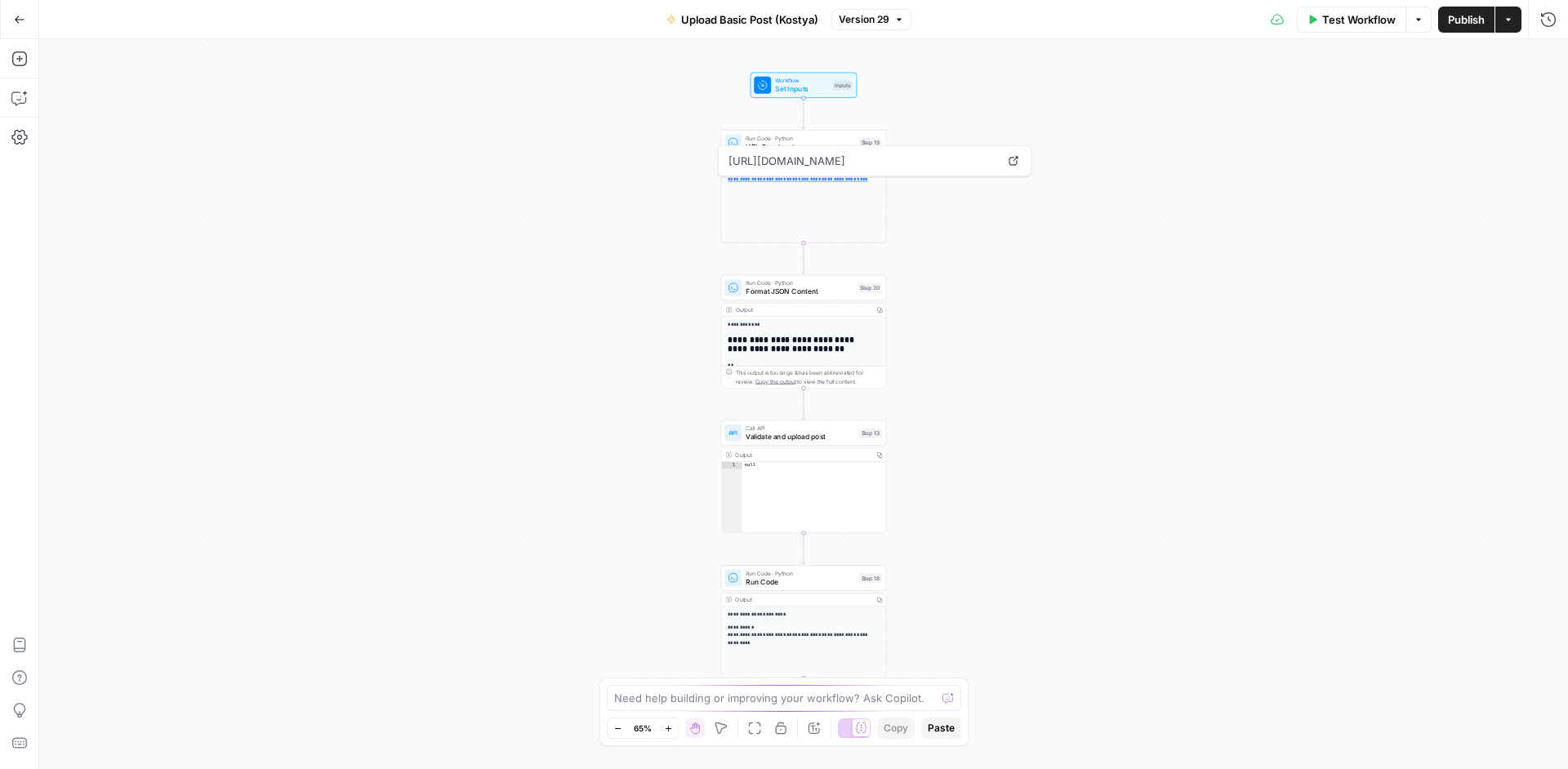
click at [836, 295] on span "Format JSON Content" at bounding box center [798, 292] width 108 height 10
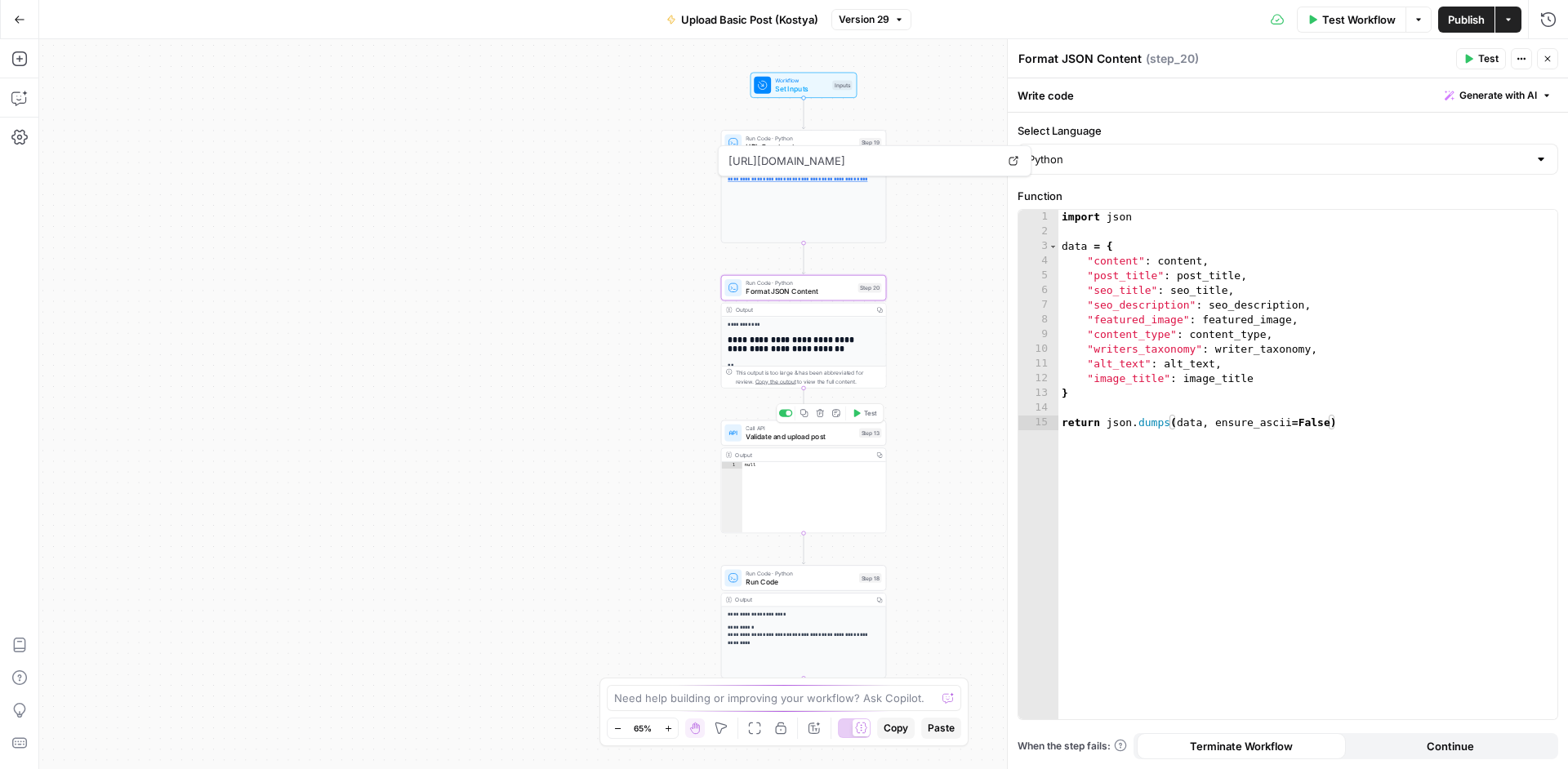
click at [826, 440] on span "Validate and upload post" at bounding box center [799, 437] width 108 height 10
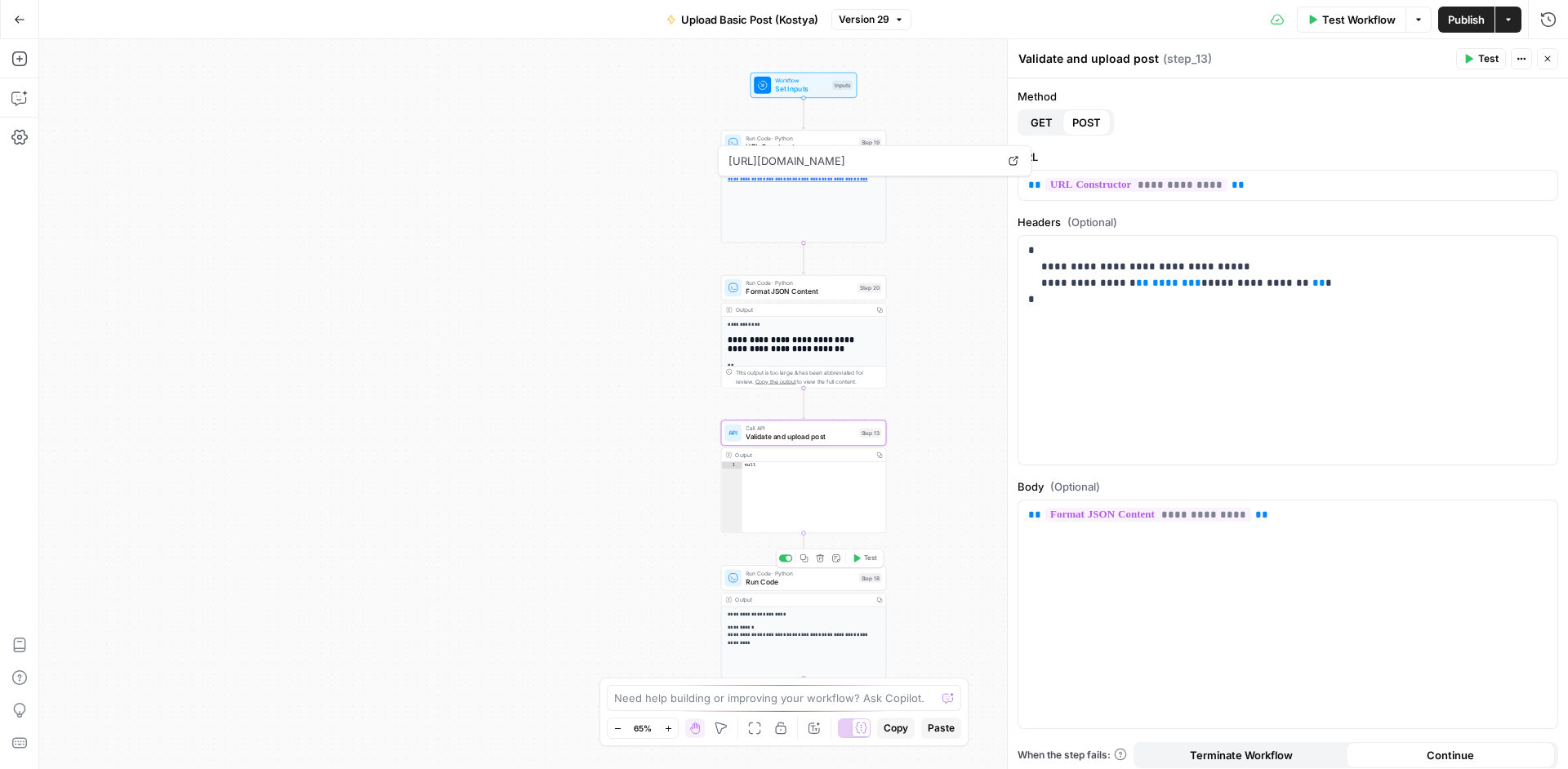
click at [812, 587] on span "Run Code" at bounding box center [799, 582] width 108 height 10
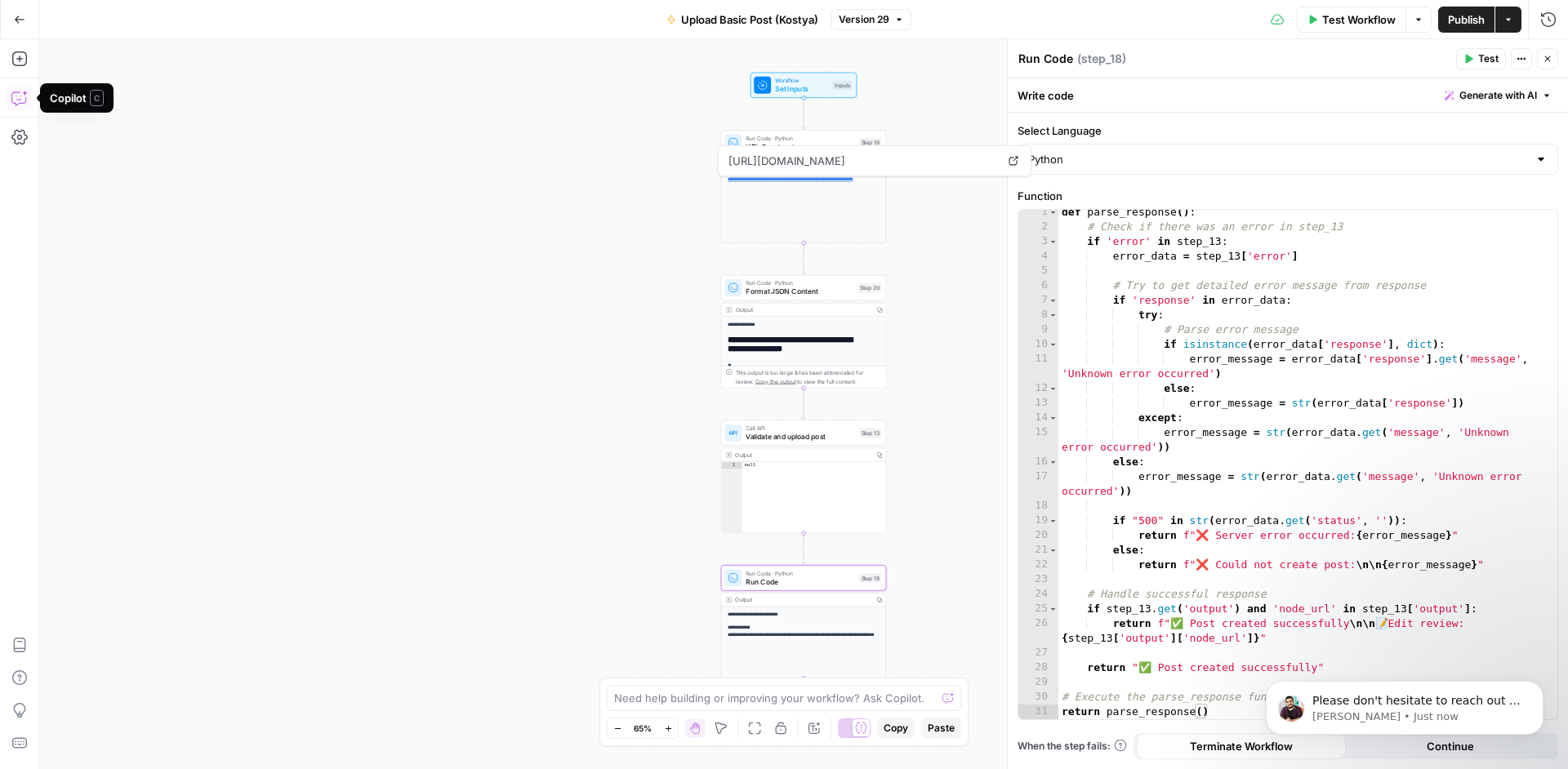
click at [22, 95] on icon "button" at bounding box center [19, 98] width 17 height 17
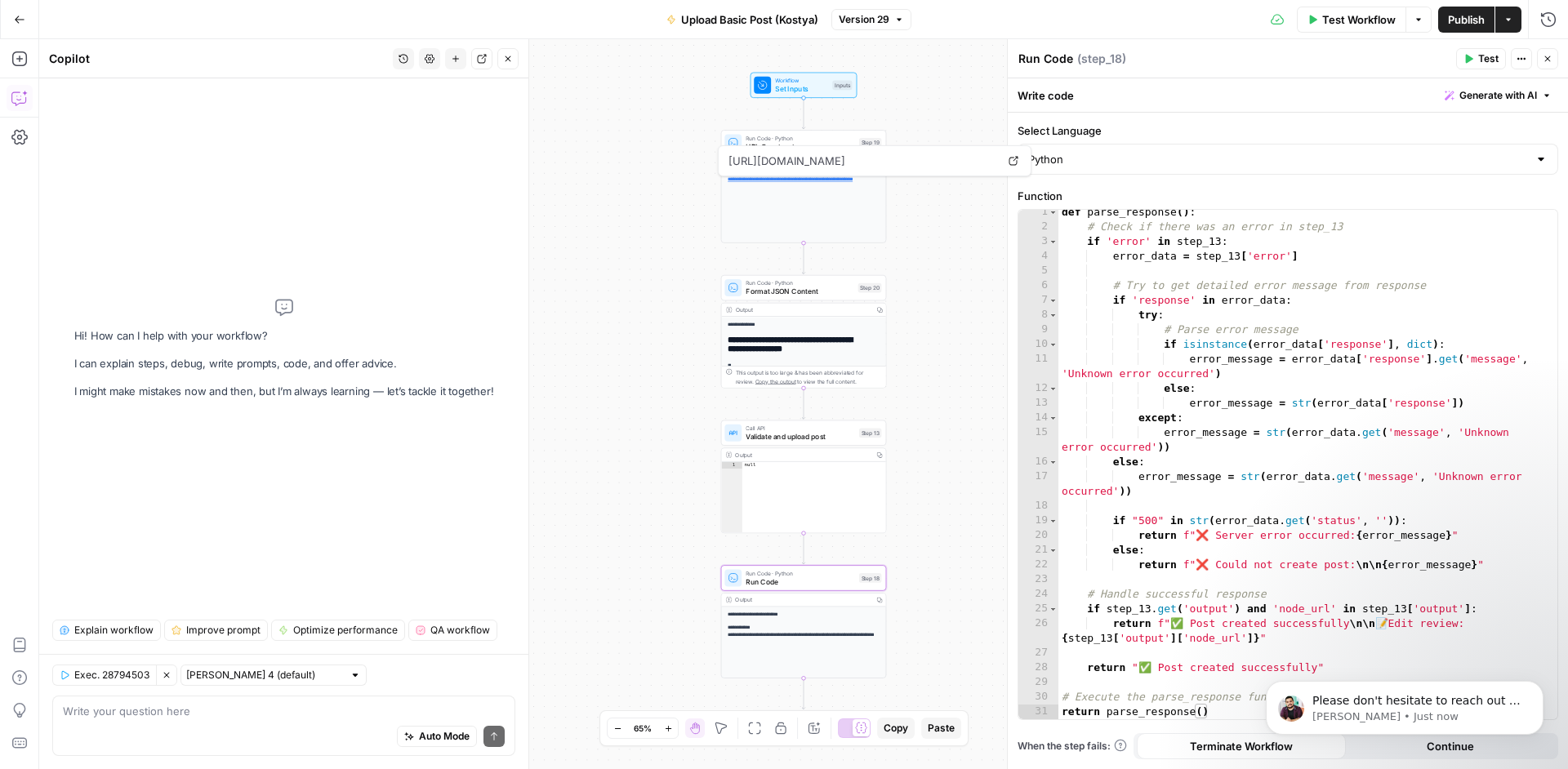
click at [228, 733] on div "Auto Mode Send" at bounding box center [283, 738] width 442 height 36
paste textarea "f'{url}'"
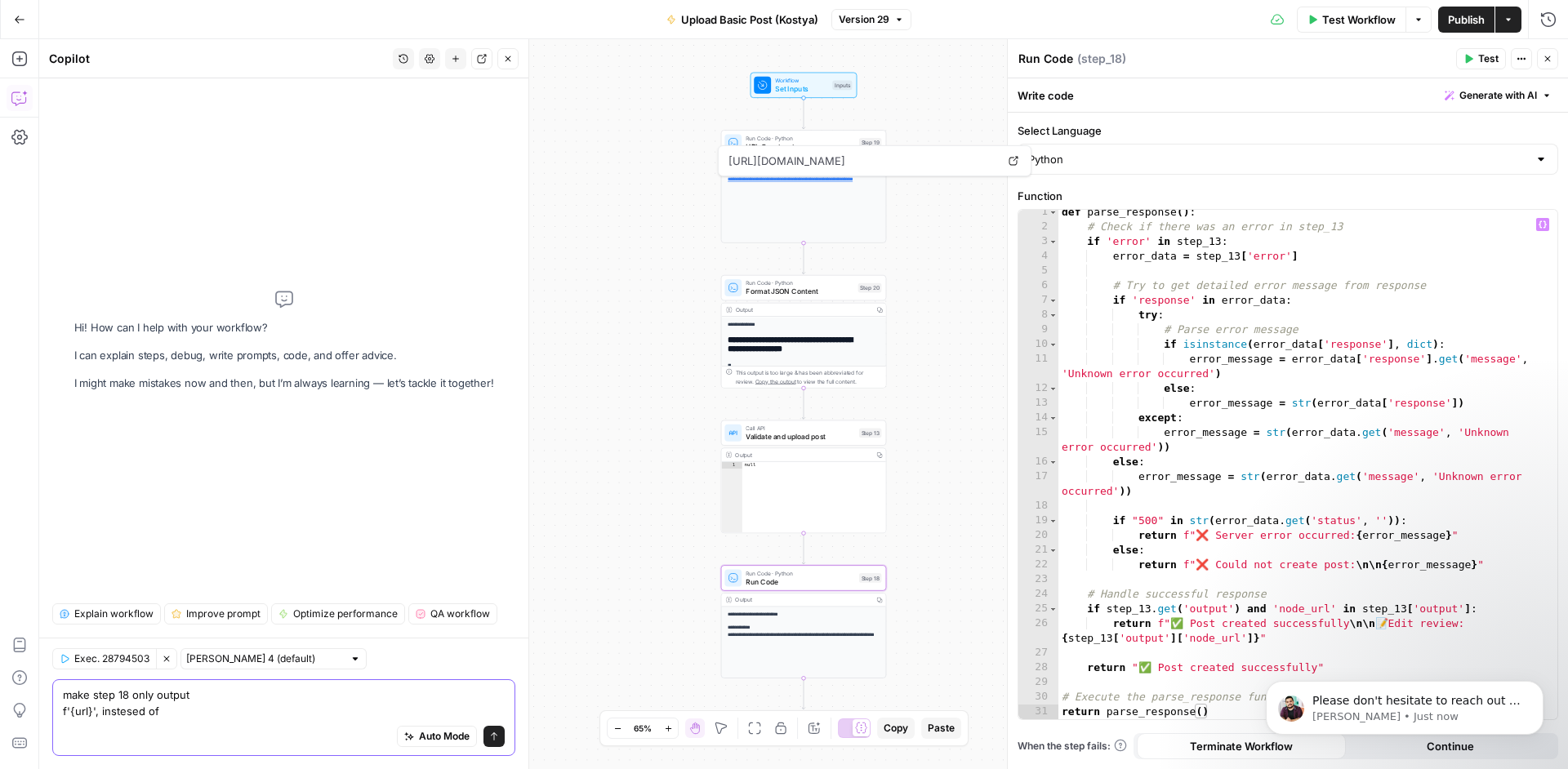
type textarea "make step 18 only output f'{url}', instesed of"
drag, startPoint x: 1300, startPoint y: 649, endPoint x: 1054, endPoint y: 596, distance: 251.6
click at [1241, 647] on html "Please don't hesitate to reach out if you have any questions or need help with …" at bounding box center [1404, 649] width 326 height 6
drag, startPoint x: 1290, startPoint y: 654, endPoint x: 2368, endPoint y: 1262, distance: 1237.6
click at [1241, 647] on html "Please don't hesitate to reach out if you have any questions or need help with …" at bounding box center [1404, 649] width 326 height 6
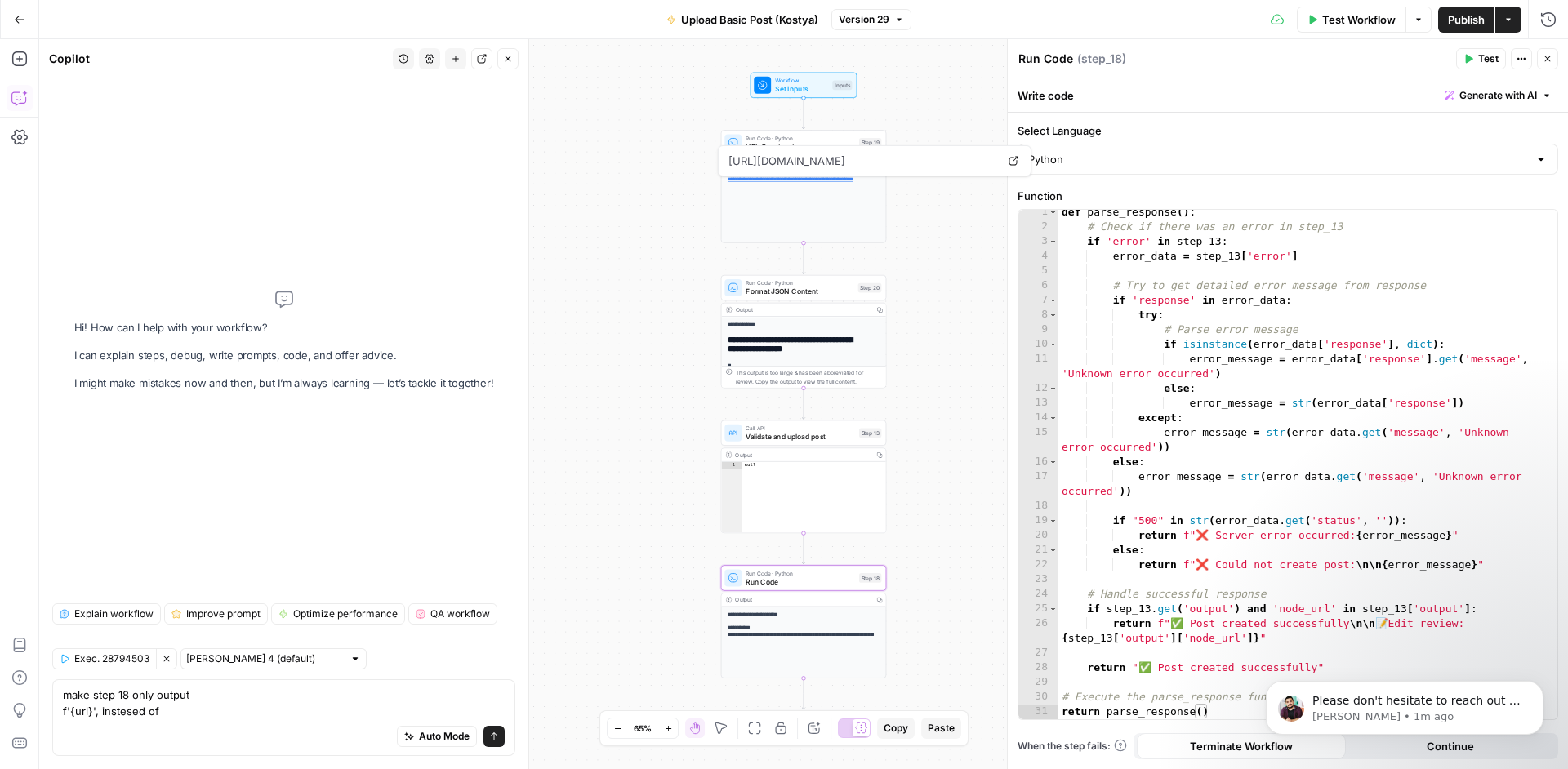
type textarea "**********"
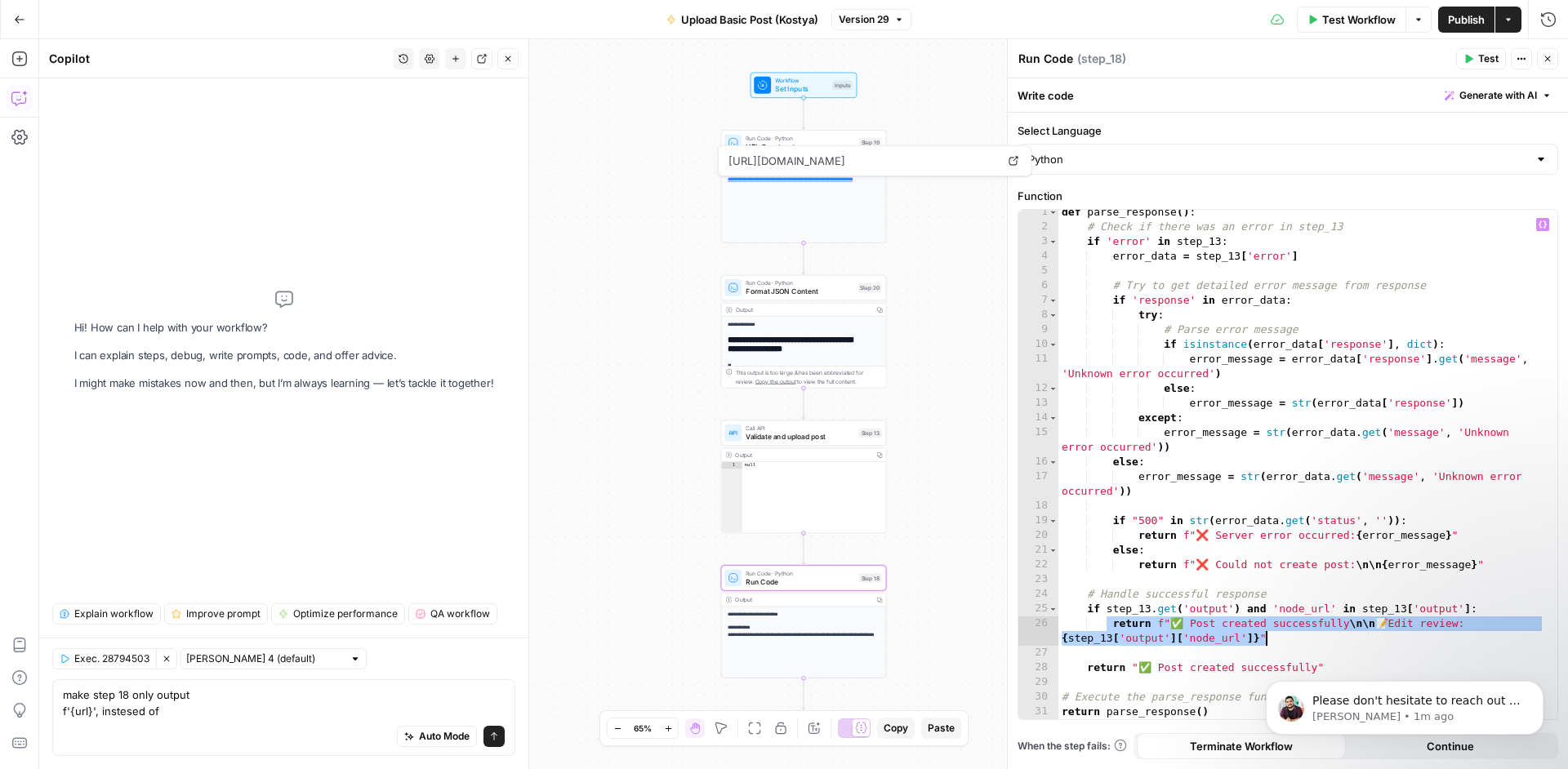
drag, startPoint x: 1109, startPoint y: 621, endPoint x: 1394, endPoint y: 640, distance: 285.6
click at [1394, 640] on div "def parse_response ( ) : # Check if there was an error in step_13 if 'error' in…" at bounding box center [1301, 474] width 486 height 539
click at [318, 713] on textarea "make step 18 only output f'{url}', instesed of" at bounding box center [283, 703] width 442 height 32
paste textarea "return f"✅ Post created successfully\n\n📝 Edit review: {step_13['output']['node…"
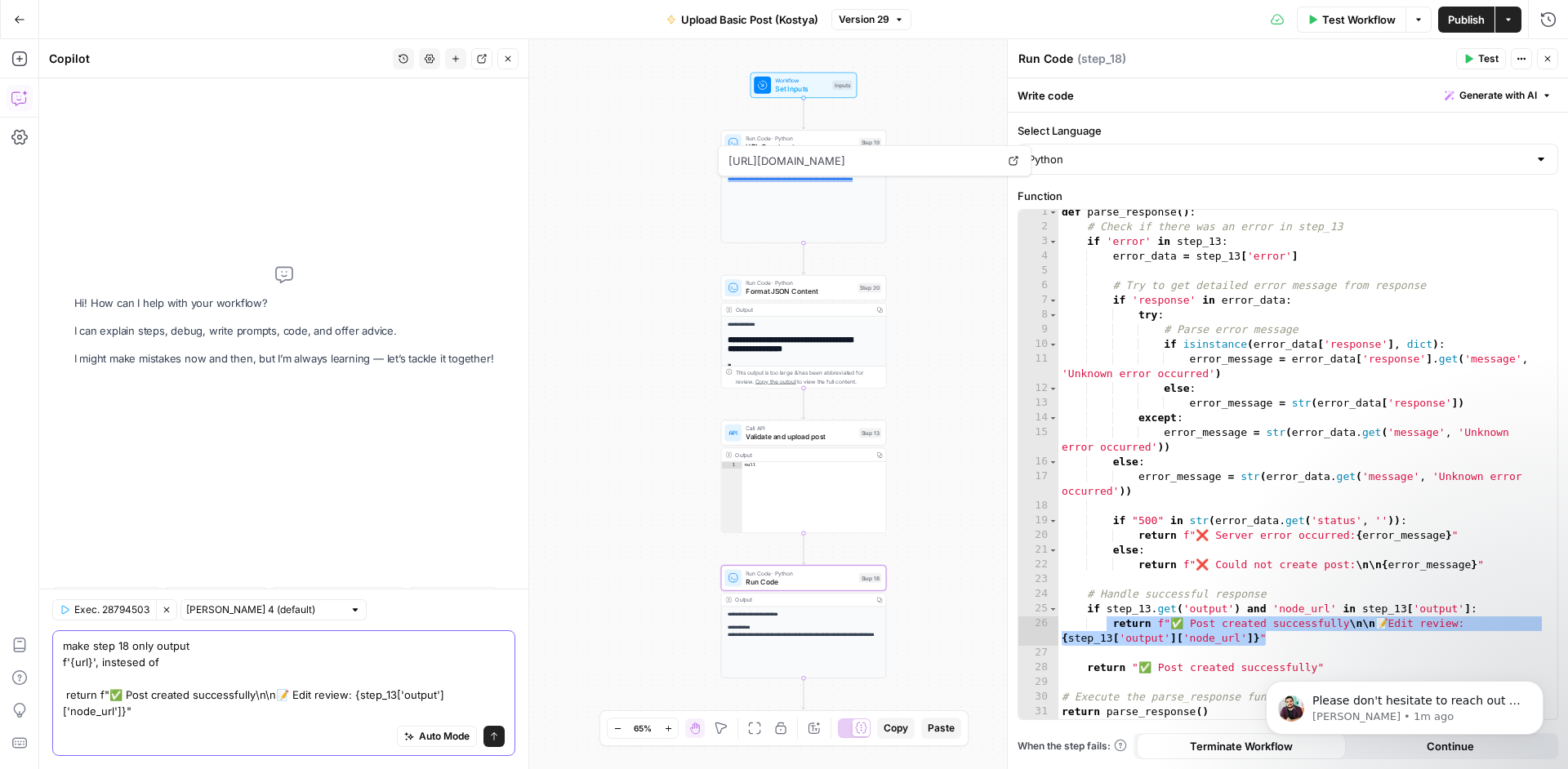
scroll to position [0, 0]
type textarea "make step 18 only output f'{url}', instesed of return f"✅ Post created successf…"
click at [498, 738] on icon "submit" at bounding box center [493, 737] width 10 height 10
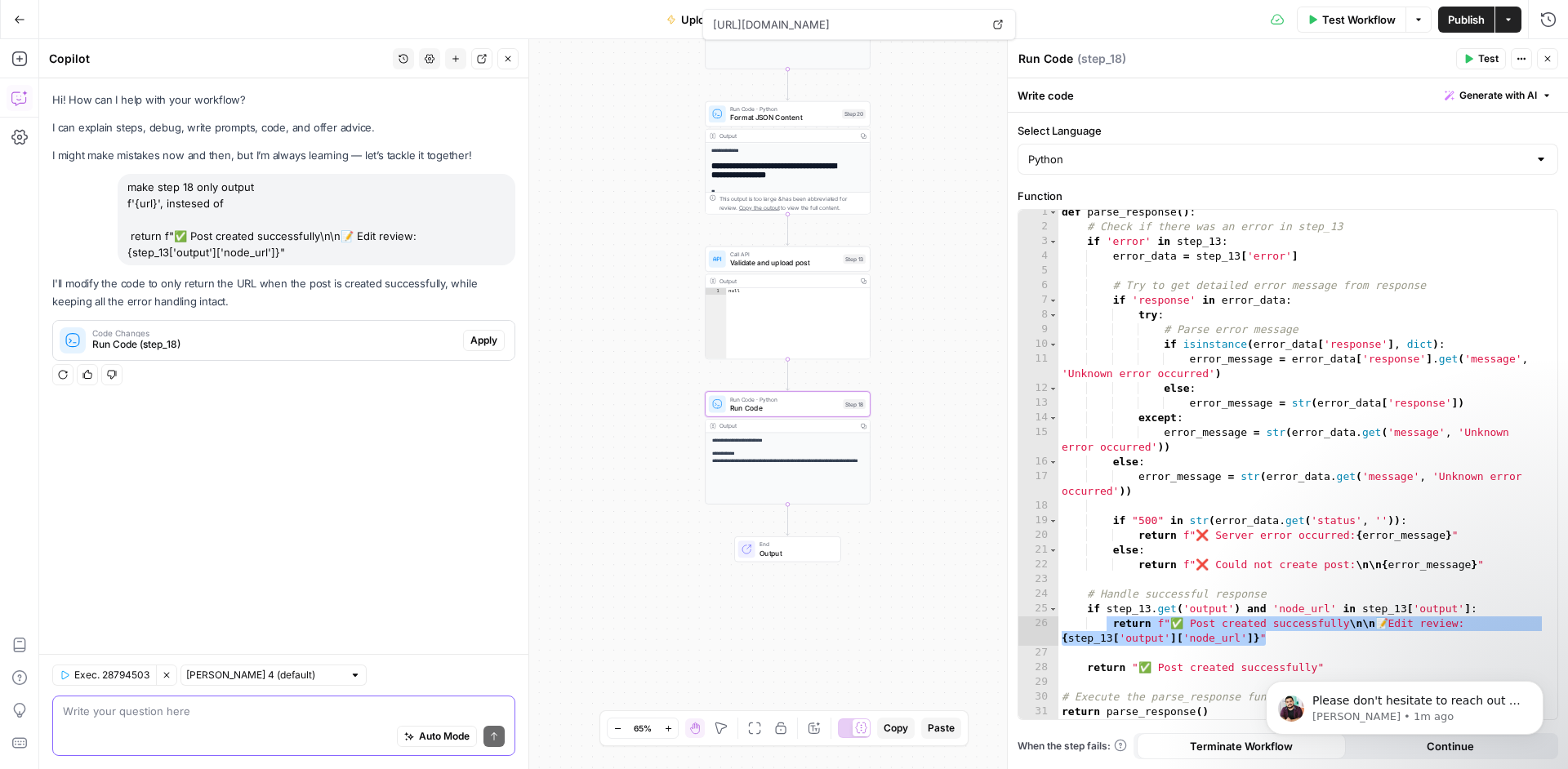
click at [373, 346] on span "Run Code (step_18)" at bounding box center [274, 345] width 364 height 15
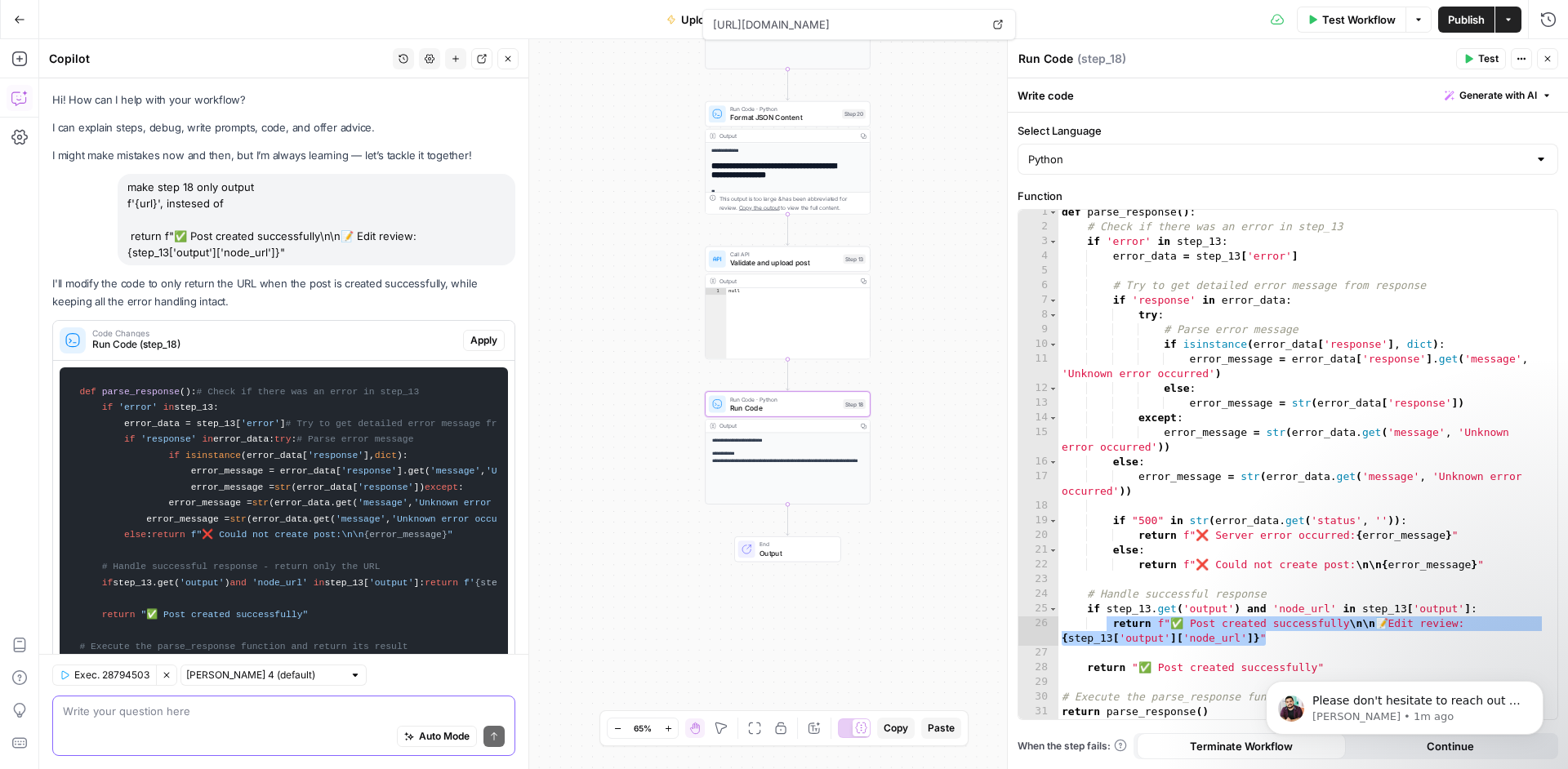
click at [449, 339] on div "Code Changes Run Code (step_18)" at bounding box center [258, 340] width 410 height 39
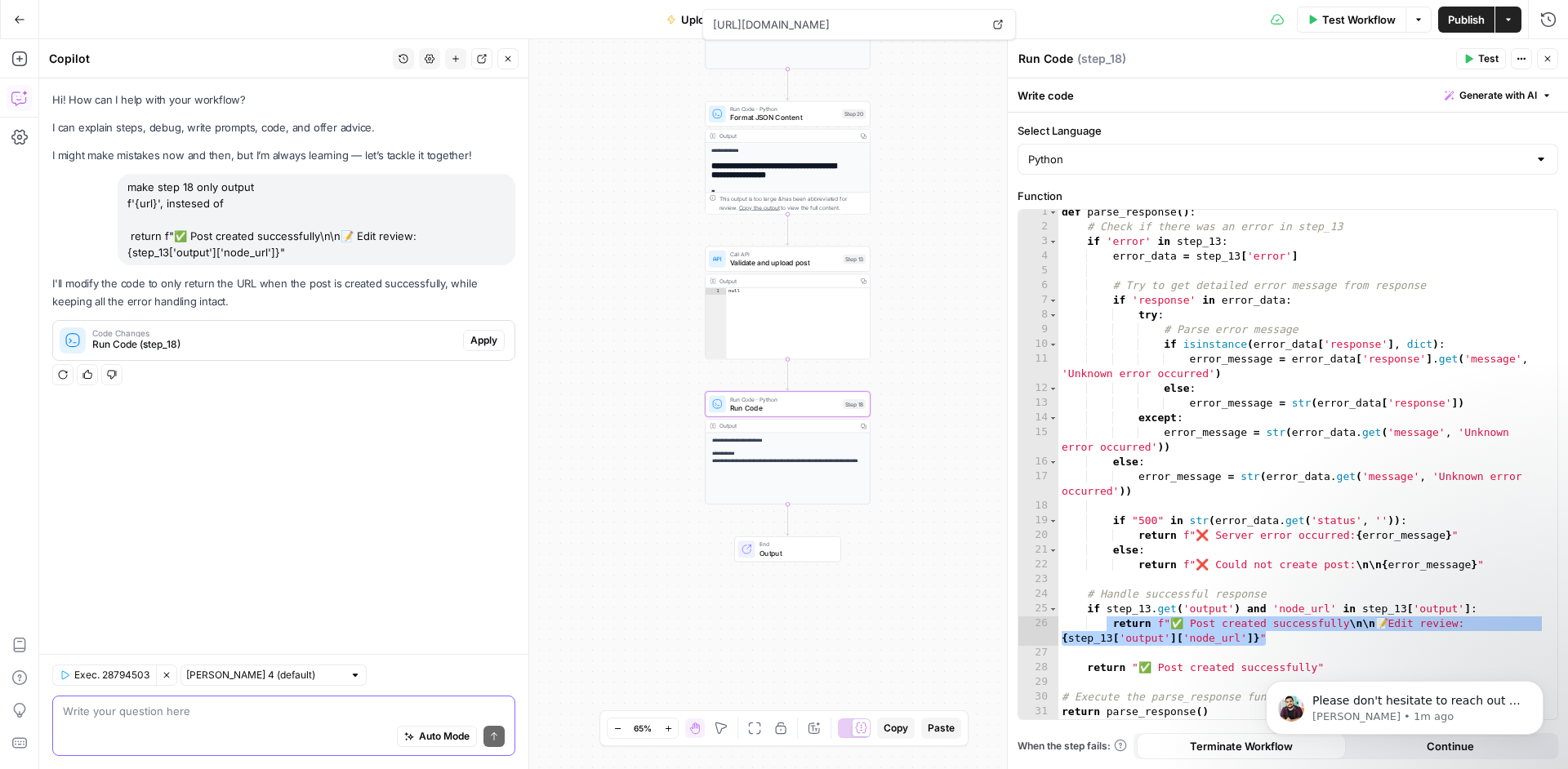
click at [468, 344] on button "Apply" at bounding box center [484, 340] width 42 height 21
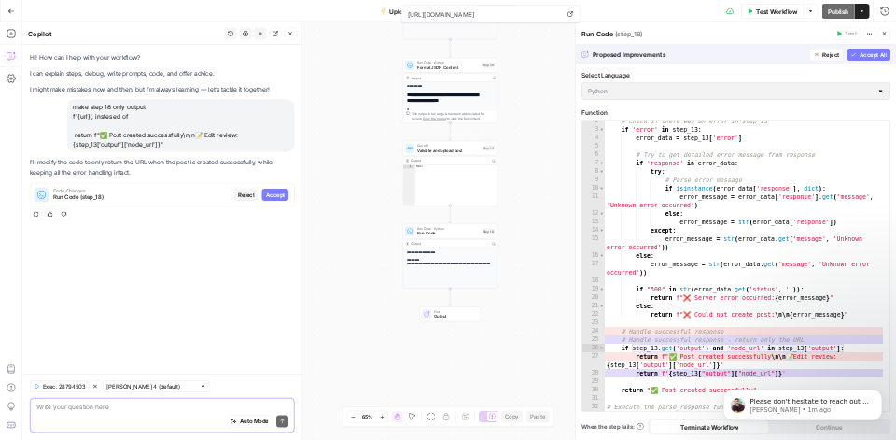
scroll to position [39, 0]
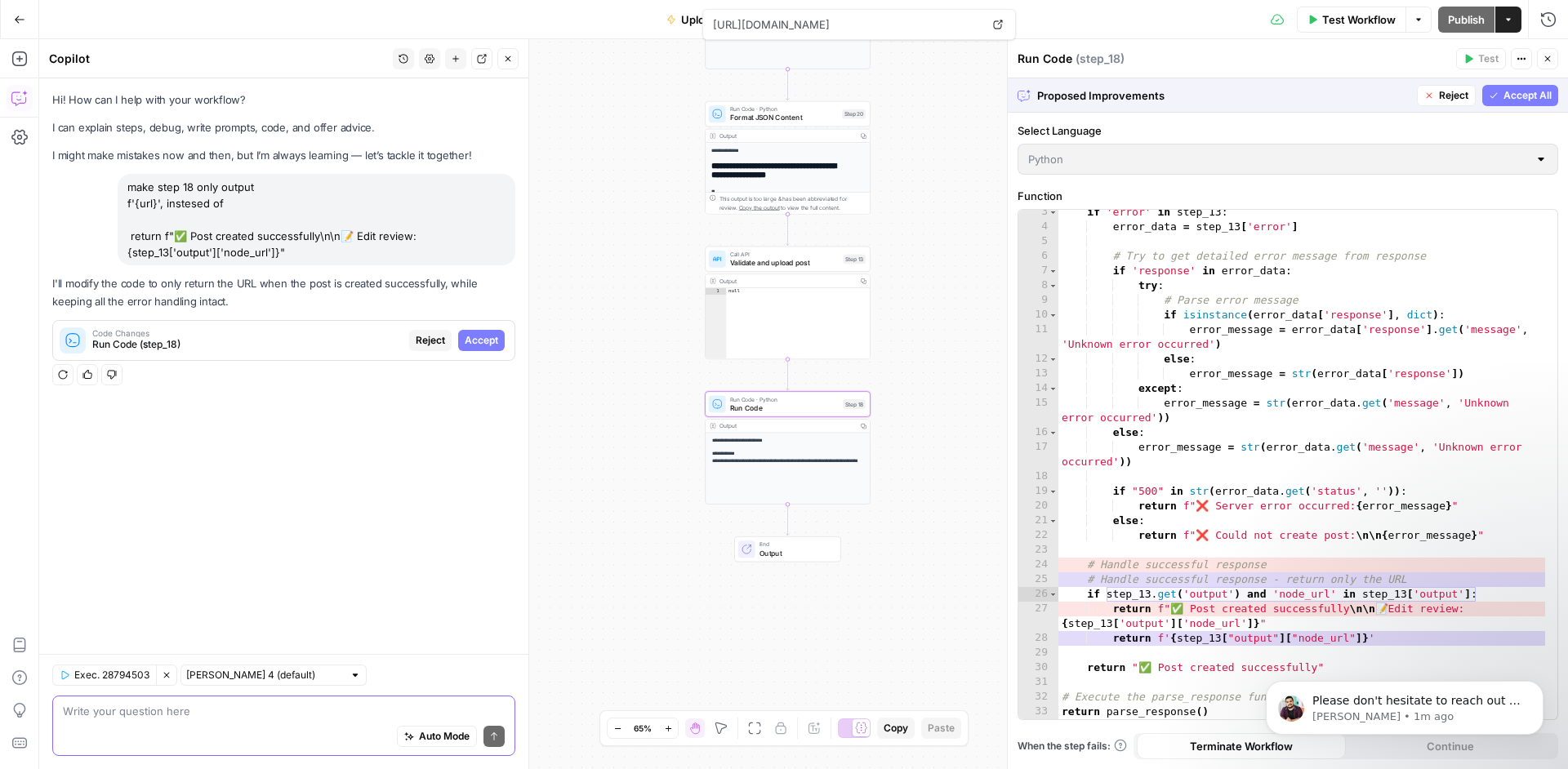
click at [485, 344] on span "Accept" at bounding box center [481, 340] width 33 height 15
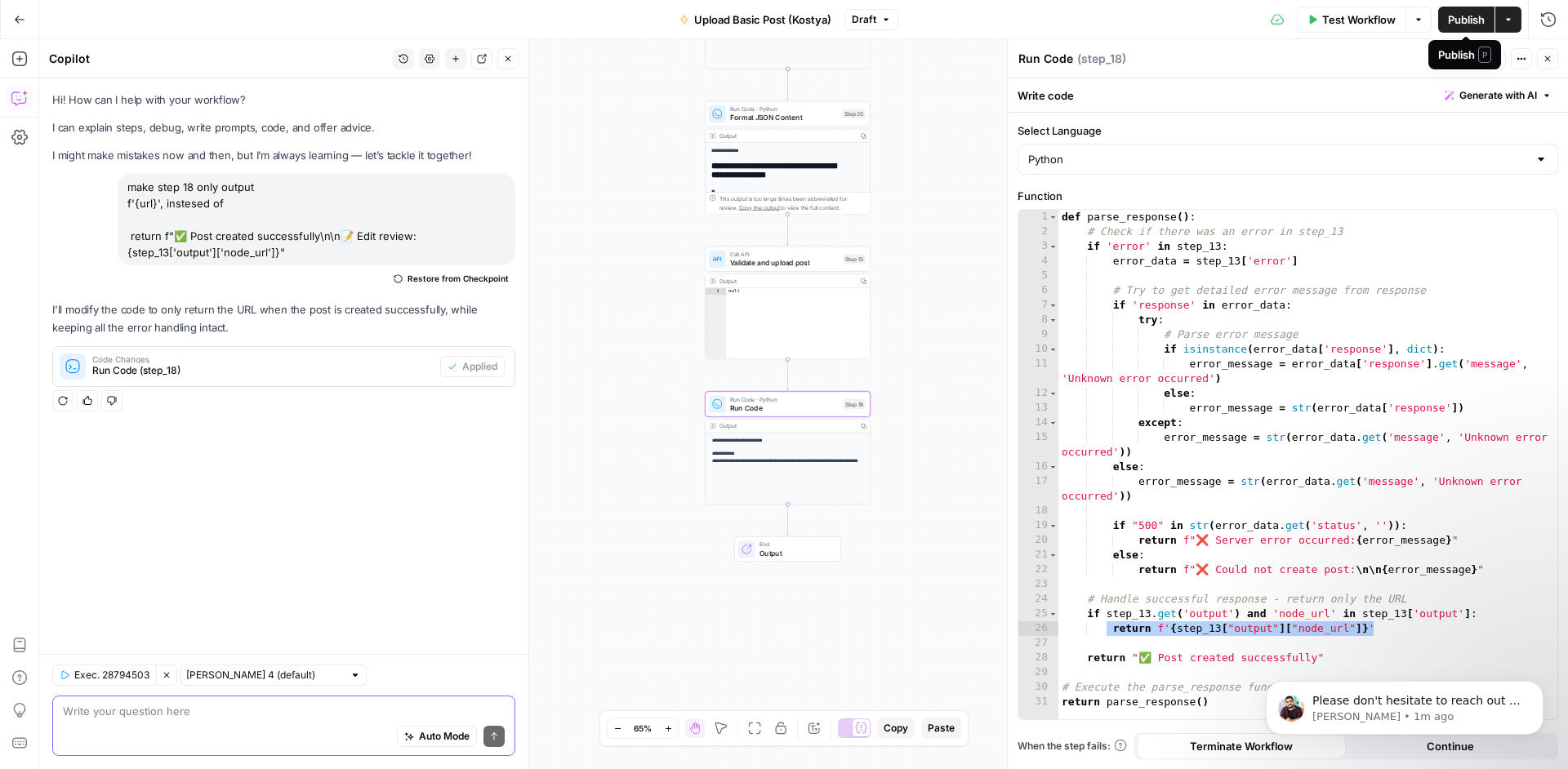
click at [1474, 19] on span "Publish" at bounding box center [1466, 19] width 37 height 17
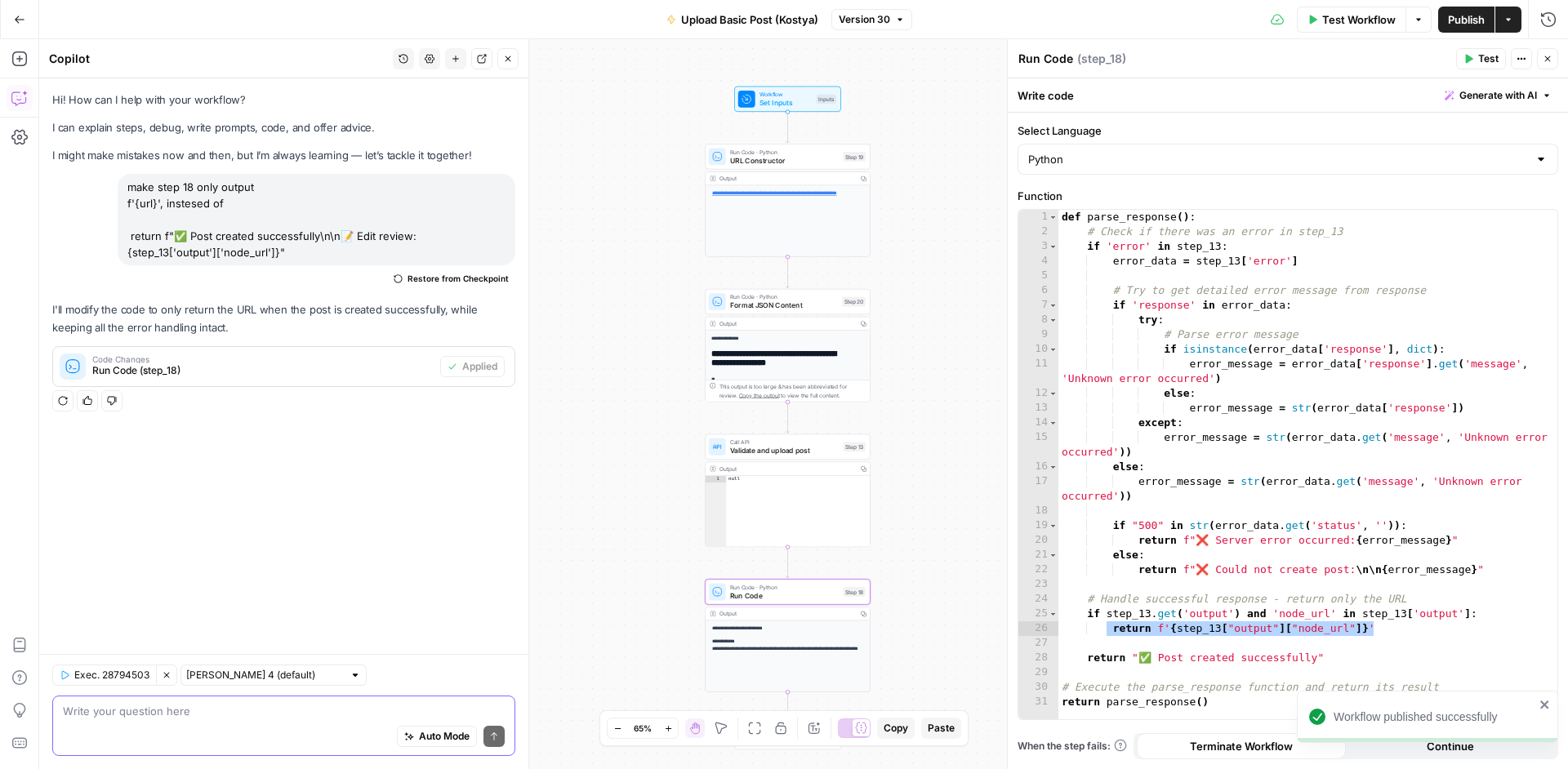
click at [1460, 22] on span "Publish" at bounding box center [1466, 19] width 37 height 17
click at [40, 22] on div "Go Back Upload Basic Post (Kostya) Version 31 Test Workflow Options Publish Act…" at bounding box center [784, 19] width 1568 height 38
click at [19, 20] on icon "button" at bounding box center [19, 19] width 11 height 11
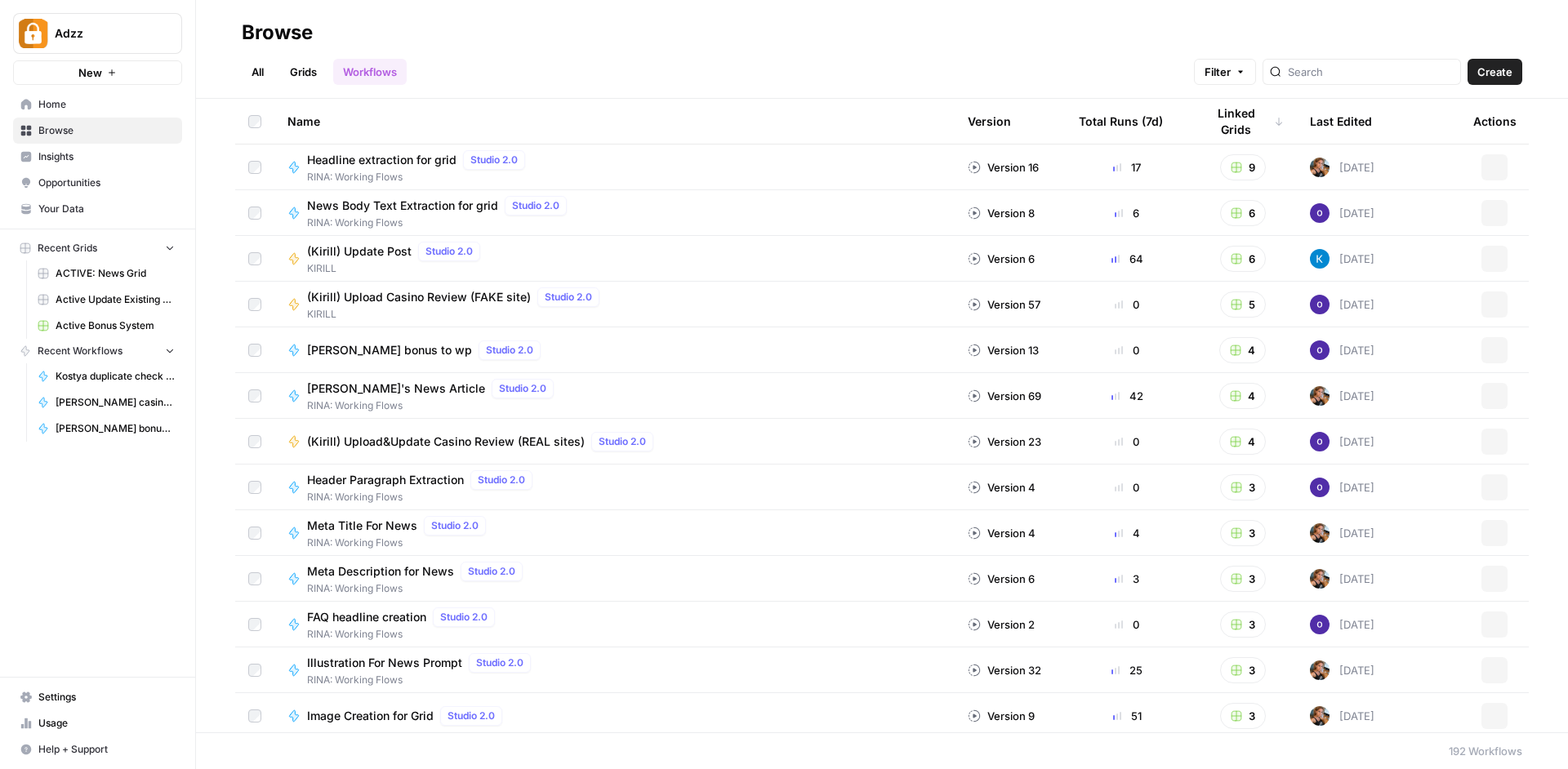
click at [55, 127] on span "Browse" at bounding box center [107, 130] width 136 height 15
click at [317, 69] on link "Grids" at bounding box center [303, 72] width 46 height 26
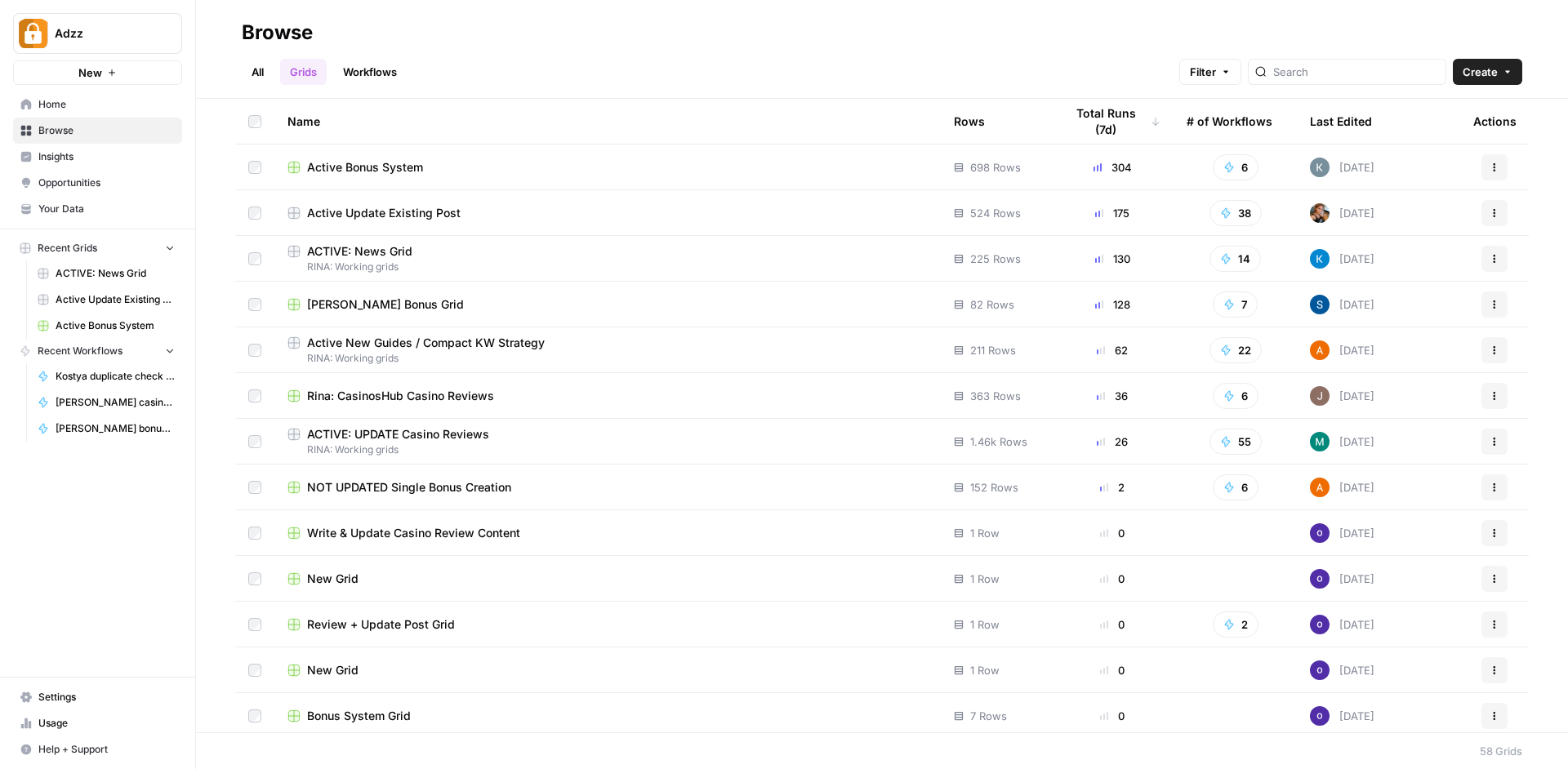
click at [372, 73] on link "Workflows" at bounding box center [370, 72] width 73 height 26
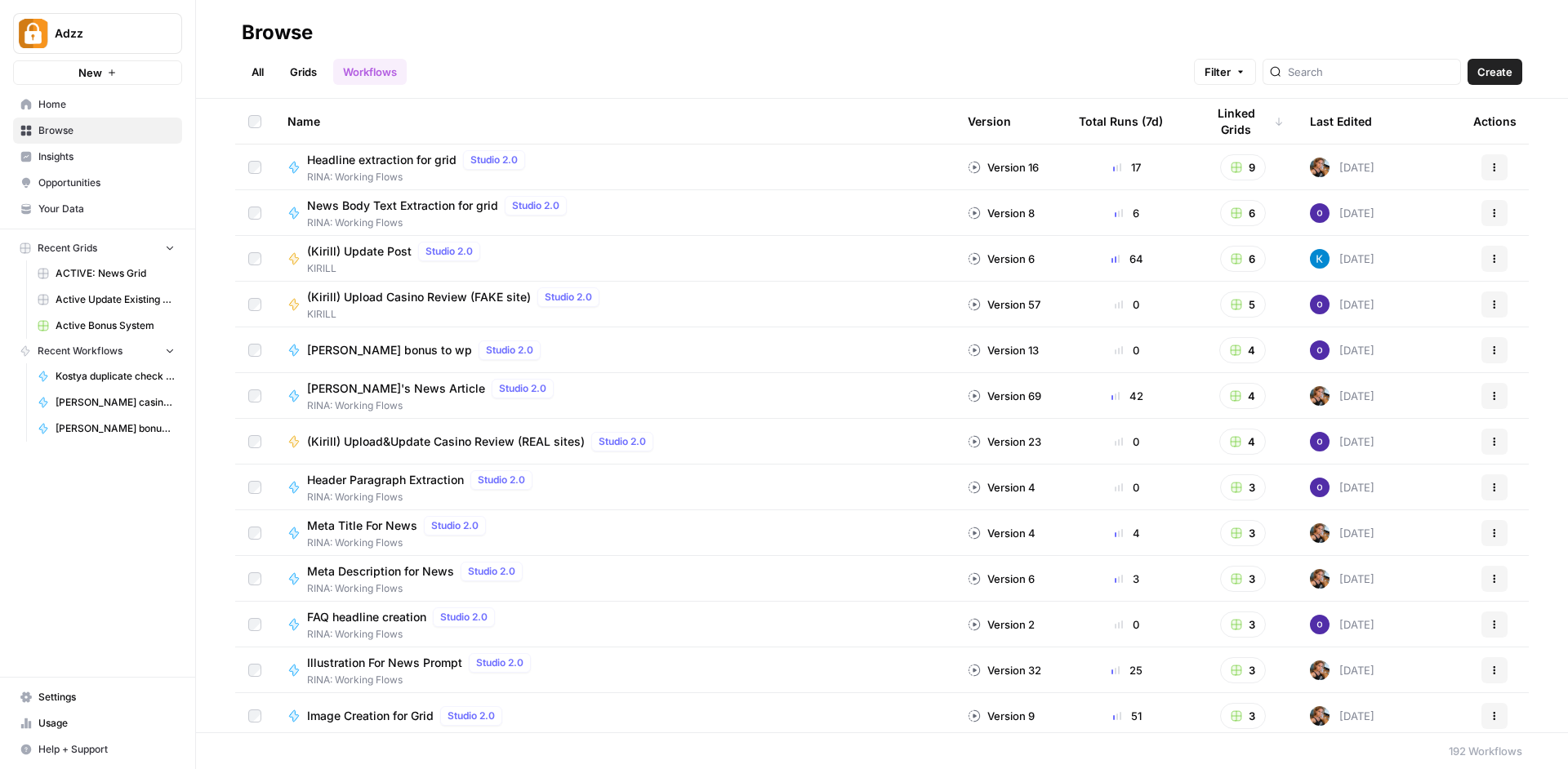
click at [1386, 83] on div at bounding box center [1361, 72] width 199 height 26
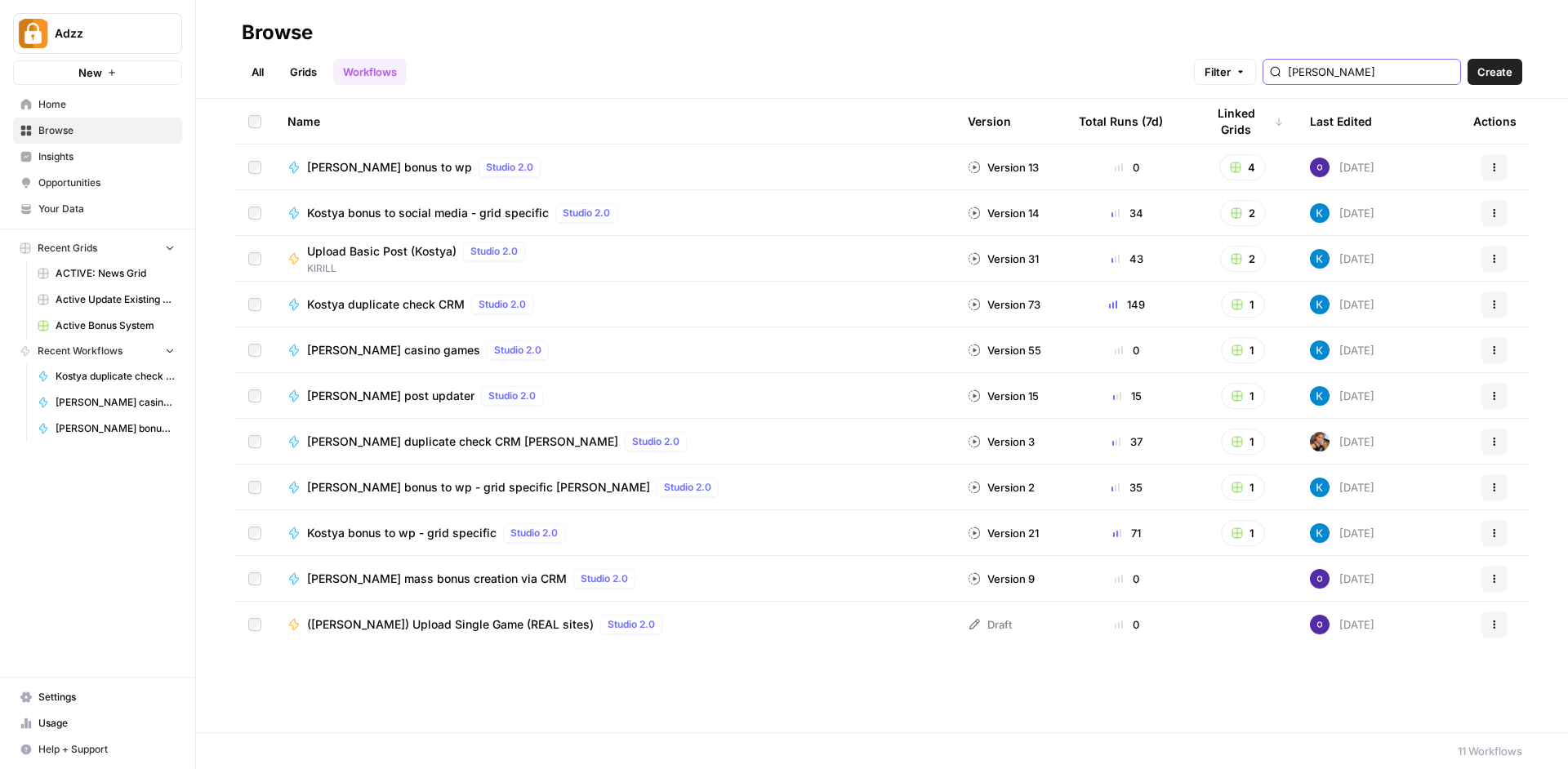
type input "kostya"
click at [1242, 391] on div "Konstantin Brovtsev" at bounding box center [1232, 395] width 87 height 17
click at [1249, 388] on button "1" at bounding box center [1243, 396] width 44 height 26
click at [1249, 388] on button "1" at bounding box center [1243, 396] width 44 height 26
click at [1246, 389] on button "1" at bounding box center [1243, 396] width 44 height 26
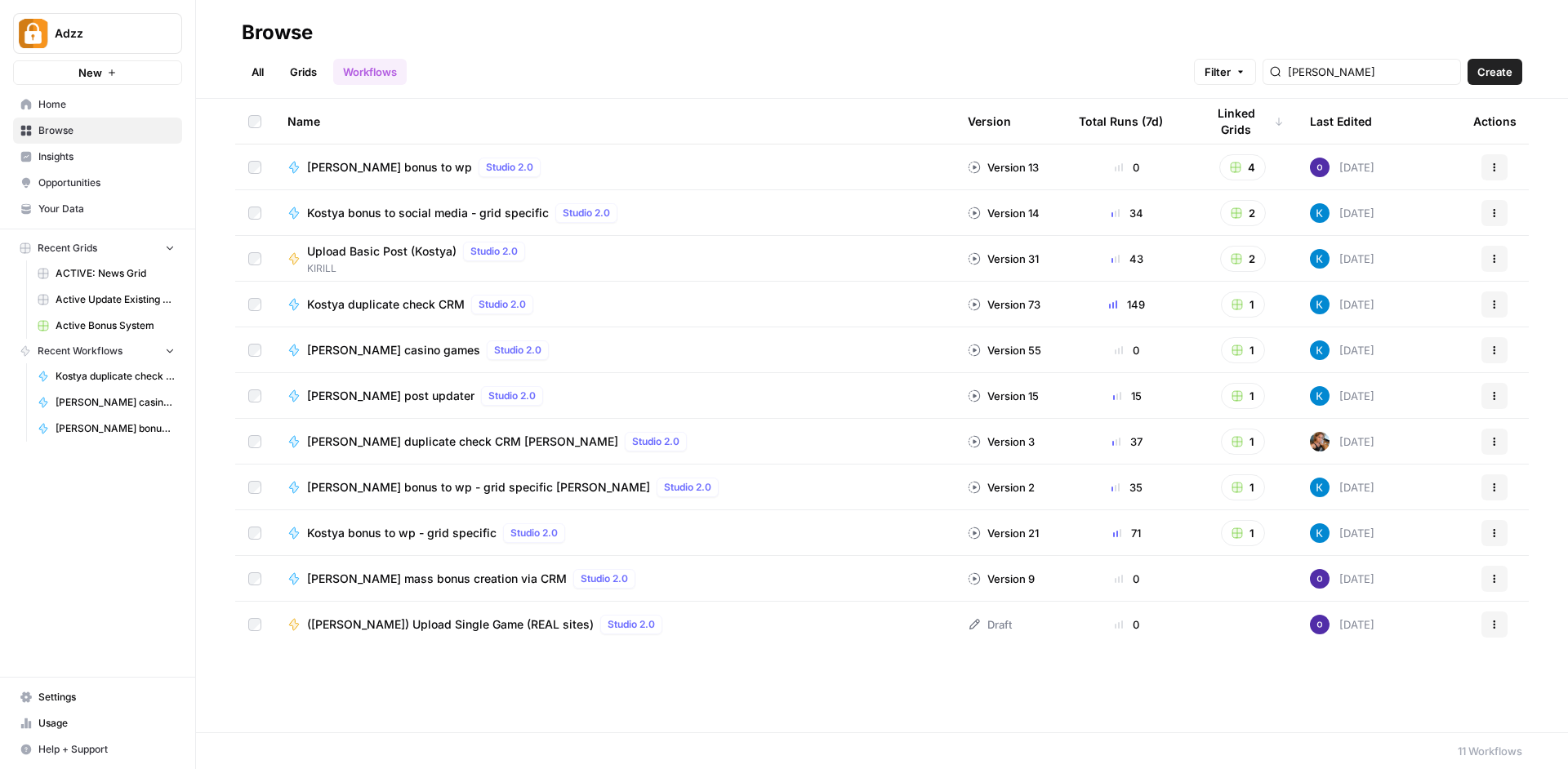
click at [1240, 388] on button "1" at bounding box center [1243, 396] width 44 height 26
click at [1239, 388] on button "1" at bounding box center [1243, 396] width 44 height 26
click at [1277, 465] on link "Active Update Existing Post" at bounding box center [1312, 456] width 168 height 23
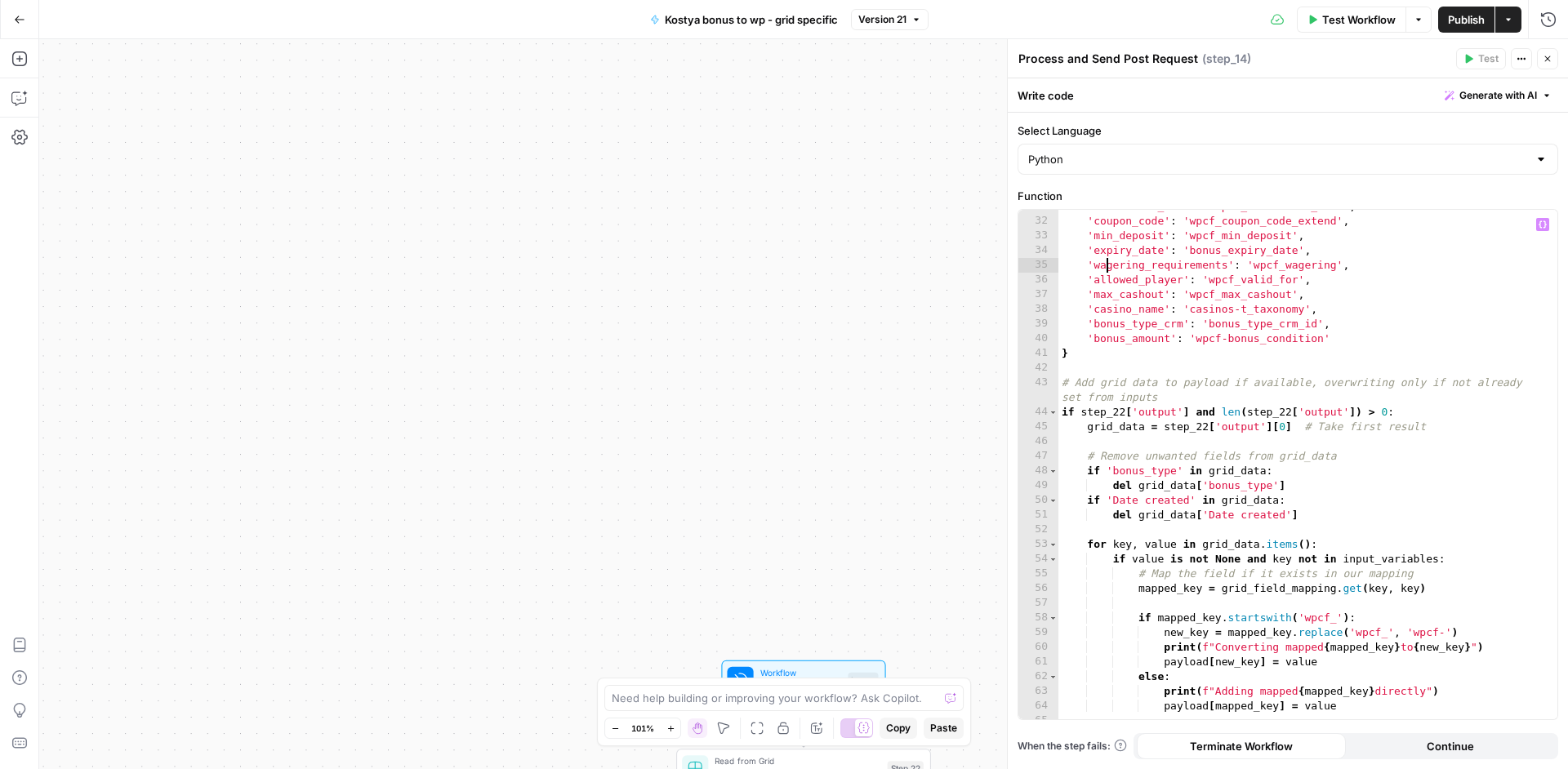
scroll to position [813, 0]
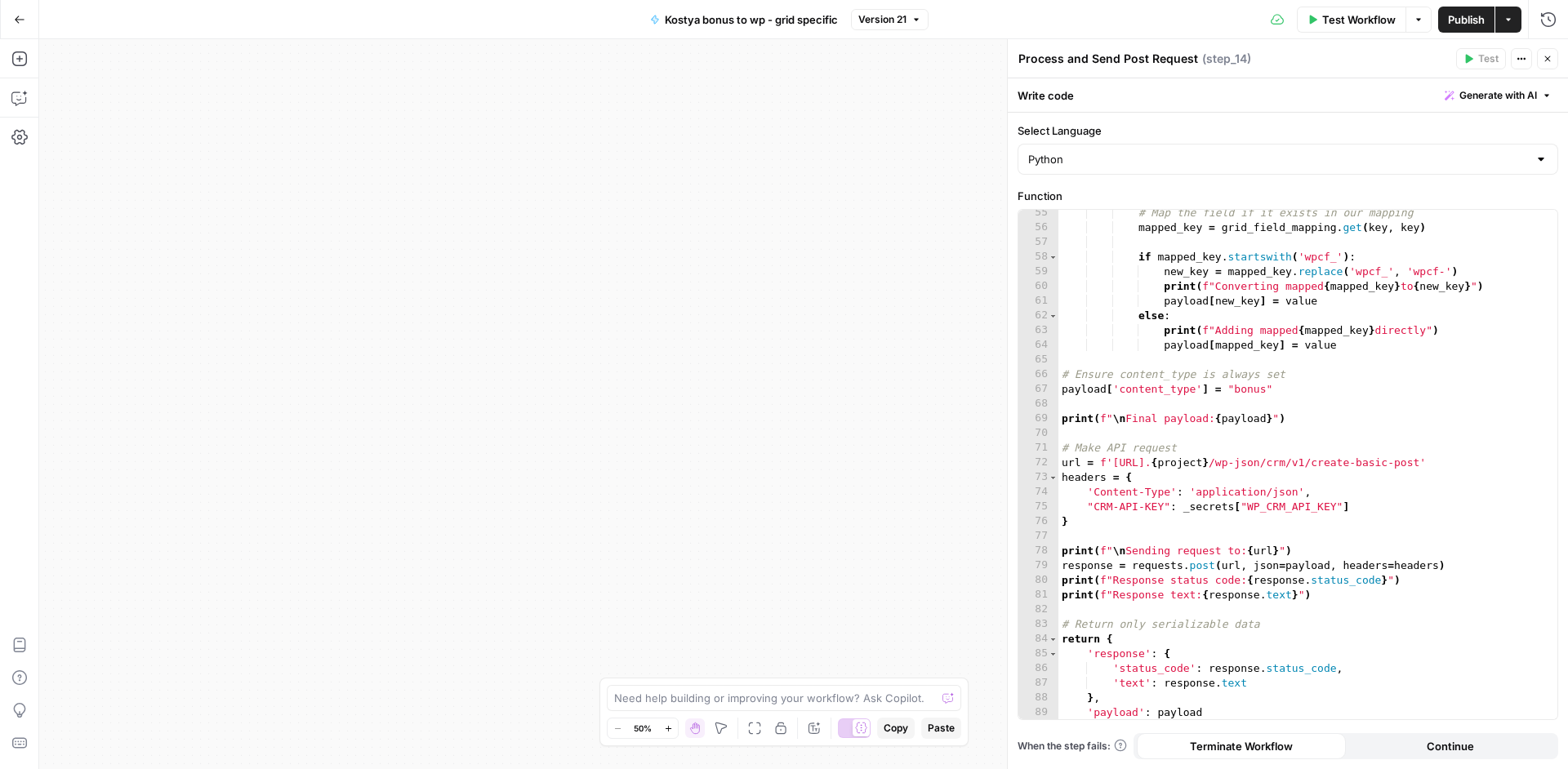
drag, startPoint x: 574, startPoint y: 504, endPoint x: 1076, endPoint y: 486, distance: 502.3
click at [1074, 490] on div "**********" at bounding box center [804, 404] width 1529 height 731
drag, startPoint x: 757, startPoint y: 402, endPoint x: 155, endPoint y: 379, distance: 602.4
click at [170, 388] on div "**********" at bounding box center [804, 404] width 1529 height 731
drag, startPoint x: 696, startPoint y: 297, endPoint x: 238, endPoint y: 285, distance: 458.2
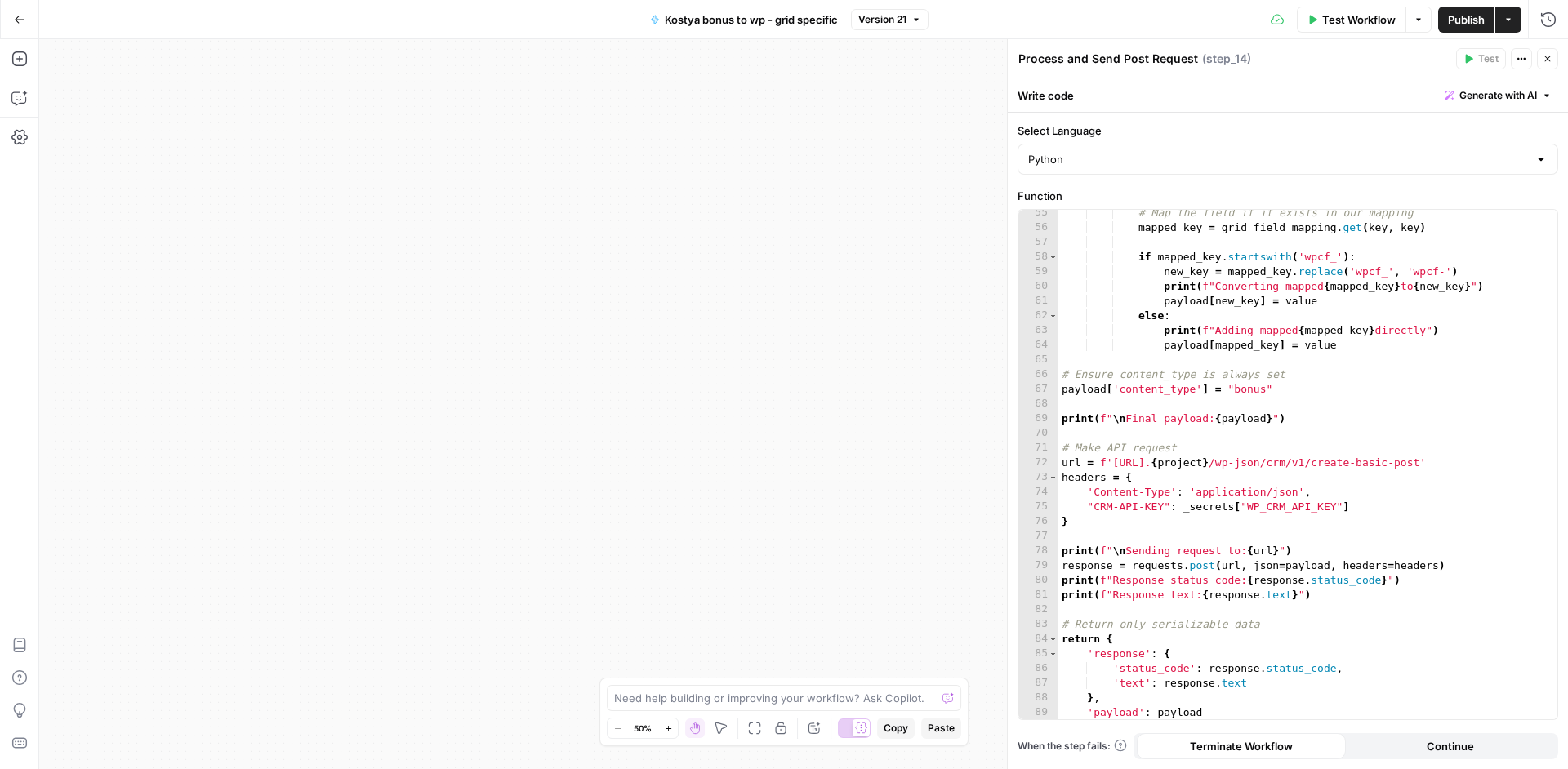
click at [238, 285] on div "**********" at bounding box center [804, 404] width 1529 height 731
drag, startPoint x: 623, startPoint y: 384, endPoint x: 419, endPoint y: 351, distance: 206.7
click at [611, 502] on div "**********" at bounding box center [804, 404] width 1529 height 731
drag, startPoint x: 505, startPoint y: 239, endPoint x: 676, endPoint y: 290, distance: 178.4
click at [742, 353] on div "**********" at bounding box center [804, 404] width 1529 height 731
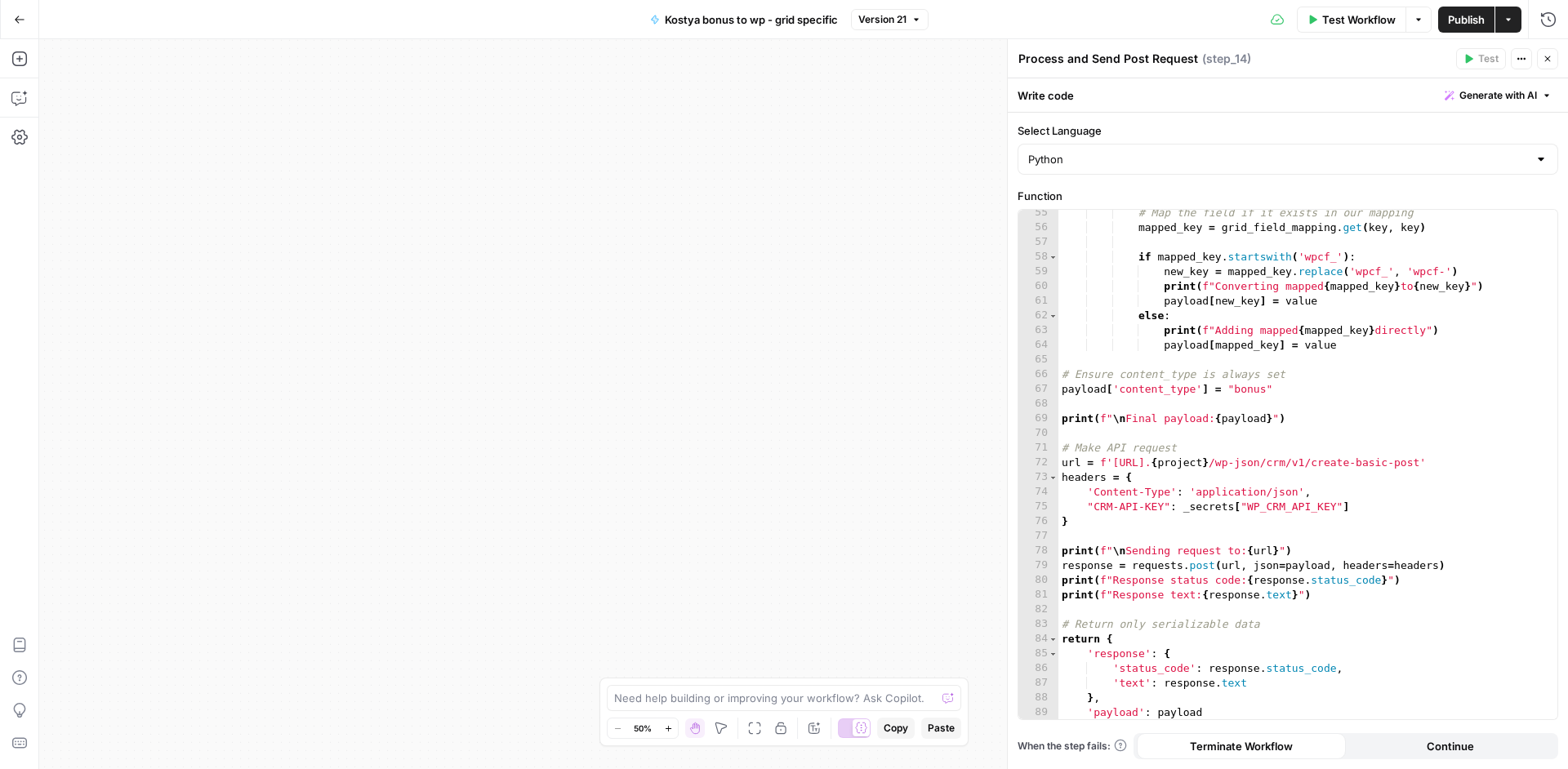
drag, startPoint x: 632, startPoint y: 385, endPoint x: 621, endPoint y: 329, distance: 57.1
click at [804, 453] on div "**********" at bounding box center [804, 404] width 1529 height 731
click at [457, 475] on div "**********" at bounding box center [804, 404] width 1529 height 731
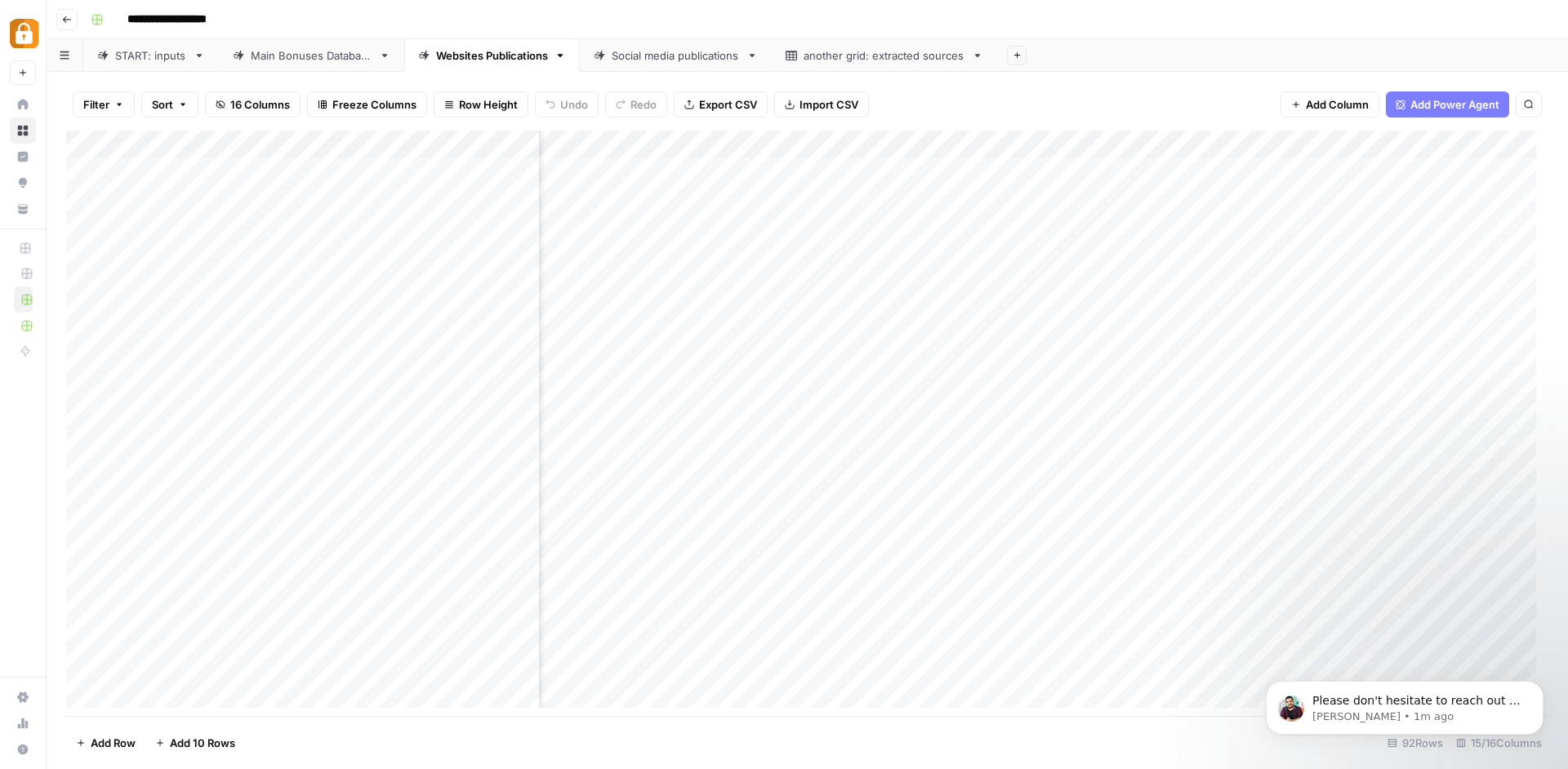
scroll to position [0, 854]
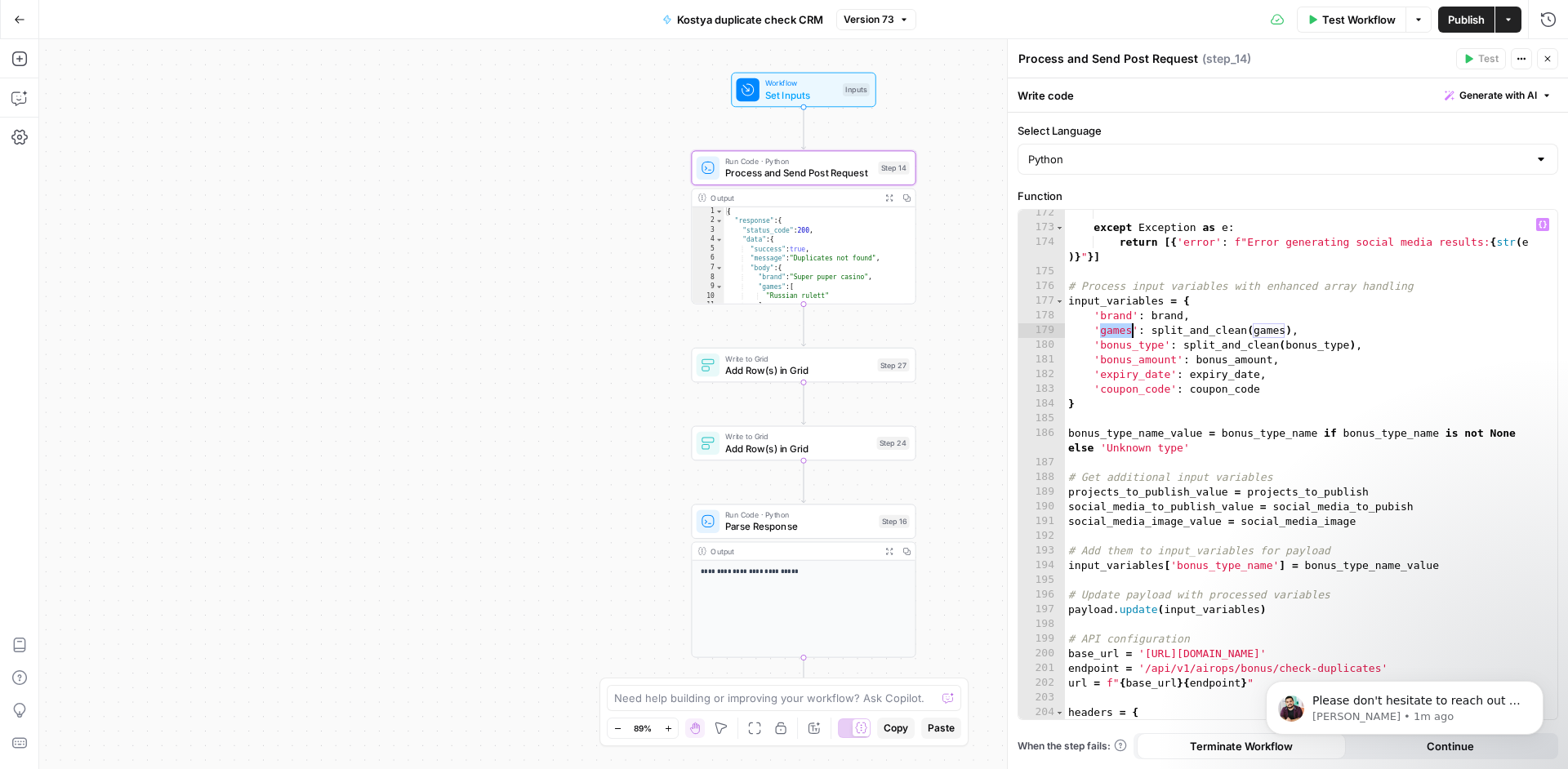
scroll to position [2871, 0]
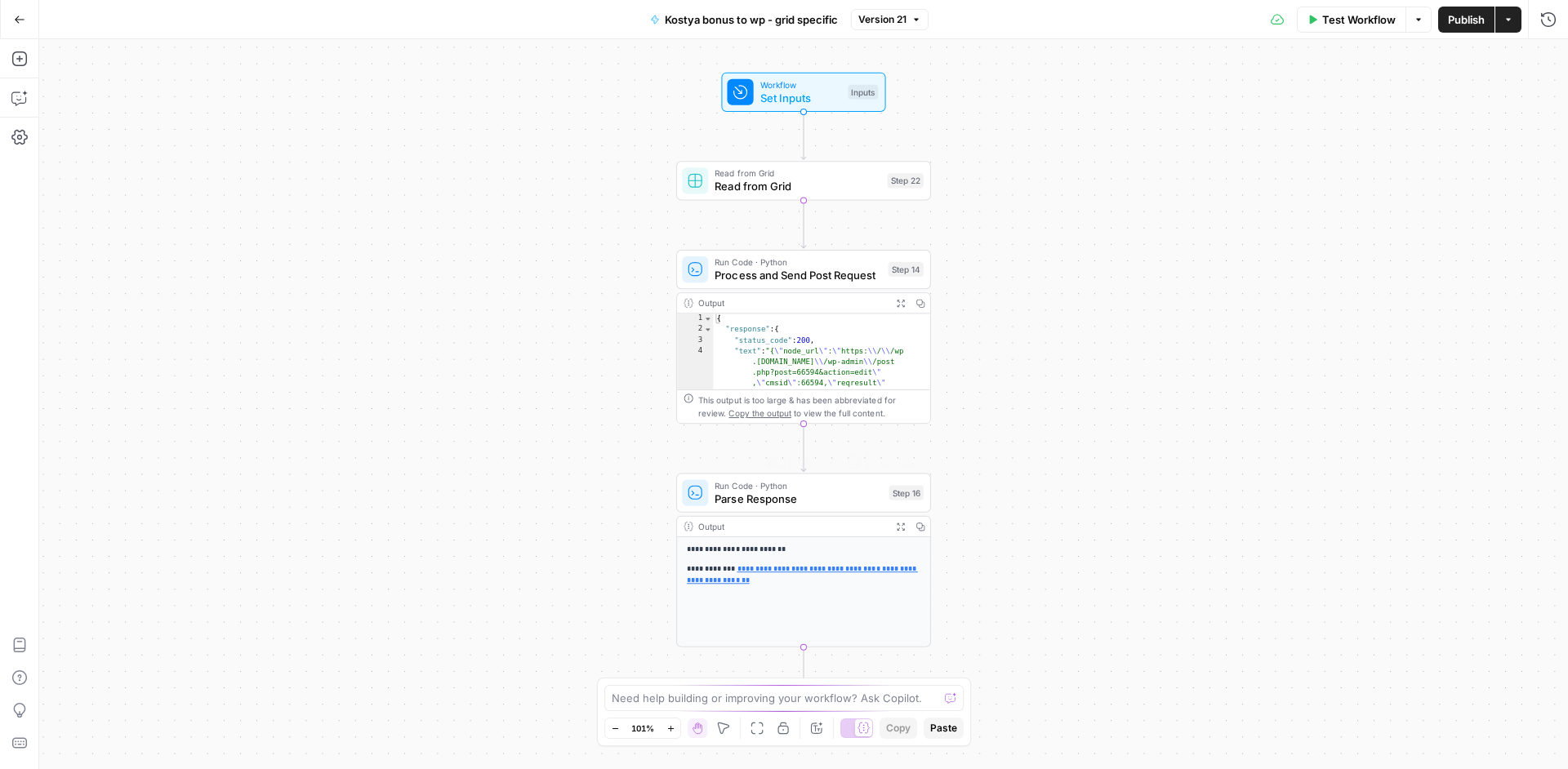
click at [847, 500] on span "Parse Response" at bounding box center [798, 499] width 167 height 17
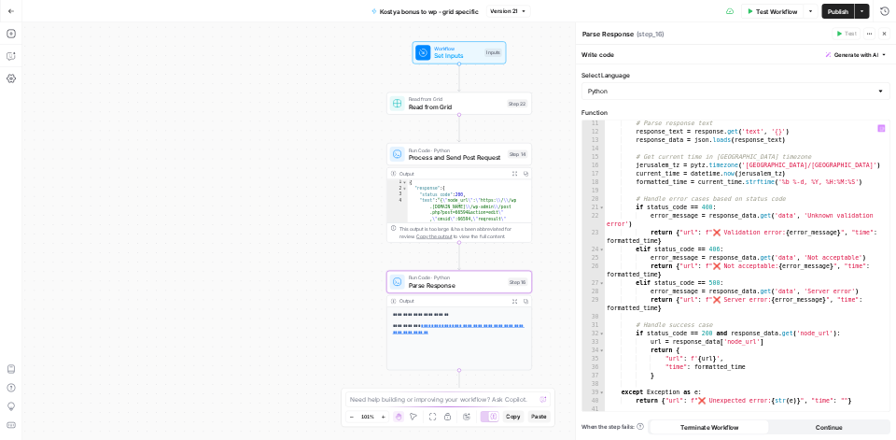
scroll to position [224, 0]
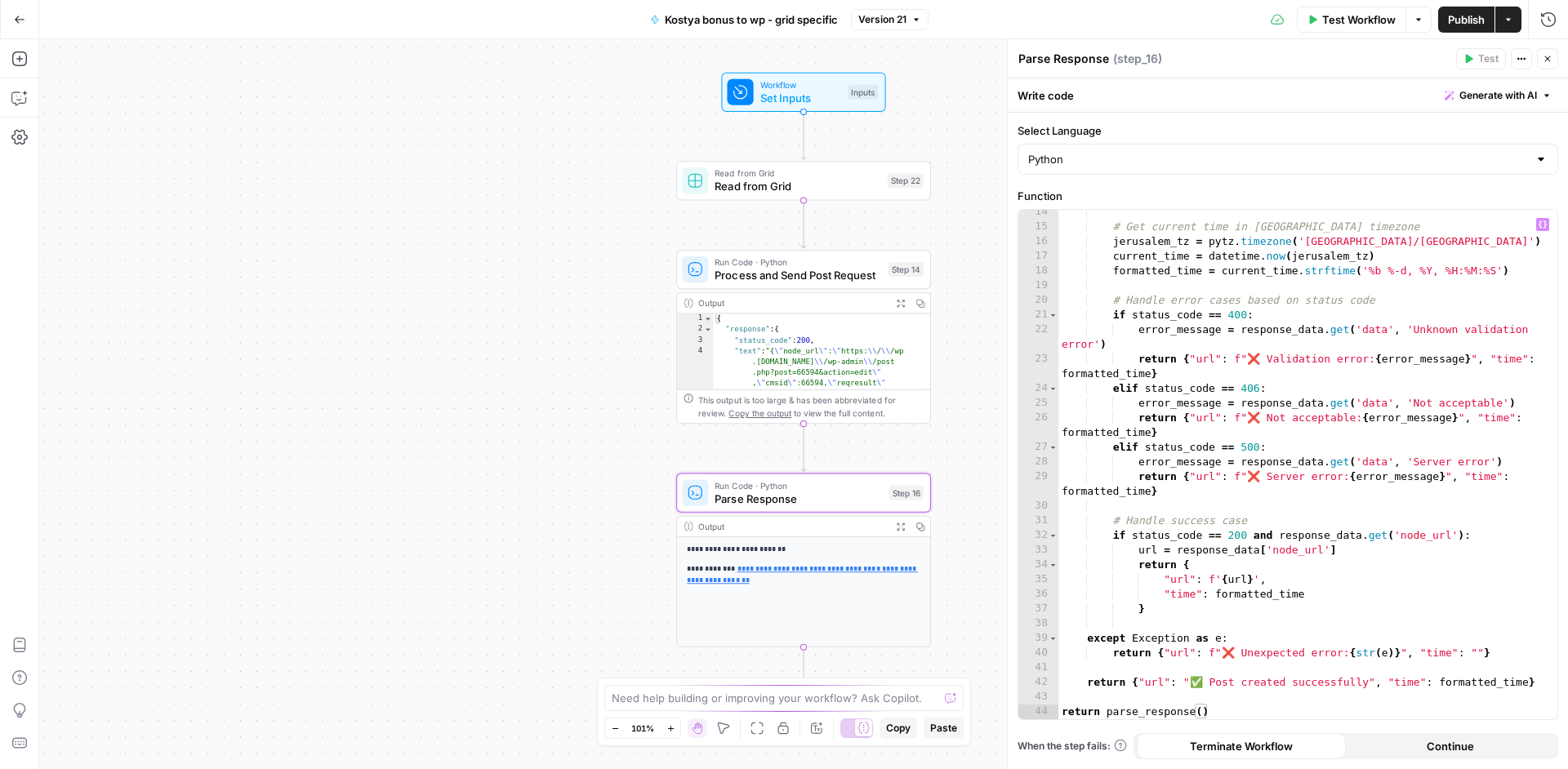
type textarea "**********"
drag, startPoint x: 1156, startPoint y: 579, endPoint x: 1297, endPoint y: 580, distance: 141.0
click at [1297, 580] on div "# Get current time in Jerusalem timezone jerusalem_tz = pytz . timezone ( 'Asia…" at bounding box center [1301, 474] width 486 height 539
drag, startPoint x: 1211, startPoint y: 578, endPoint x: 1258, endPoint y: 579, distance: 47.0
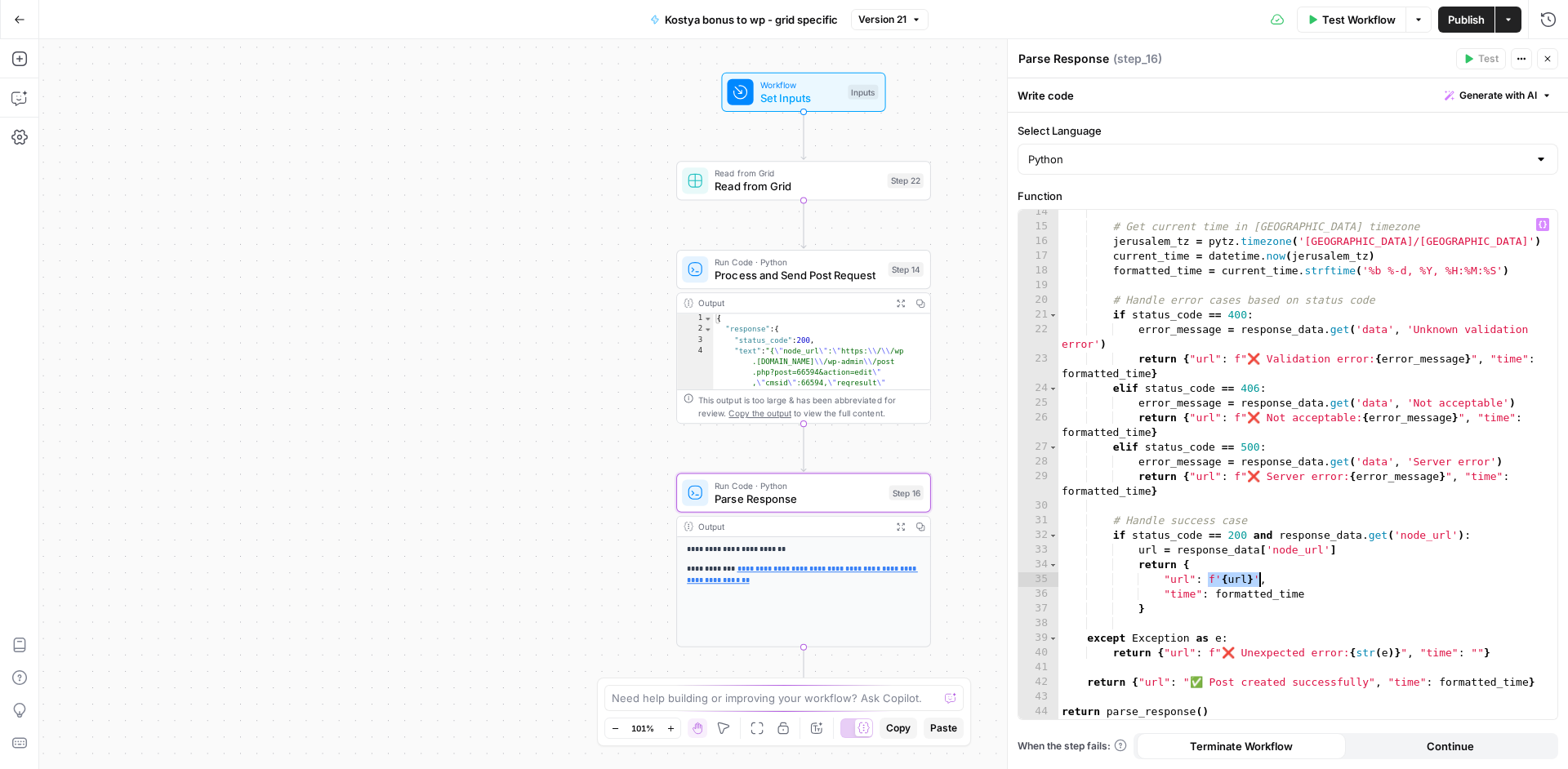
click at [1258, 579] on div "# Get current time in Jerusalem timezone jerusalem_tz = pytz . timezone ( 'Asia…" at bounding box center [1301, 474] width 486 height 539
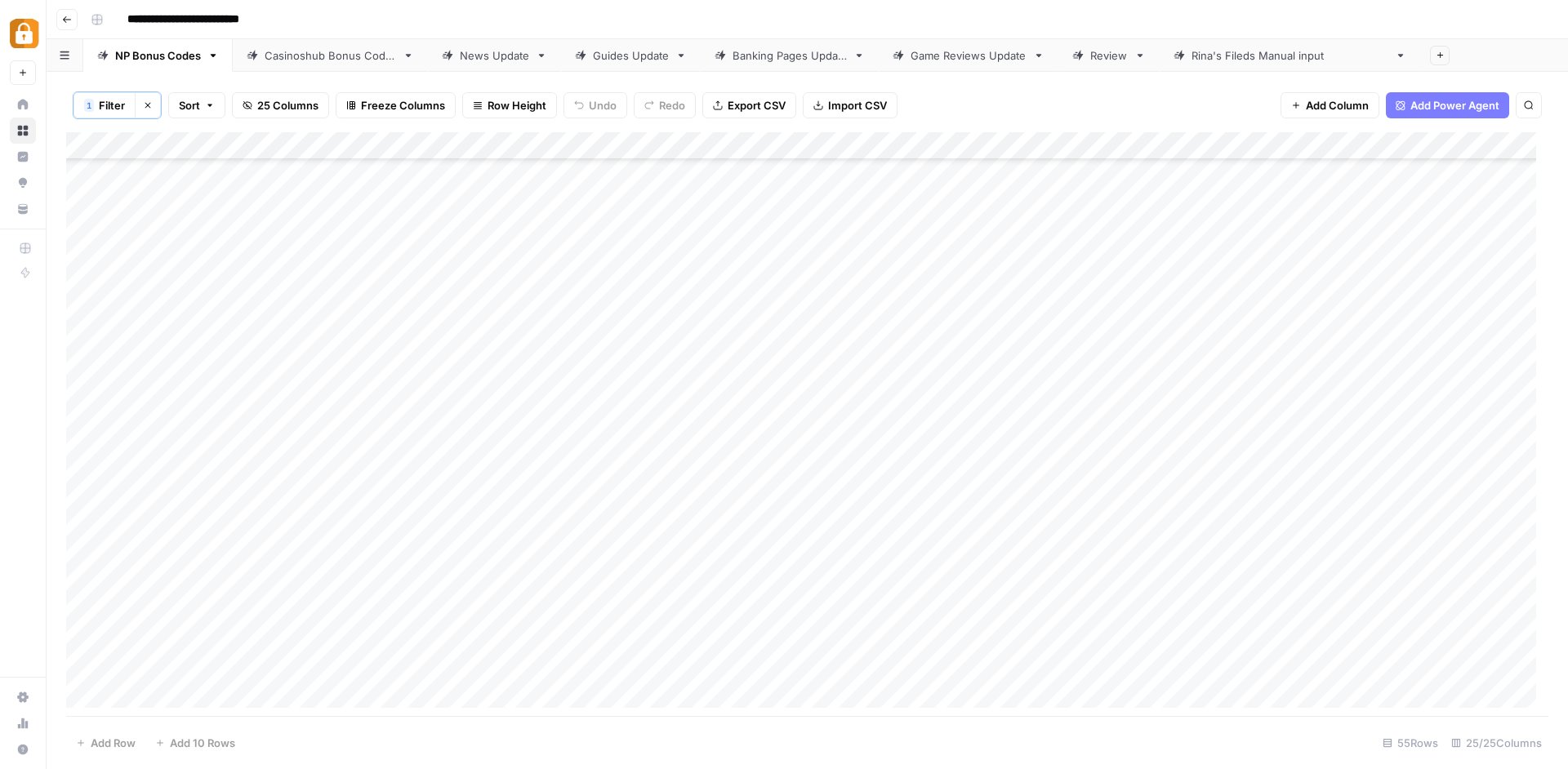
scroll to position [978, 0]
click at [1105, 244] on div "Add Column" at bounding box center [807, 426] width 1482 height 588
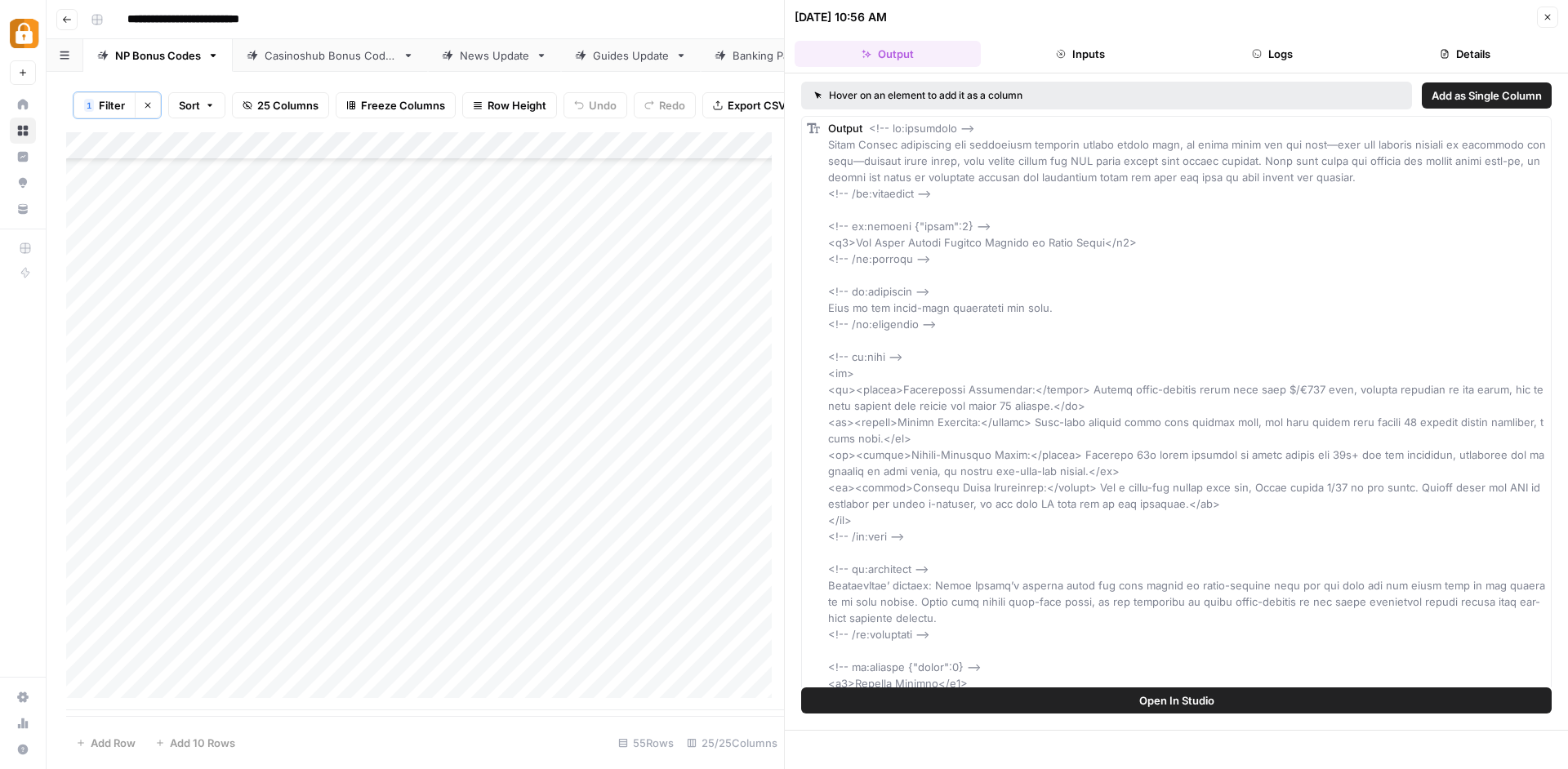
click at [1552, 30] on header "[DATE] 10:56 AM Close Output Inputs Logs Details" at bounding box center [1175, 37] width 783 height 73
click at [1551, 22] on button "Close" at bounding box center [1547, 17] width 21 height 21
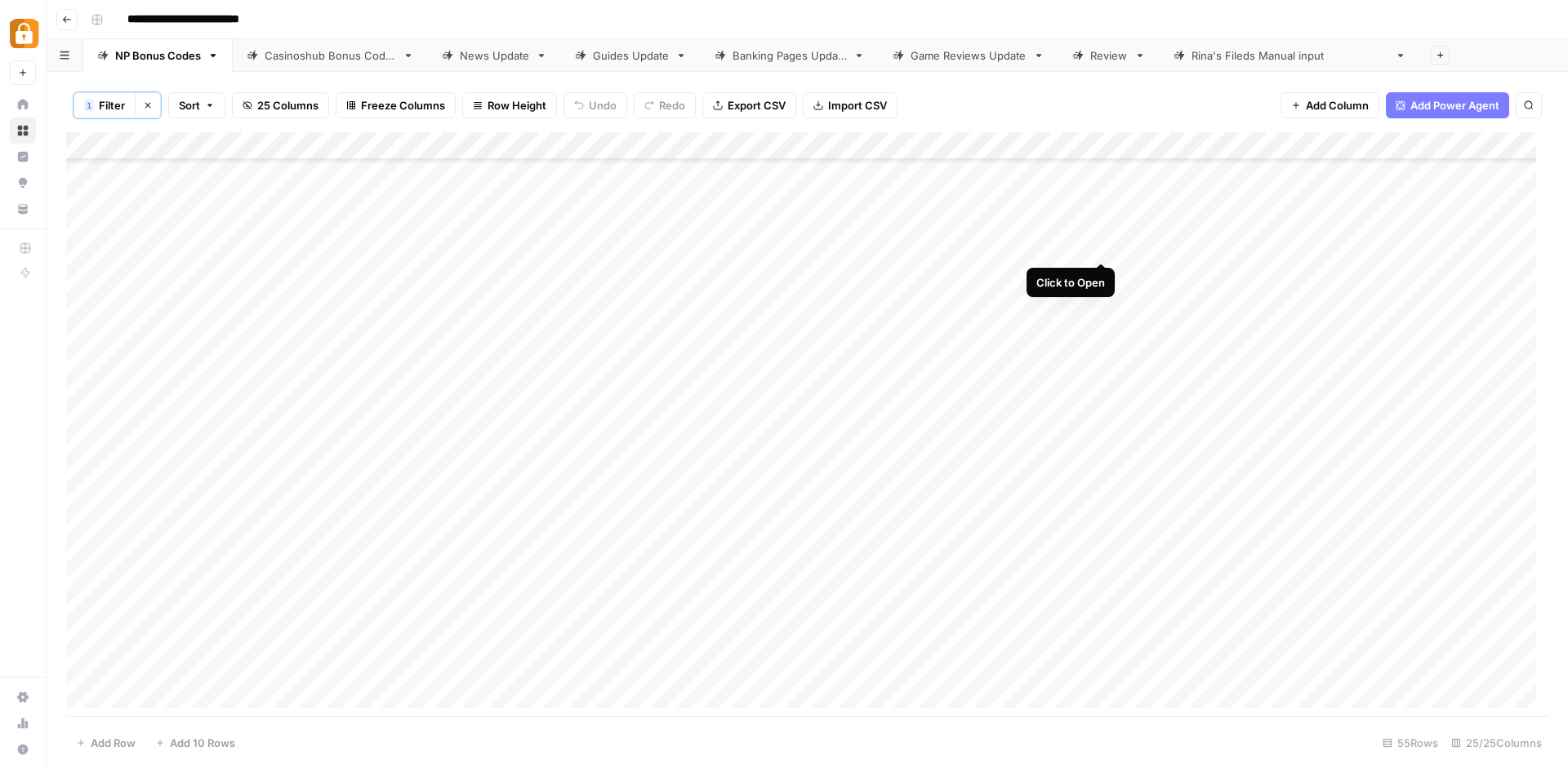
click at [1097, 244] on div "Add Column" at bounding box center [807, 426] width 1482 height 588
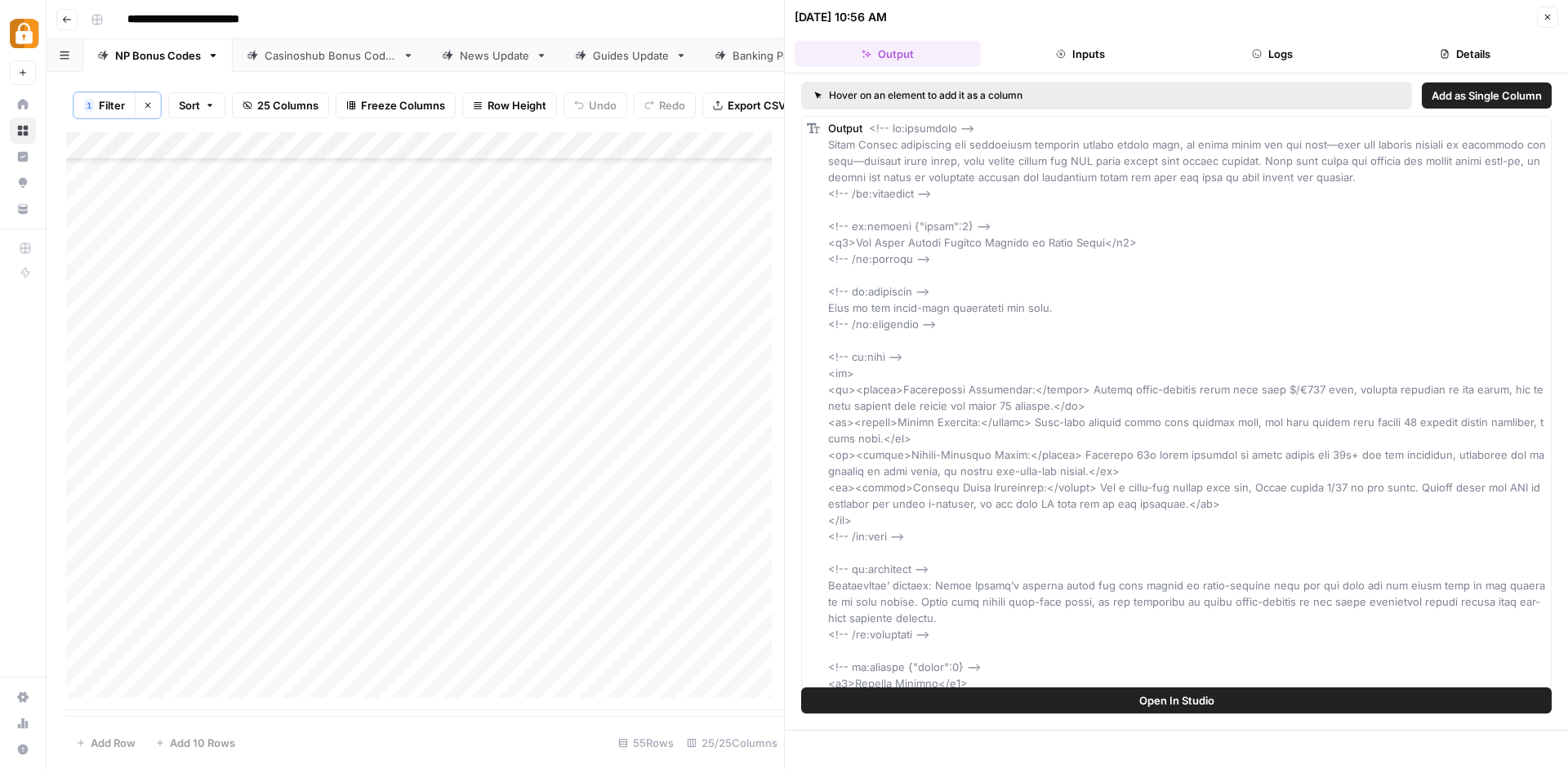
click at [1553, 22] on button "Close" at bounding box center [1547, 17] width 21 height 21
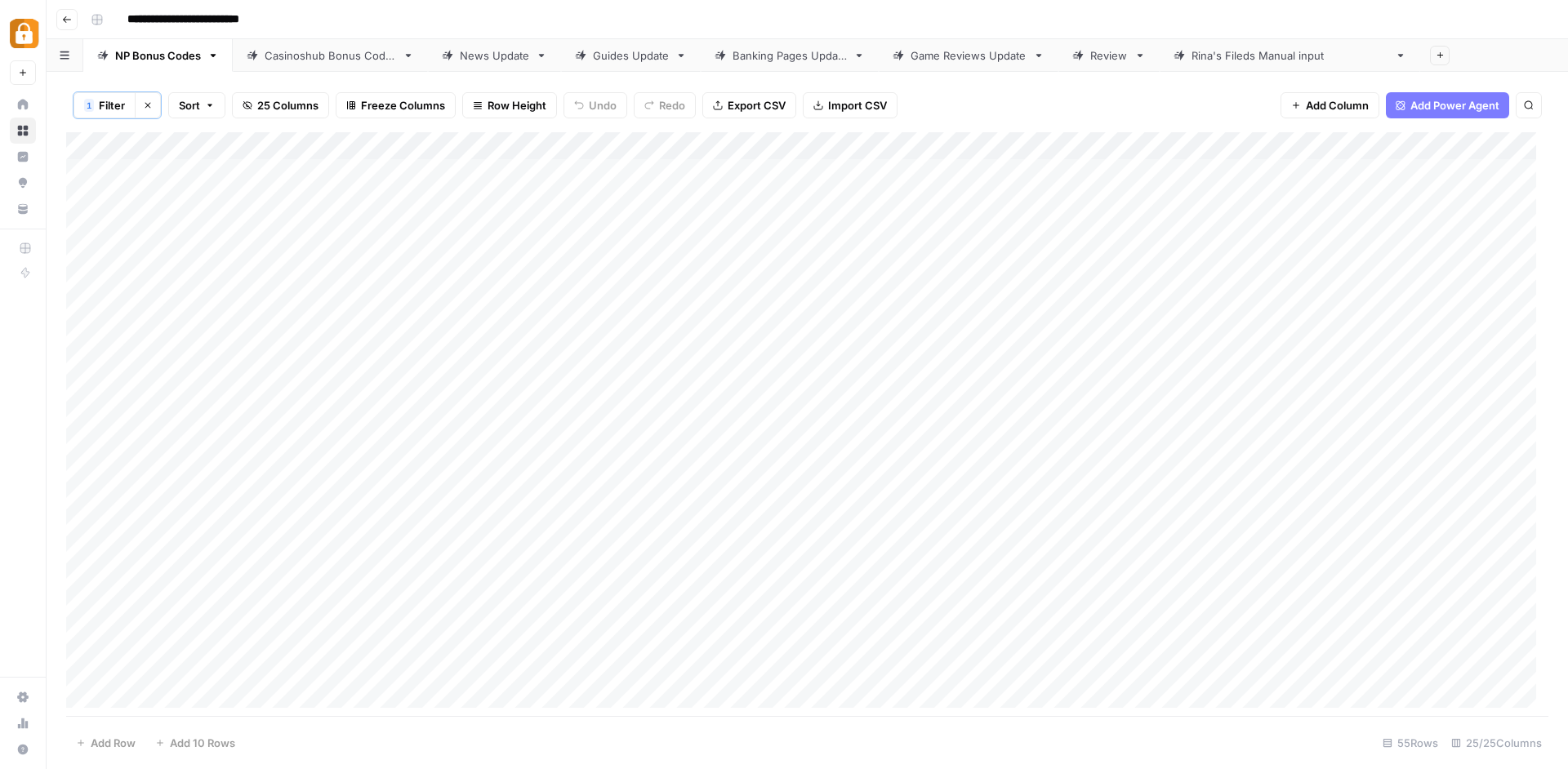
click at [355, 62] on div "Casinoshub Bonus Codes" at bounding box center [330, 55] width 131 height 17
type input "**********"
click at [488, 57] on div "News Update" at bounding box center [494, 55] width 69 height 17
click at [1225, 66] on link "[PERSON_NAME]'s Fileds Manual input" at bounding box center [1290, 55] width 261 height 32
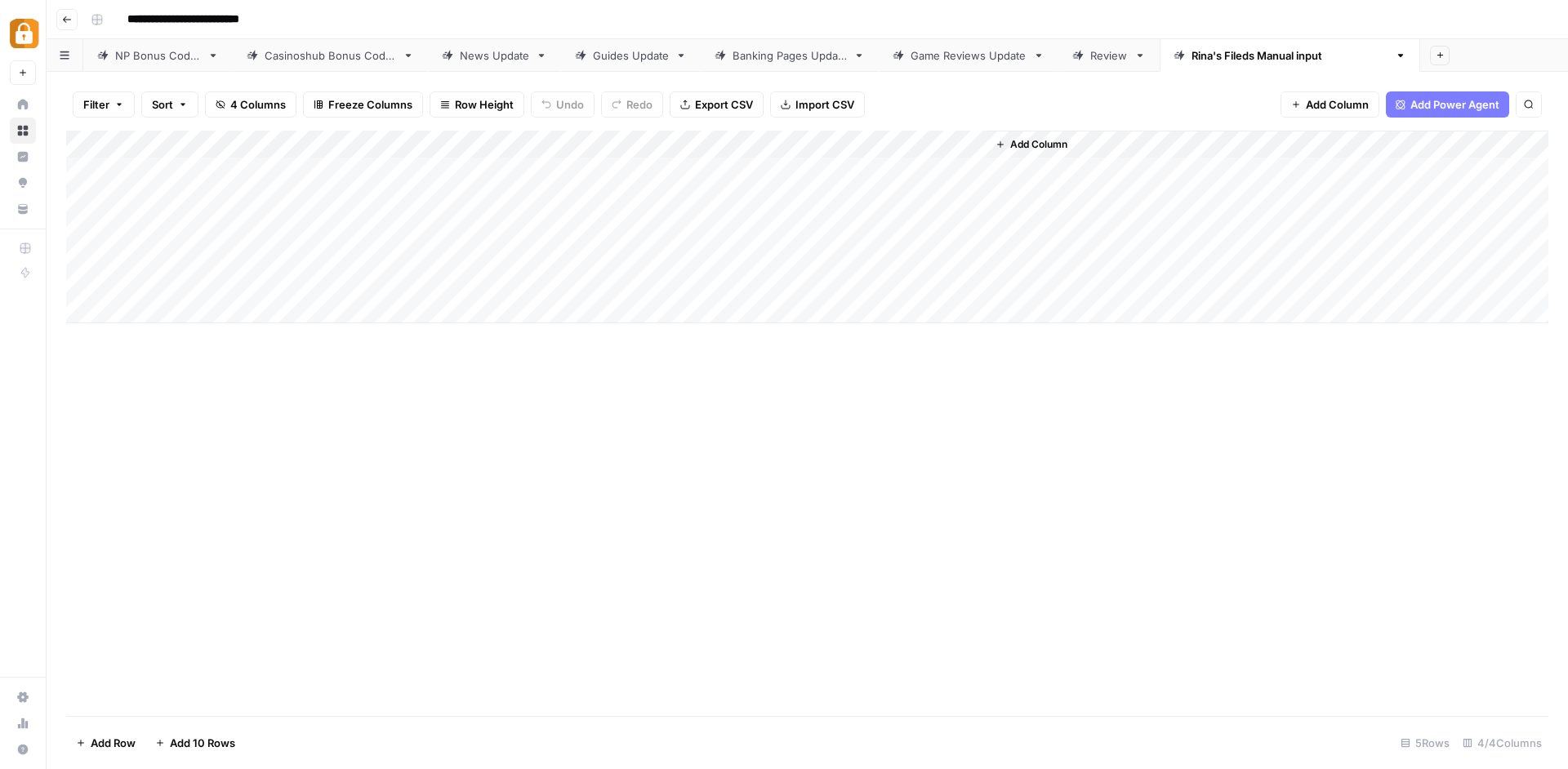
click at [286, 58] on div "Casinoshub Bonus Codes" at bounding box center [330, 55] width 131 height 17
type input "**********"
click at [136, 60] on div "NP Bonus Codes" at bounding box center [158, 55] width 86 height 17
type input "**********"
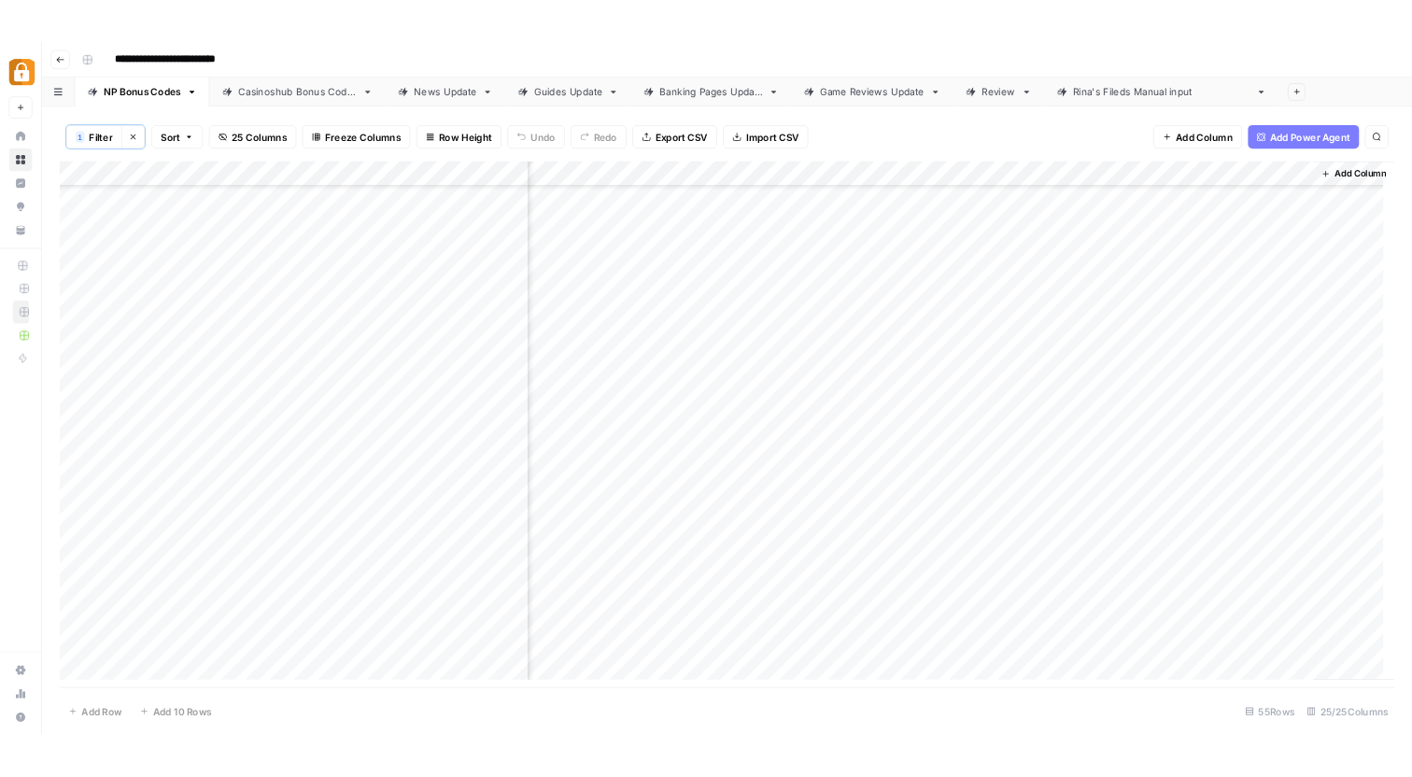
scroll to position [1118, 0]
